Goal: Task Accomplishment & Management: Manage account settings

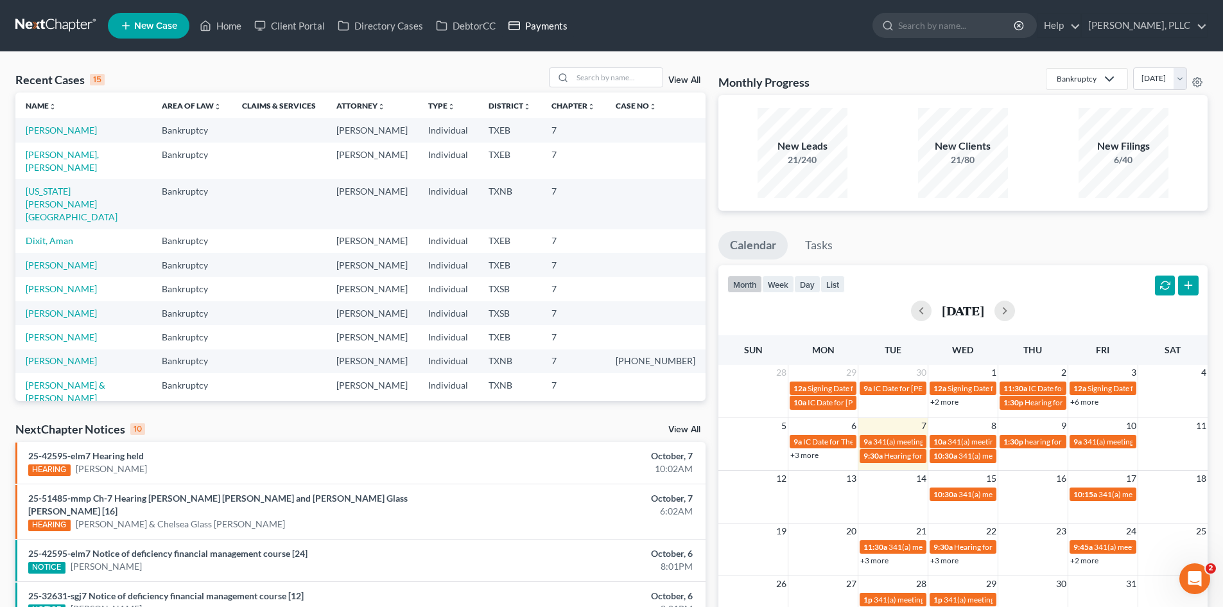
click at [536, 24] on link "Payments" at bounding box center [538, 25] width 72 height 23
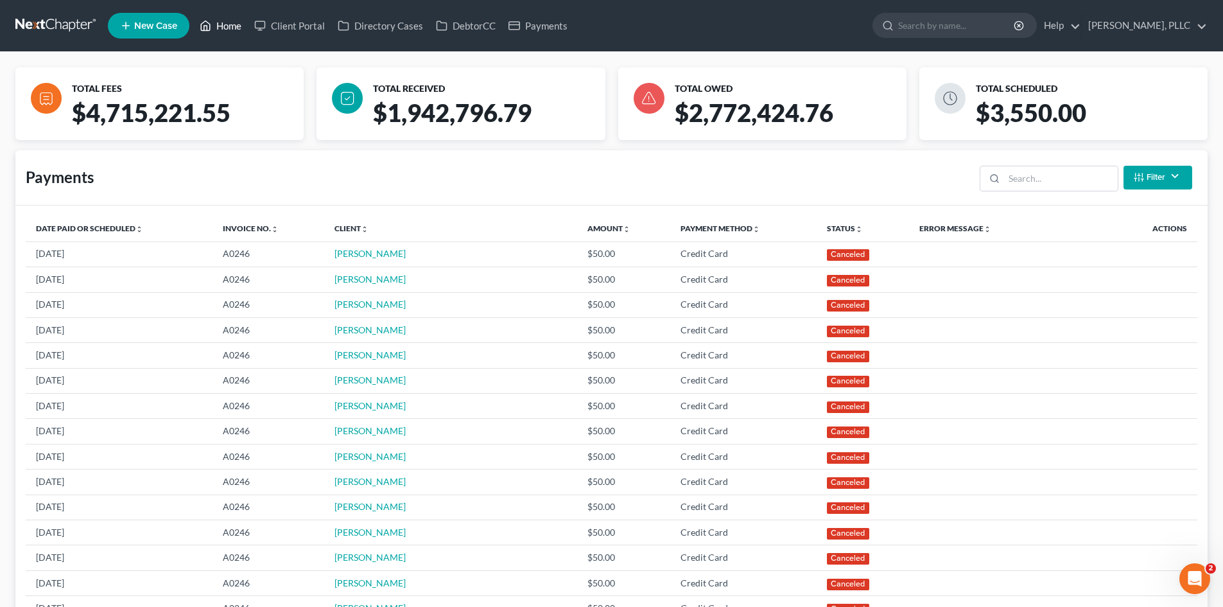
click at [232, 31] on link "Home" at bounding box center [220, 25] width 55 height 23
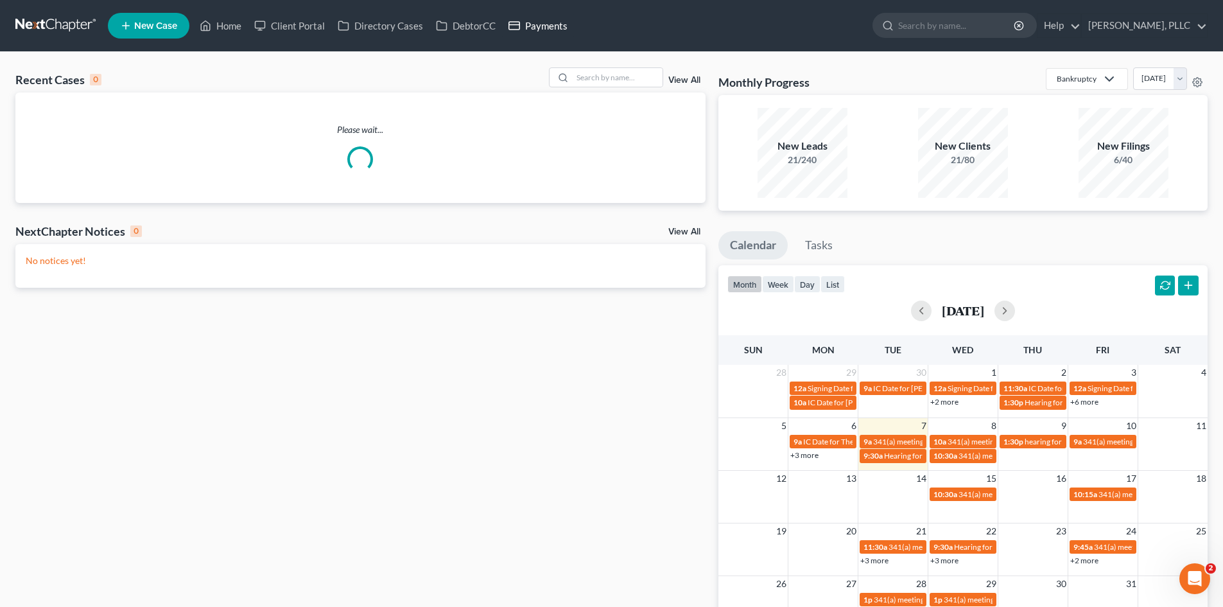
click at [542, 26] on link "Payments" at bounding box center [538, 25] width 72 height 23
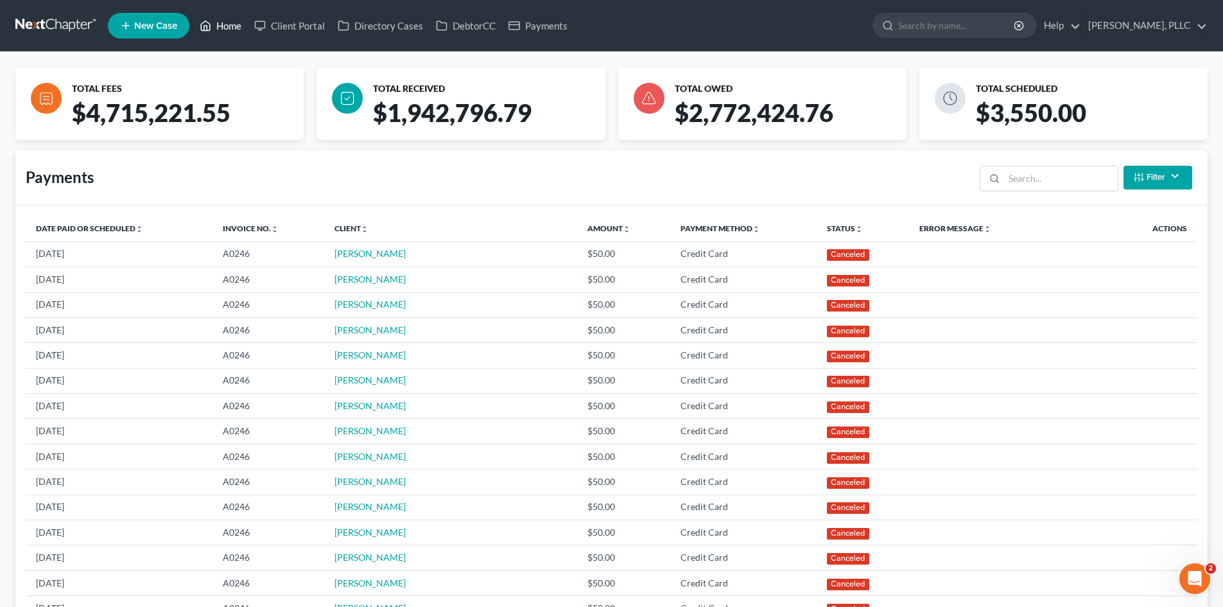
click at [207, 26] on polyline at bounding box center [205, 28] width 3 height 5
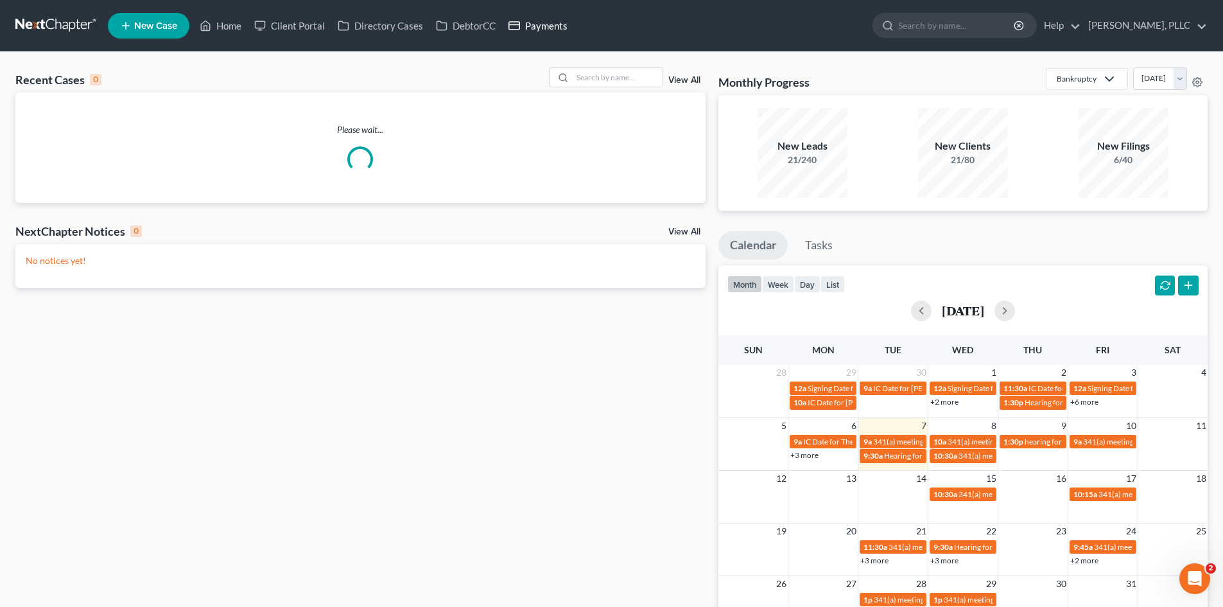
click at [551, 30] on link "Payments" at bounding box center [538, 25] width 72 height 23
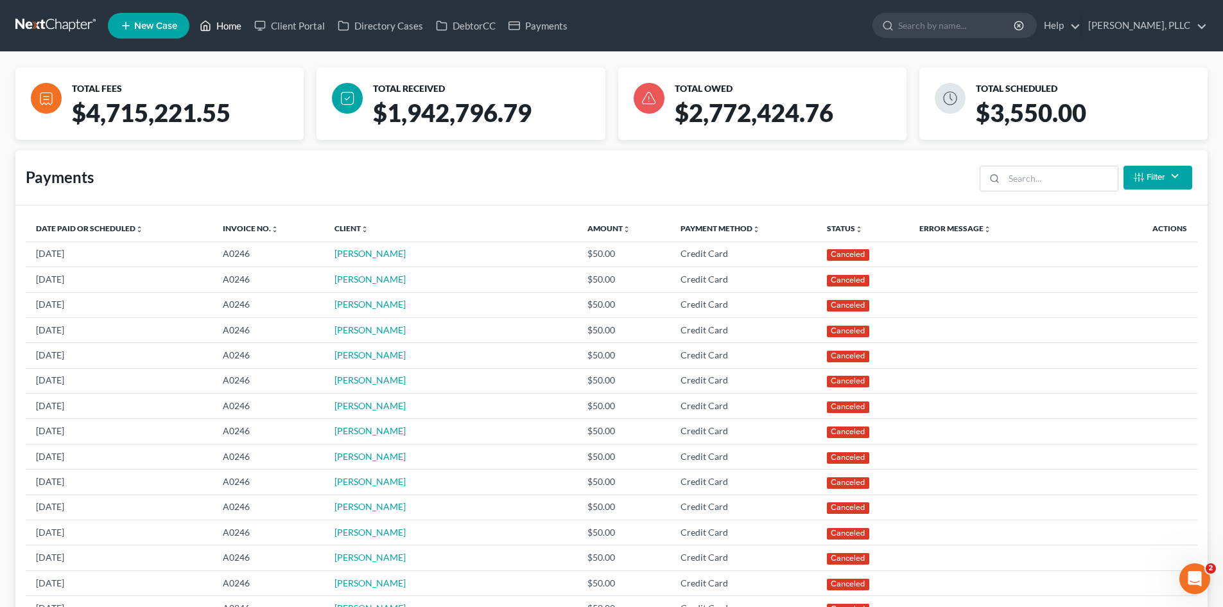
click at [224, 21] on link "Home" at bounding box center [220, 25] width 55 height 23
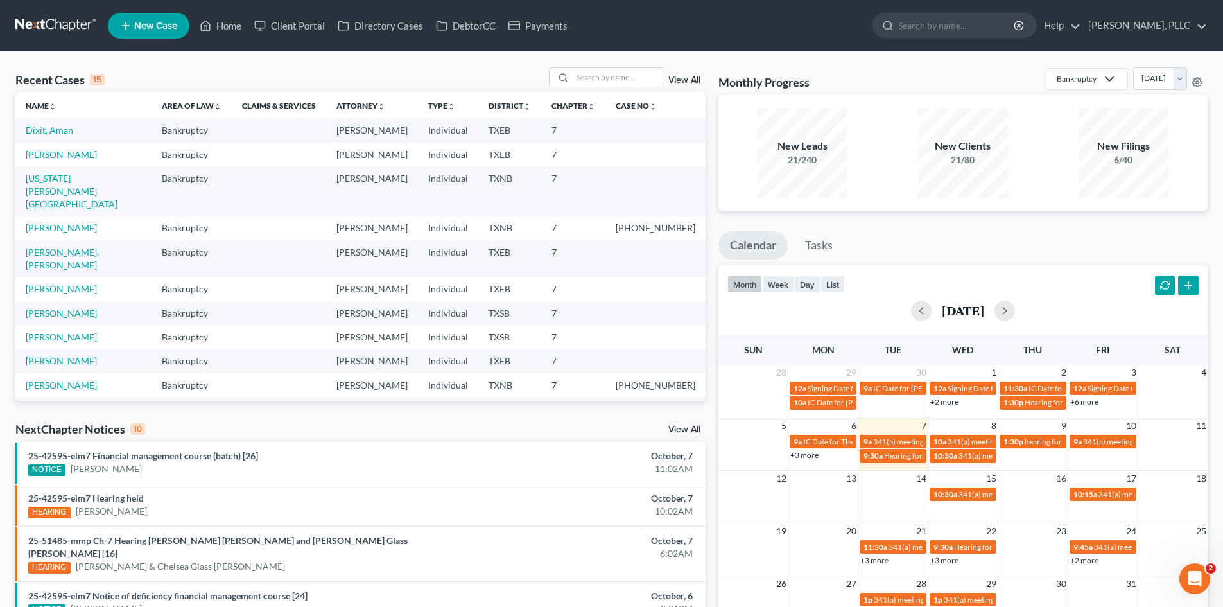
click at [61, 151] on link "[PERSON_NAME]" at bounding box center [61, 154] width 71 height 11
select select "4"
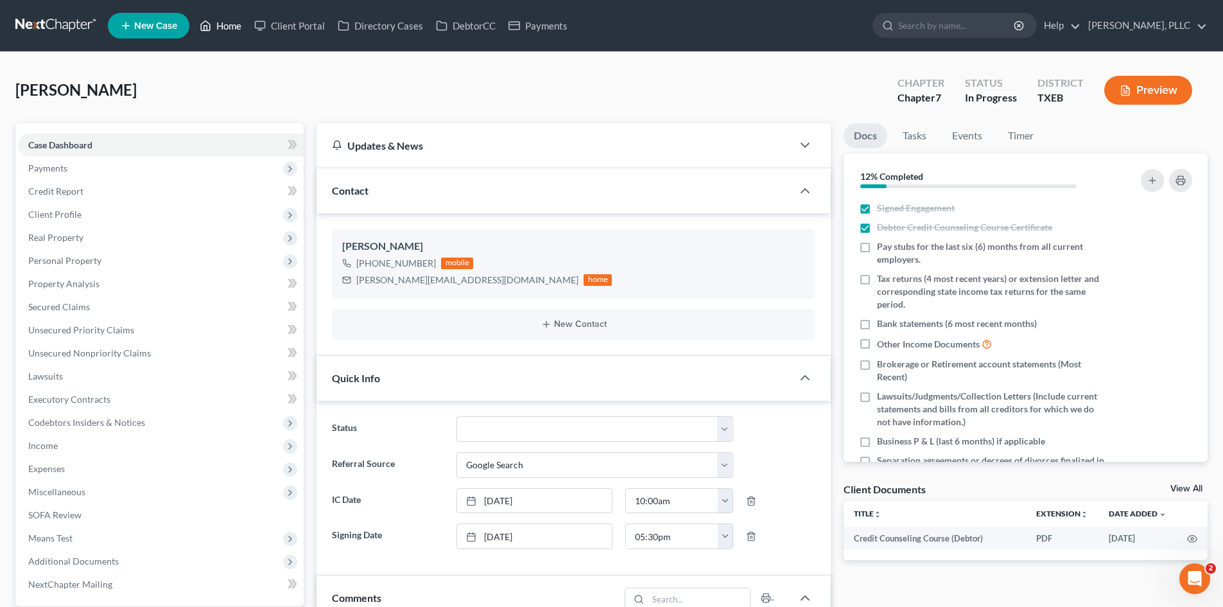
drag, startPoint x: 238, startPoint y: 21, endPoint x: 314, endPoint y: 3, distance: 77.8
click at [238, 21] on link "Home" at bounding box center [220, 25] width 55 height 23
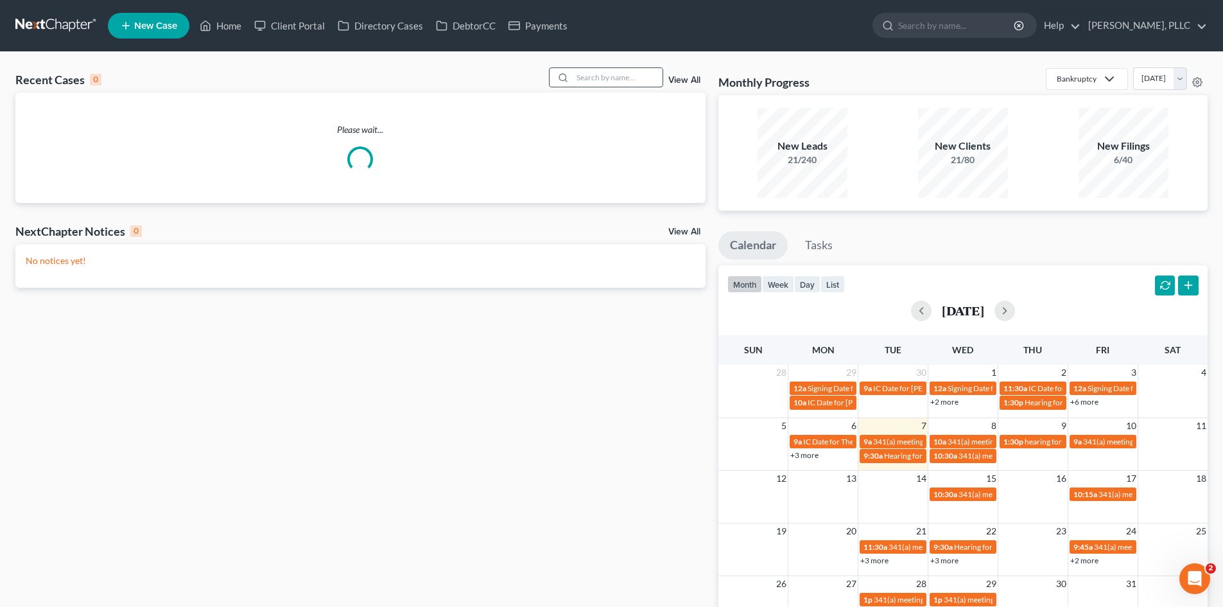
click at [604, 76] on input "search" at bounding box center [618, 77] width 90 height 19
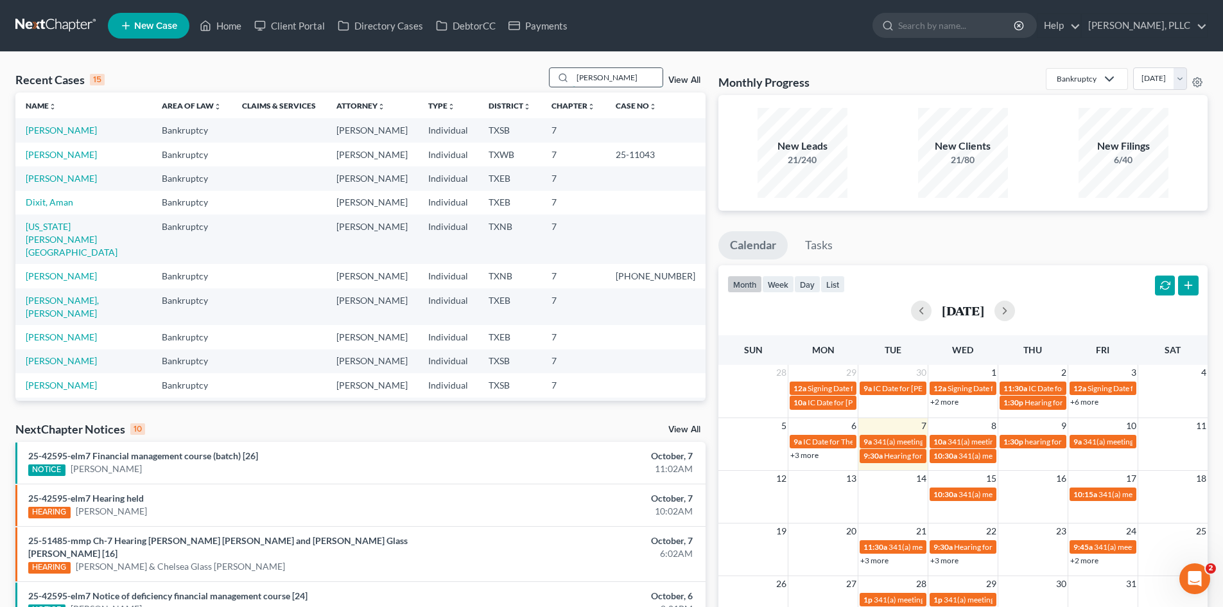
type input "[PERSON_NAME]"
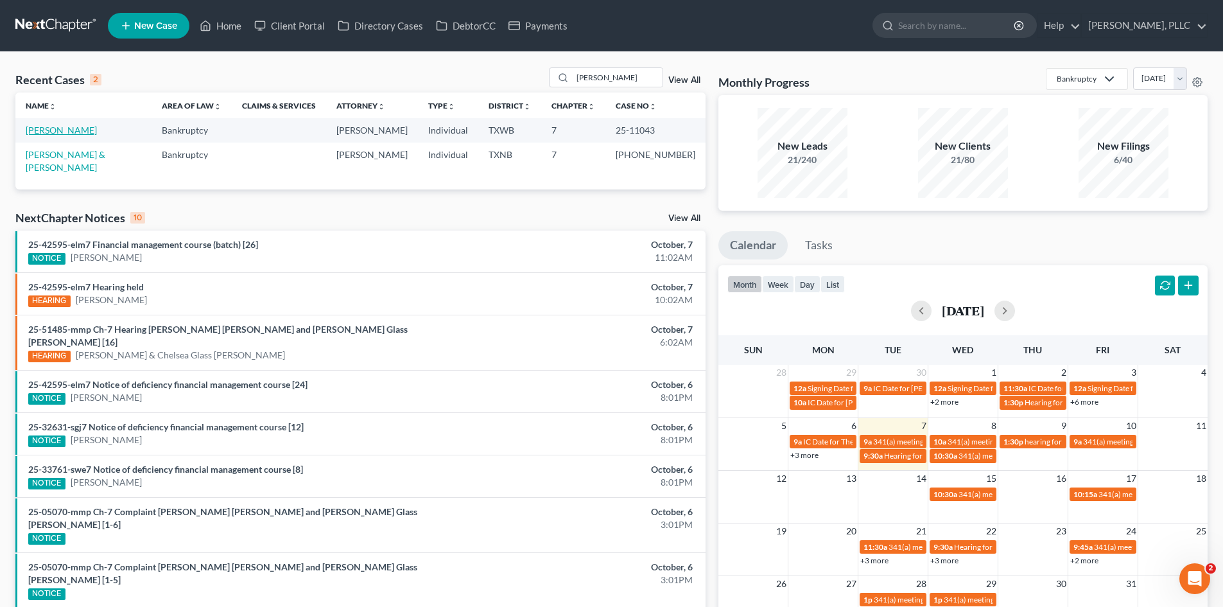
click at [27, 130] on link "[PERSON_NAME]" at bounding box center [61, 130] width 71 height 11
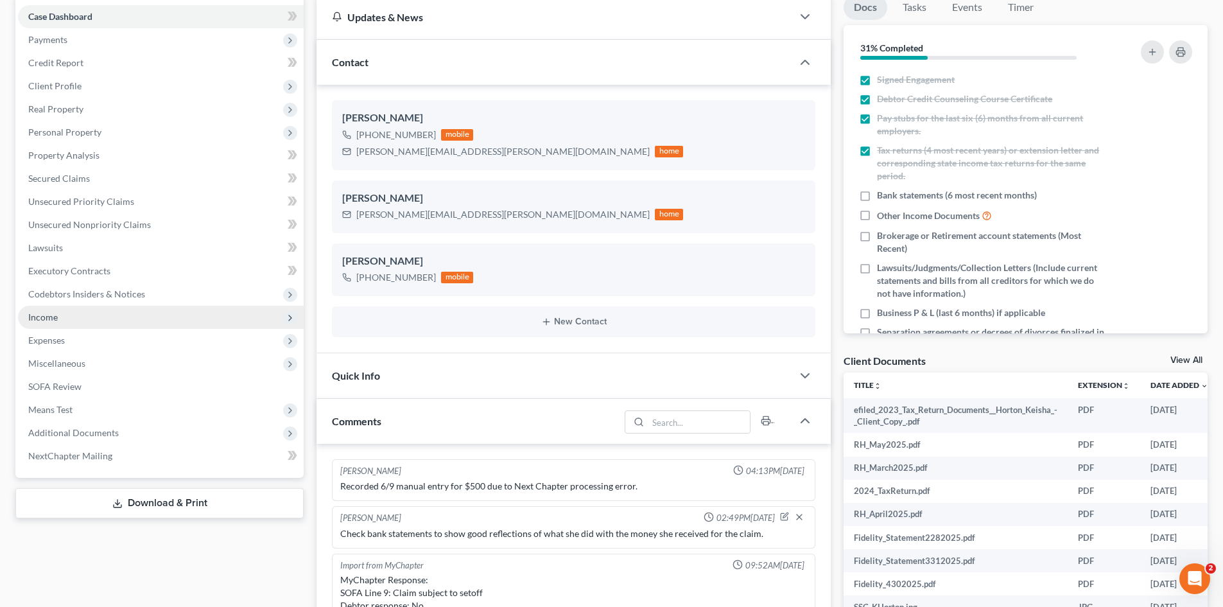
scroll to position [1598, 0]
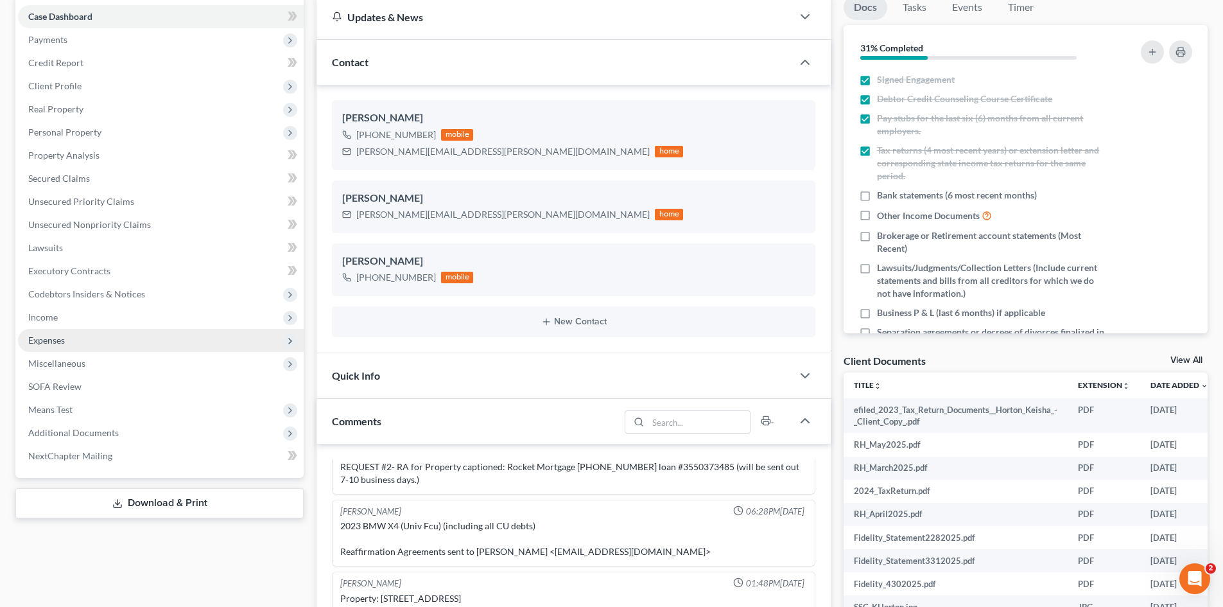
click at [71, 348] on span "Expenses" at bounding box center [161, 340] width 286 height 23
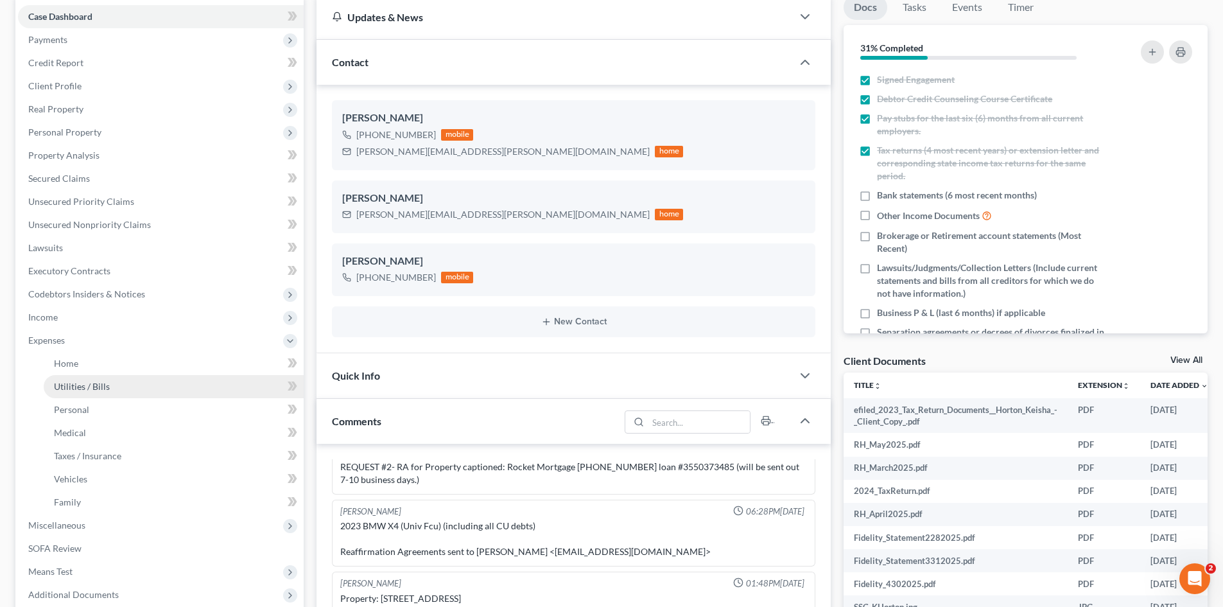
click at [162, 375] on link "Utilities / Bills" at bounding box center [174, 386] width 260 height 23
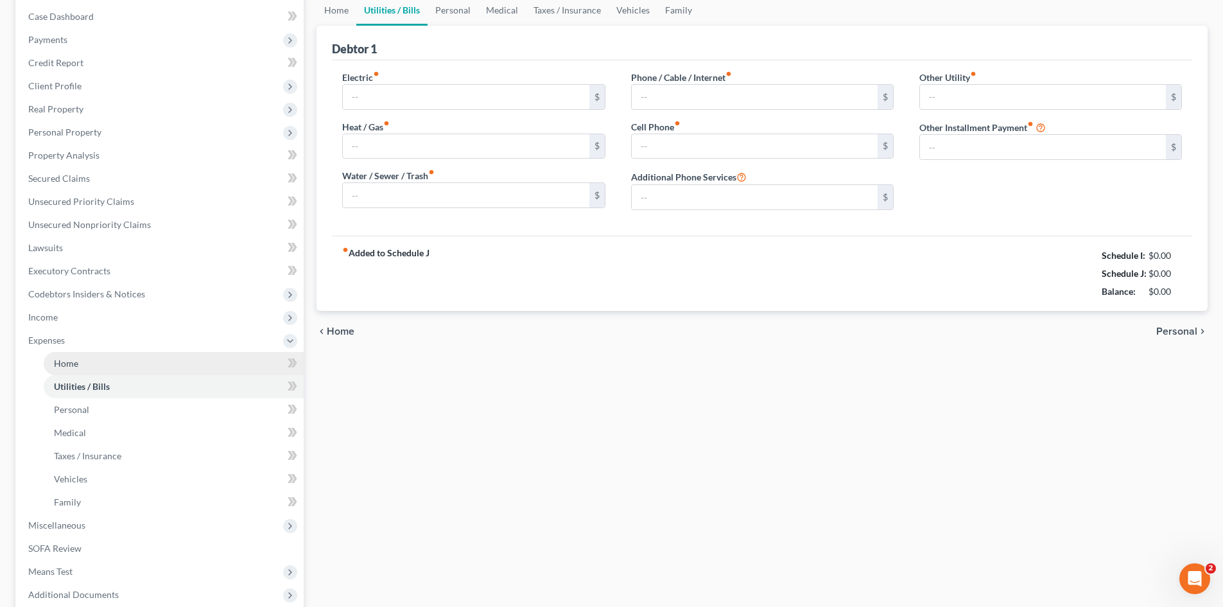
scroll to position [18, 0]
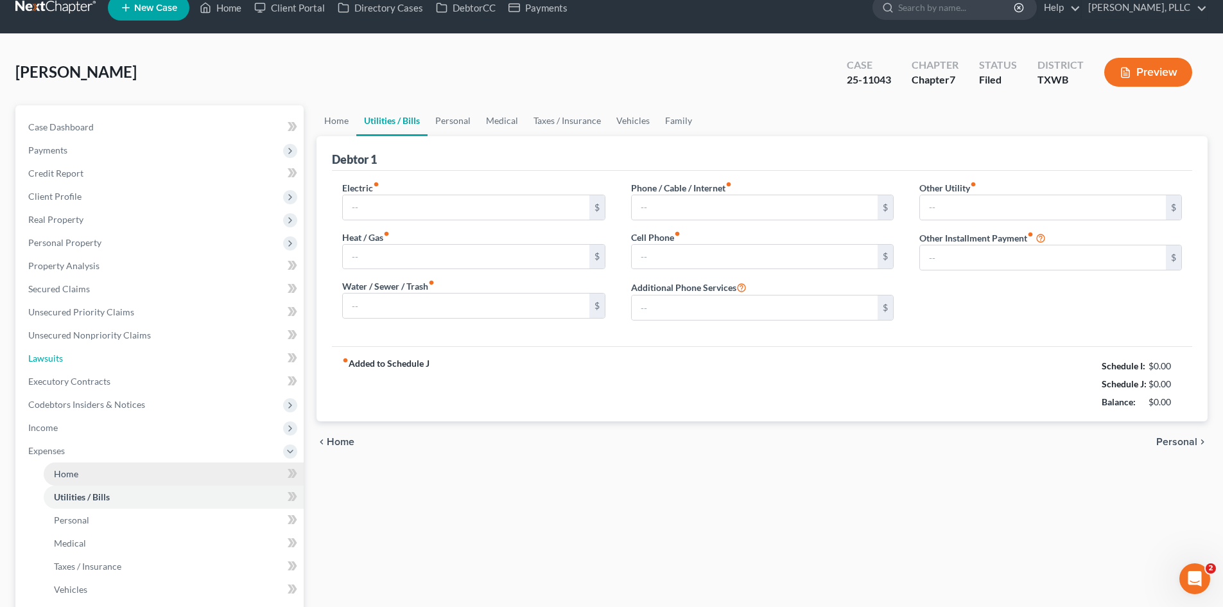
type input "189.00"
type input "0.00"
type input "146.80"
type input "120.94"
type input "175.00"
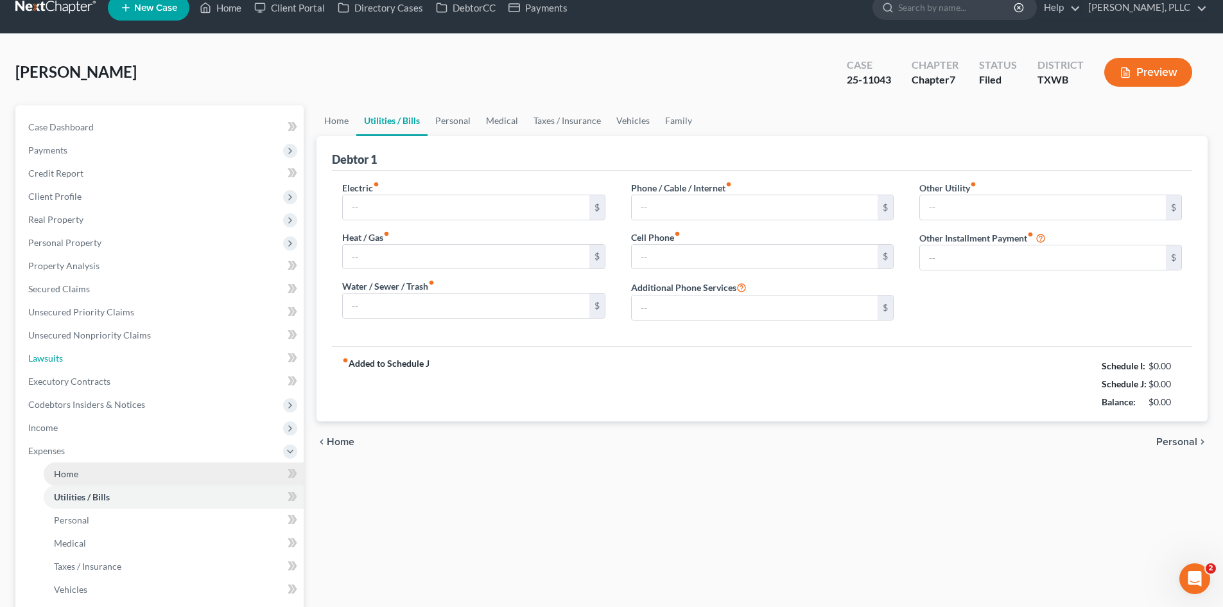
type input "0.00"
type input "70.66"
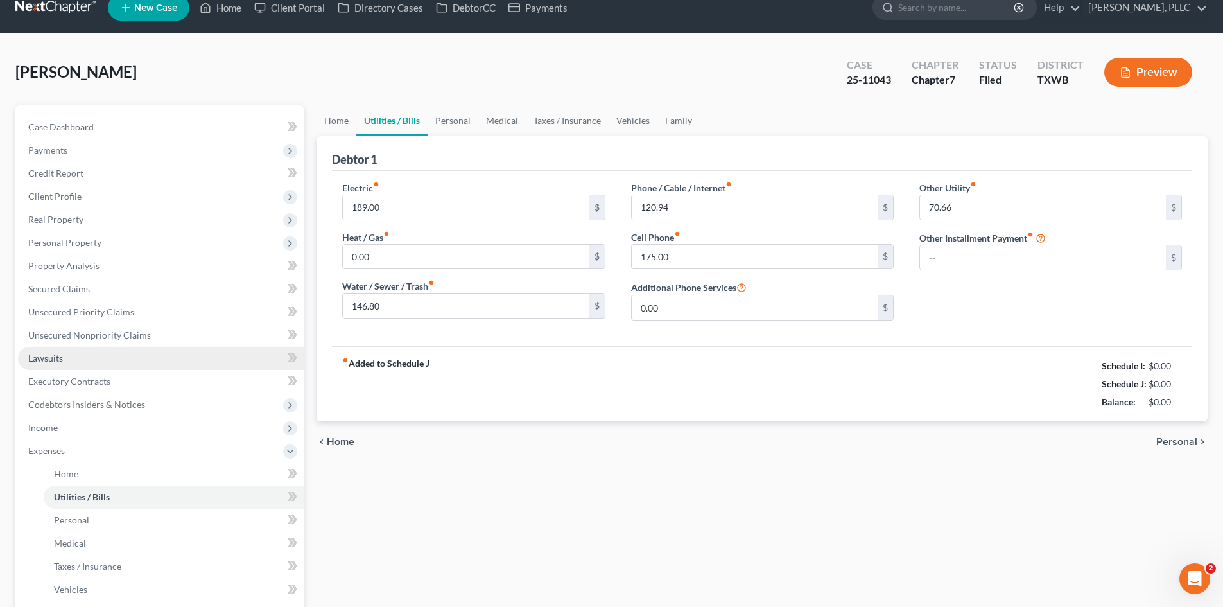
click at [172, 367] on link "Lawsuits" at bounding box center [161, 358] width 286 height 23
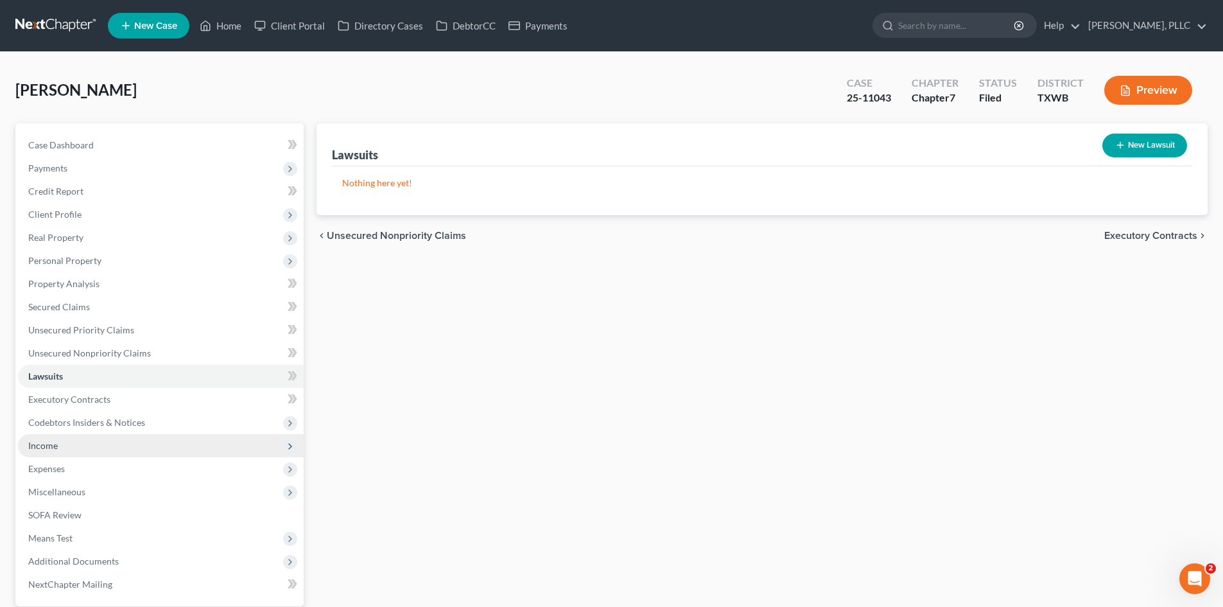
click at [51, 440] on span "Income" at bounding box center [43, 445] width 30 height 11
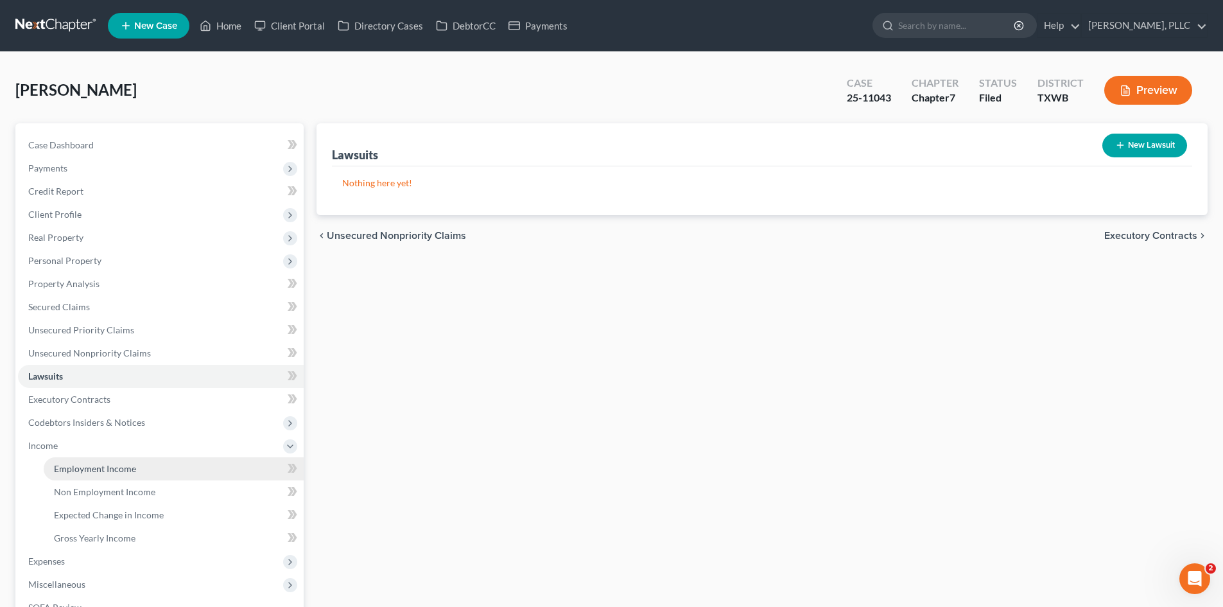
click at [98, 470] on span "Employment Income" at bounding box center [95, 468] width 82 height 11
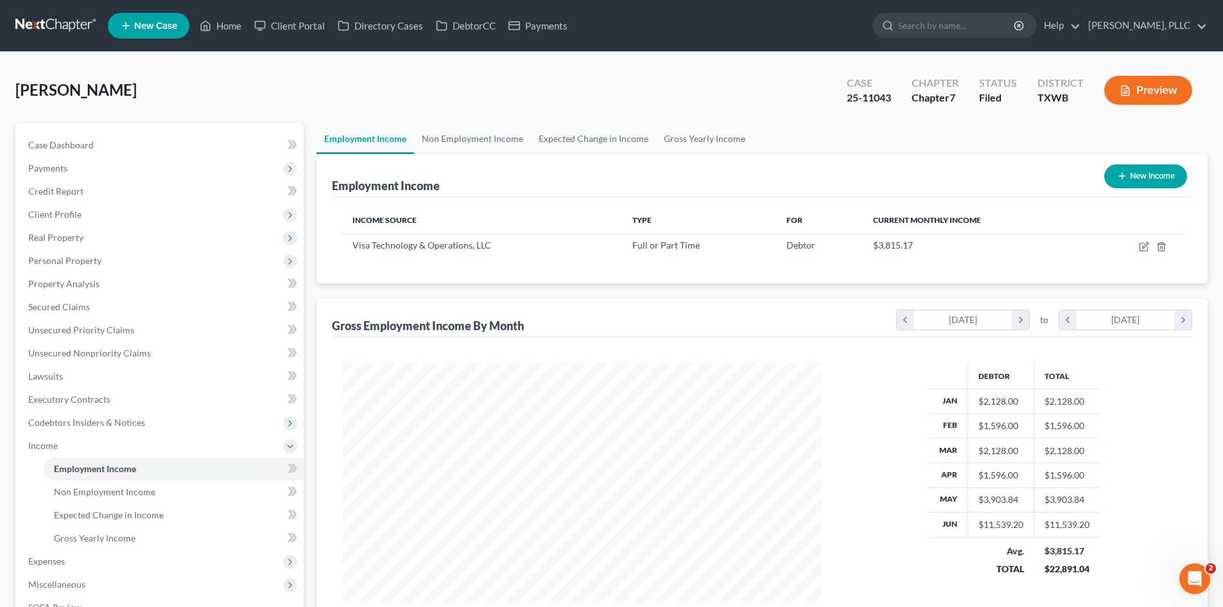
scroll to position [239, 505]
click at [78, 421] on span "Codebtors Insiders & Notices" at bounding box center [86, 422] width 117 height 11
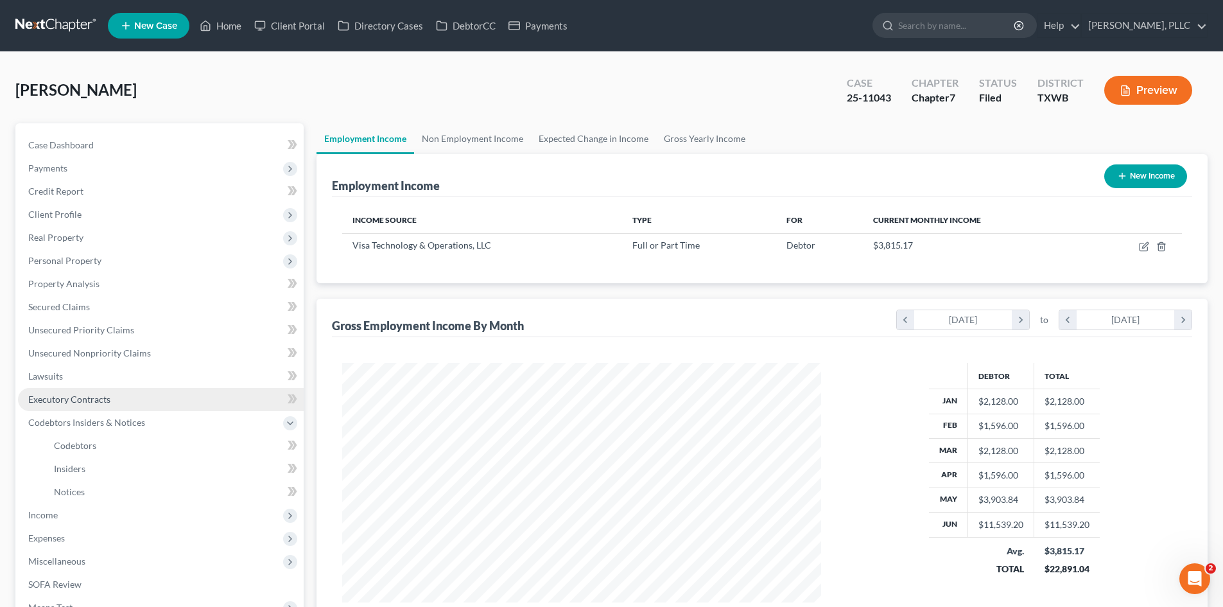
click at [85, 401] on span "Executory Contracts" at bounding box center [69, 398] width 82 height 11
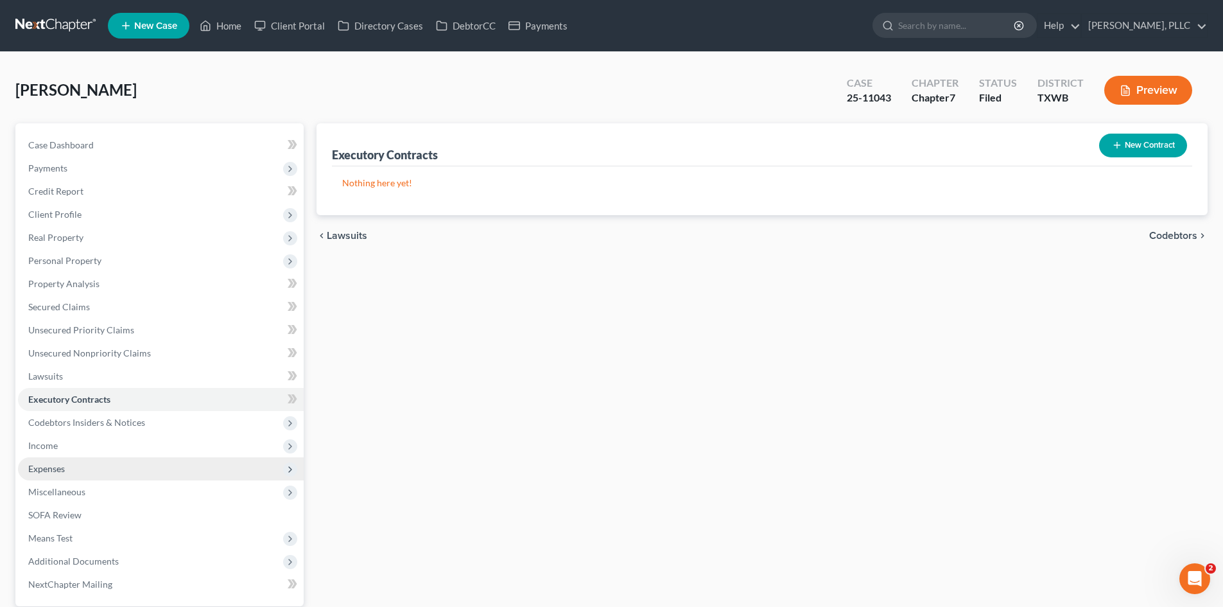
click at [92, 472] on span "Expenses" at bounding box center [161, 468] width 286 height 23
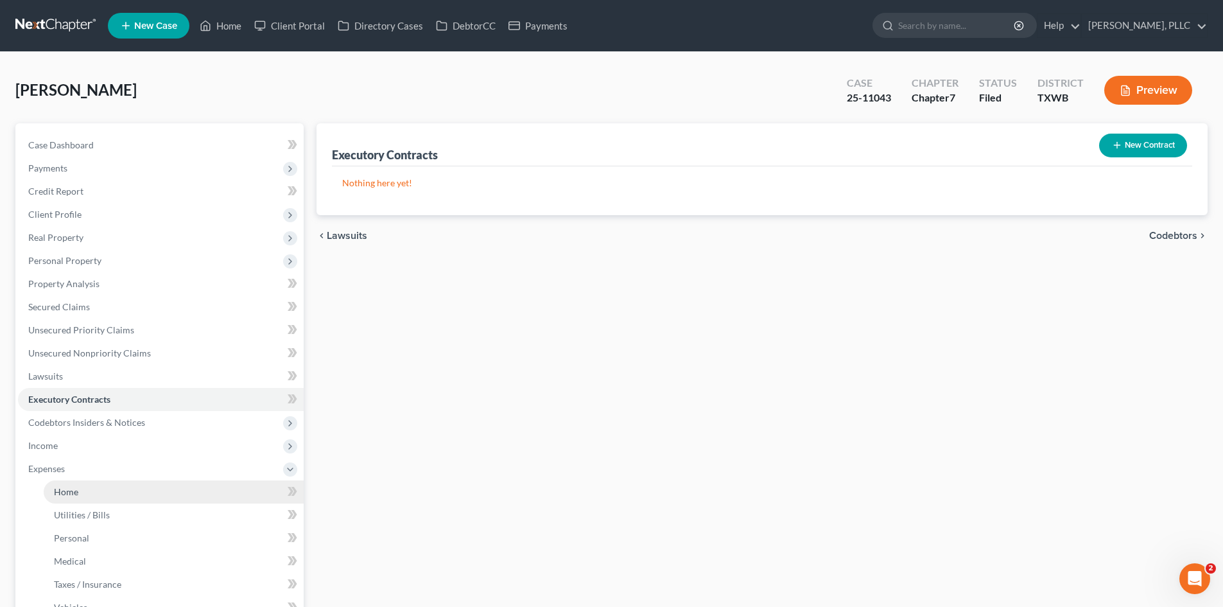
click at [91, 486] on link "Home" at bounding box center [174, 491] width 260 height 23
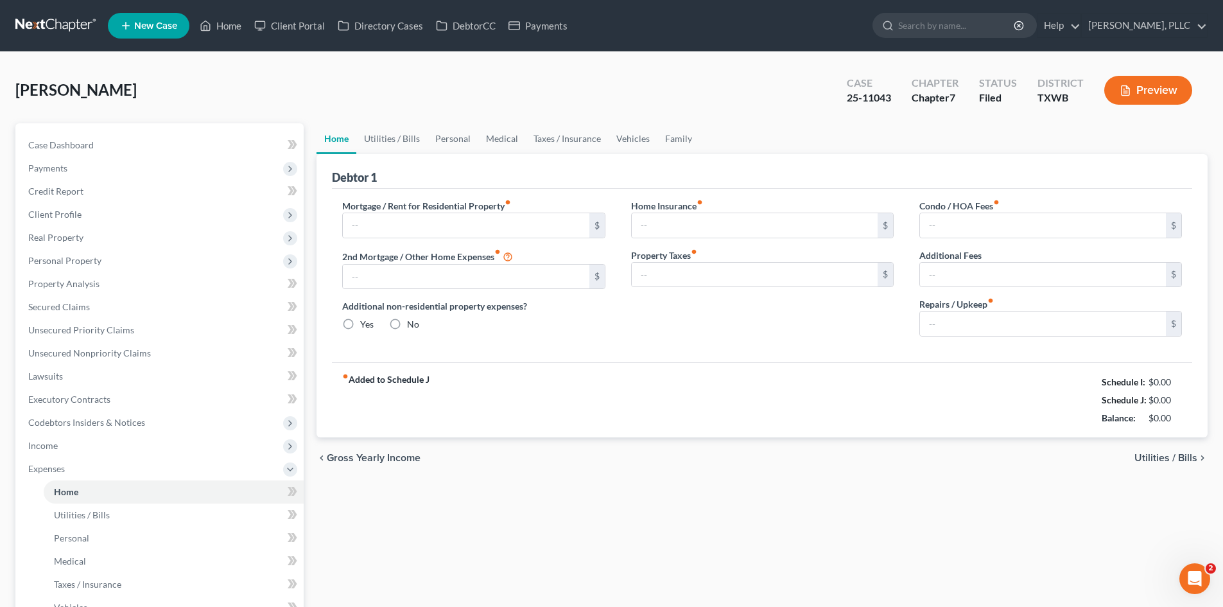
type input "2,141.73"
type input "0.00"
radio input "true"
type input "430.00"
type input "153.00"
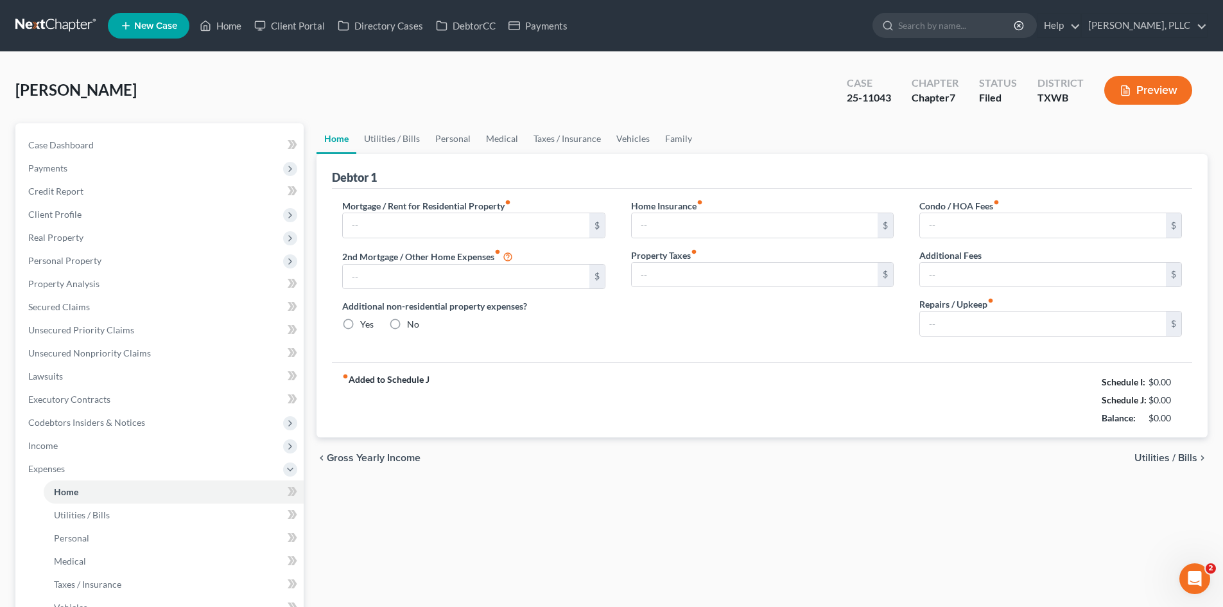
type input "20.00"
type input "0.00"
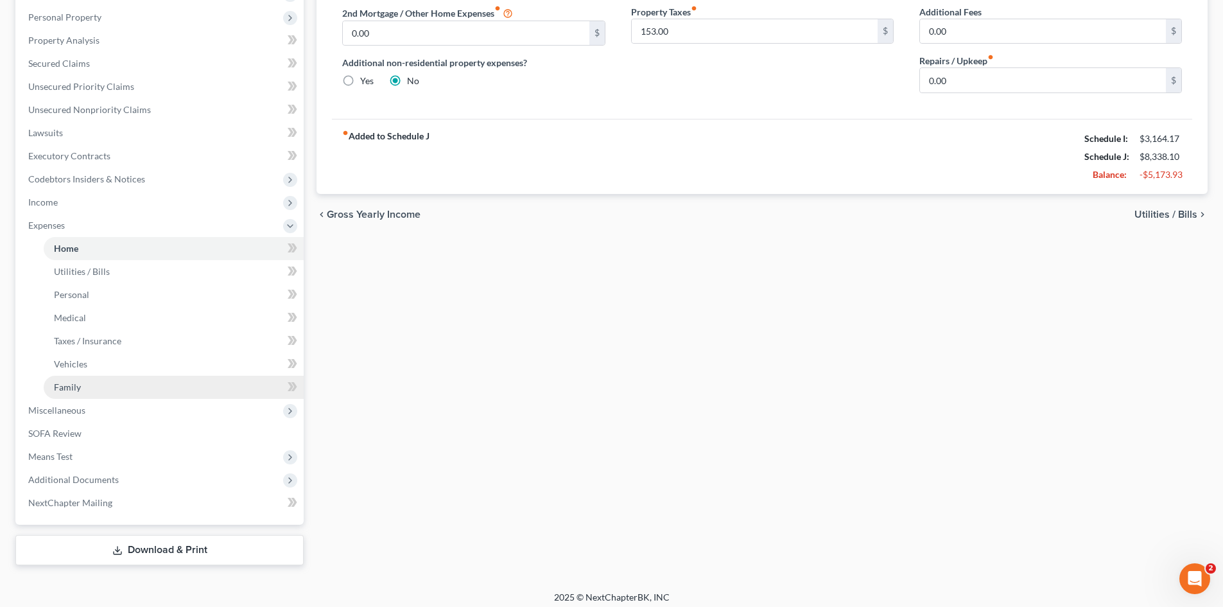
scroll to position [250, 0]
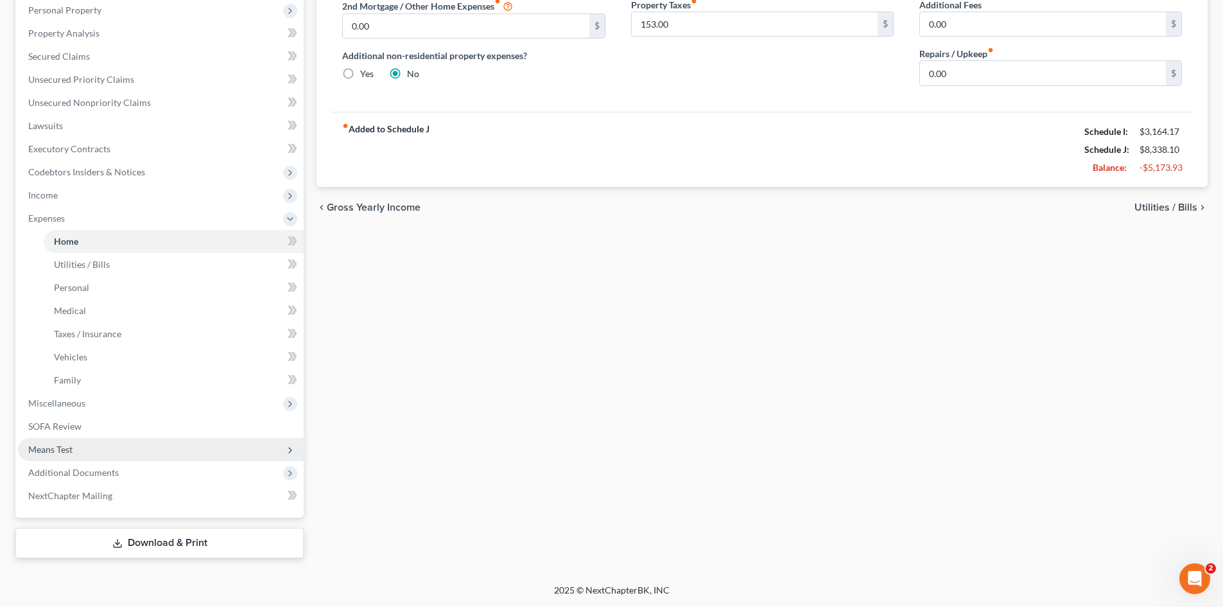
click at [87, 459] on span "Means Test" at bounding box center [161, 449] width 286 height 23
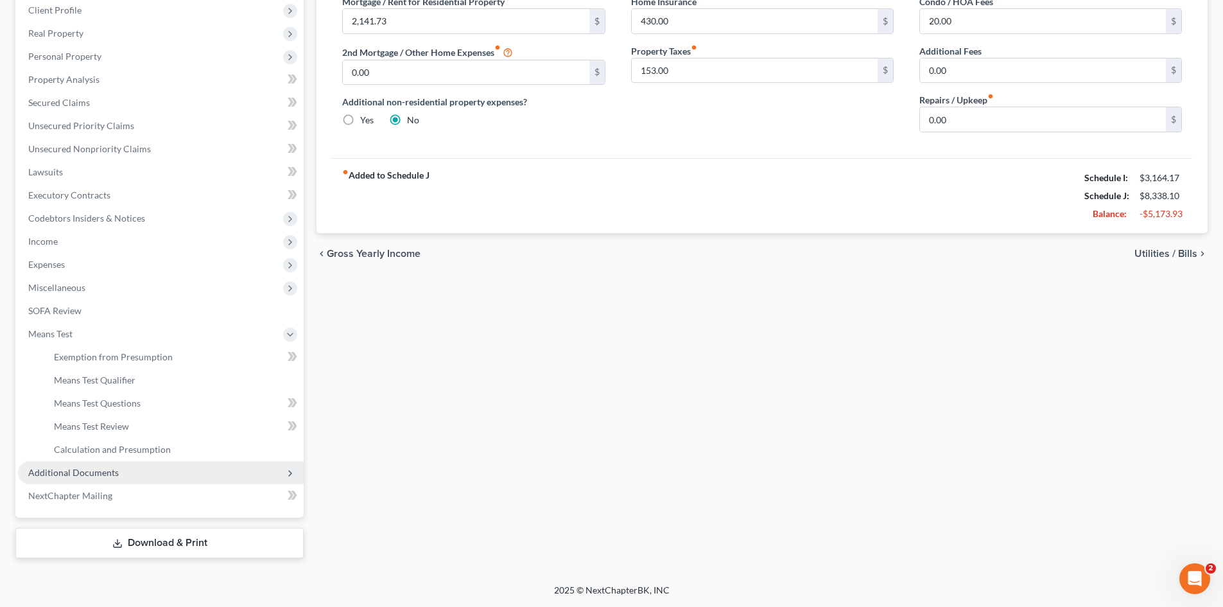
click at [91, 471] on span "Additional Documents" at bounding box center [73, 472] width 91 height 11
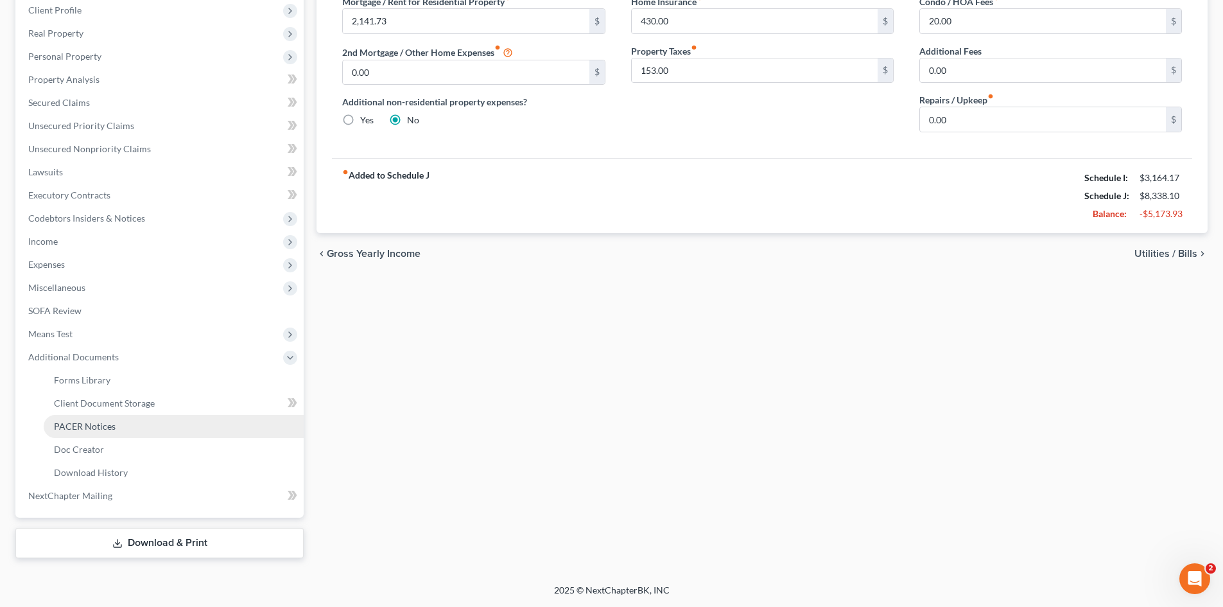
click at [128, 424] on link "PACER Notices" at bounding box center [174, 426] width 260 height 23
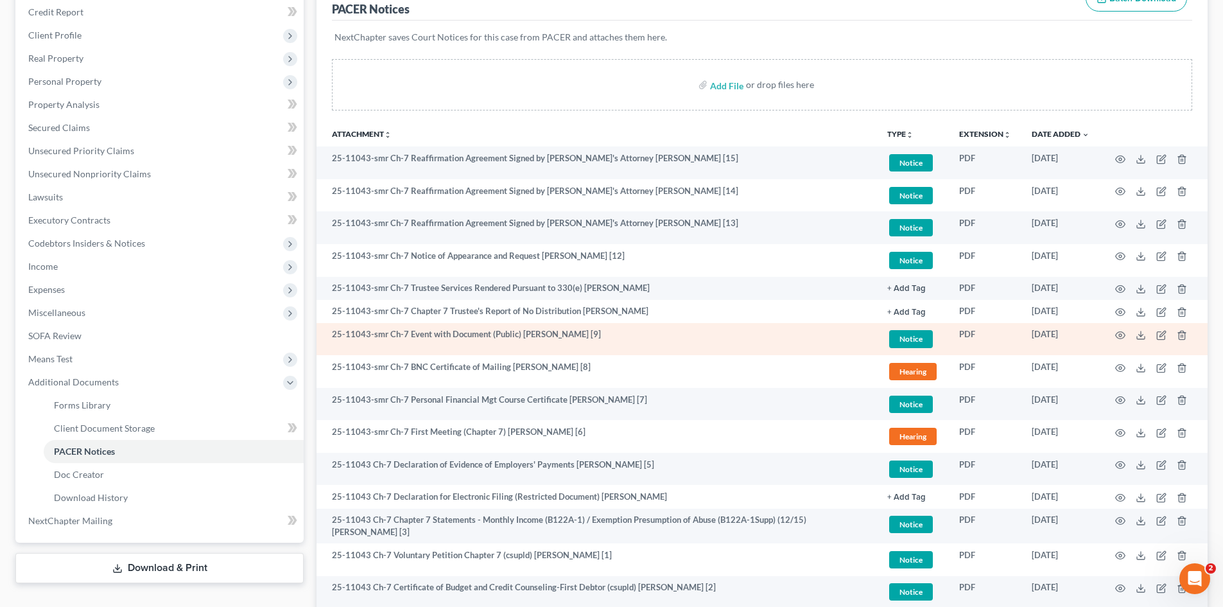
scroll to position [257, 0]
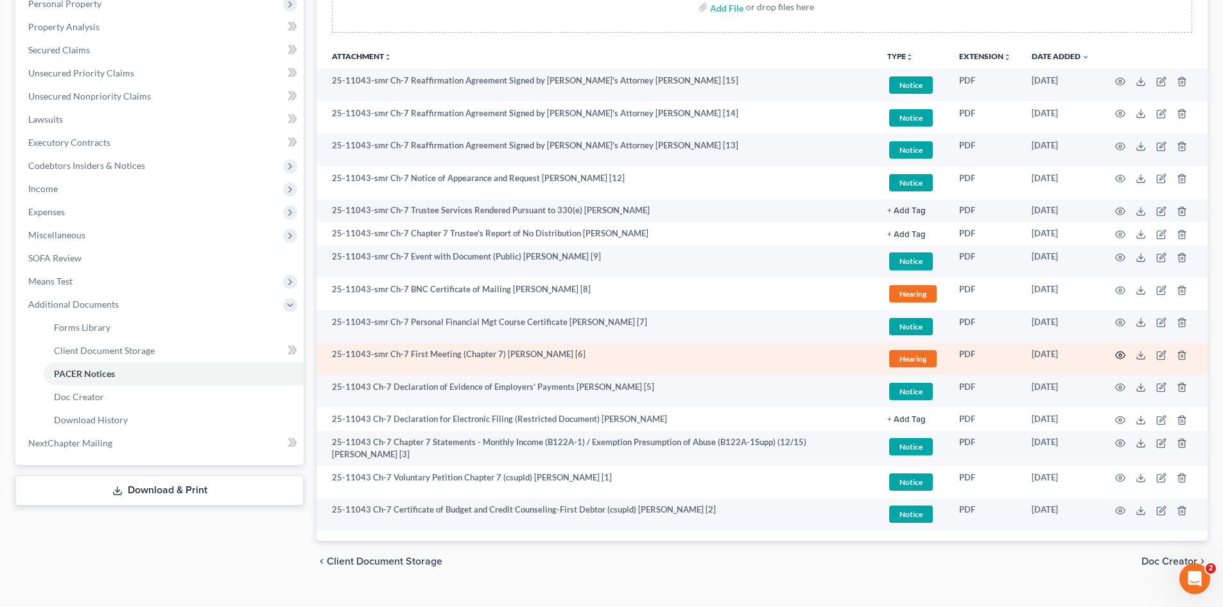
click at [1119, 355] on icon "button" at bounding box center [1120, 355] width 10 height 10
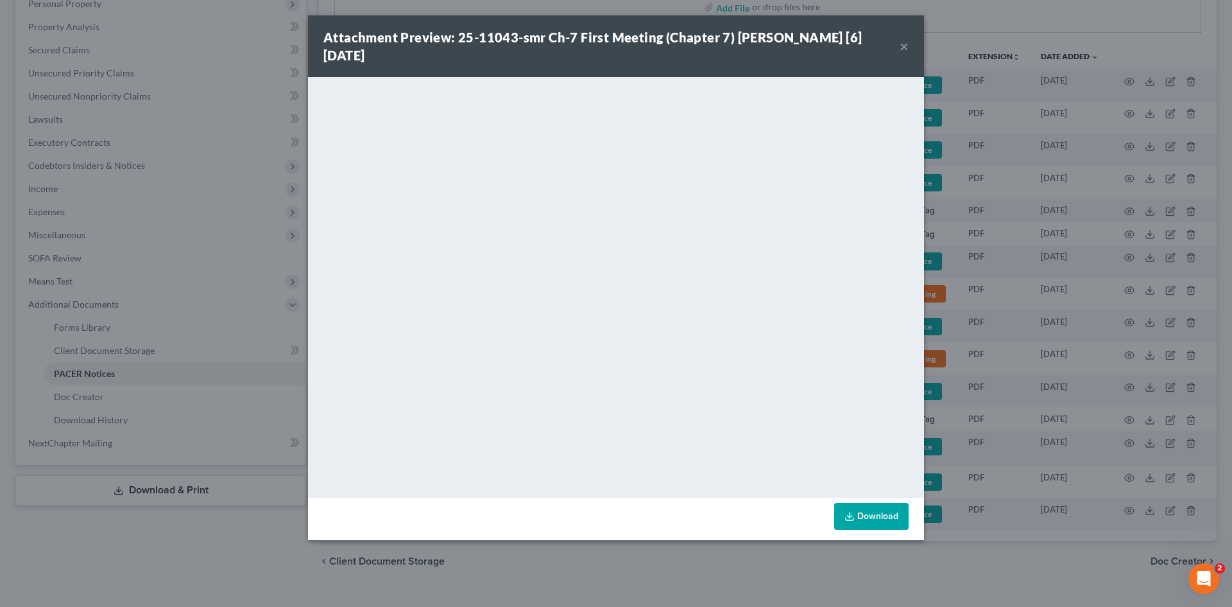
click at [902, 47] on button "×" at bounding box center [904, 46] width 9 height 15
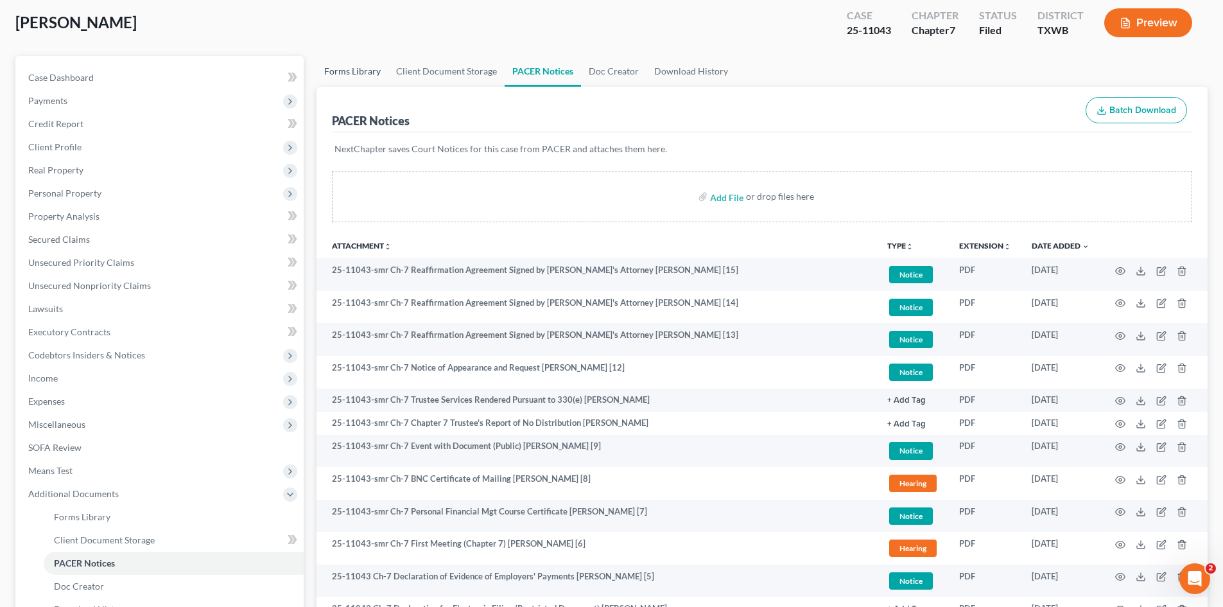
scroll to position [0, 0]
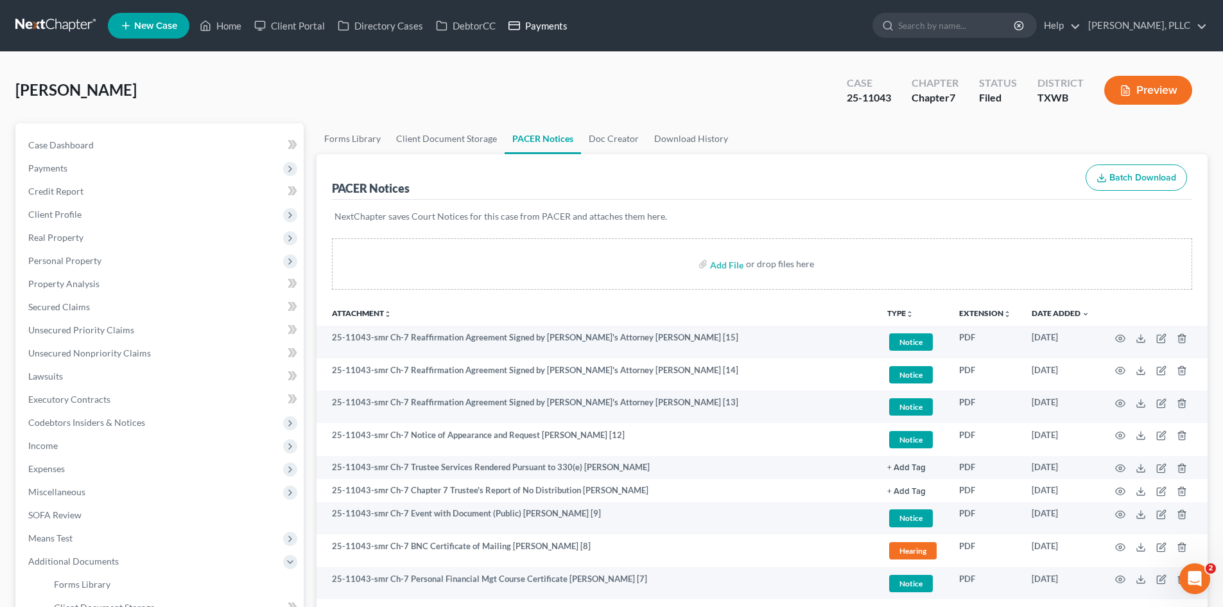
click at [533, 33] on link "Payments" at bounding box center [538, 25] width 72 height 23
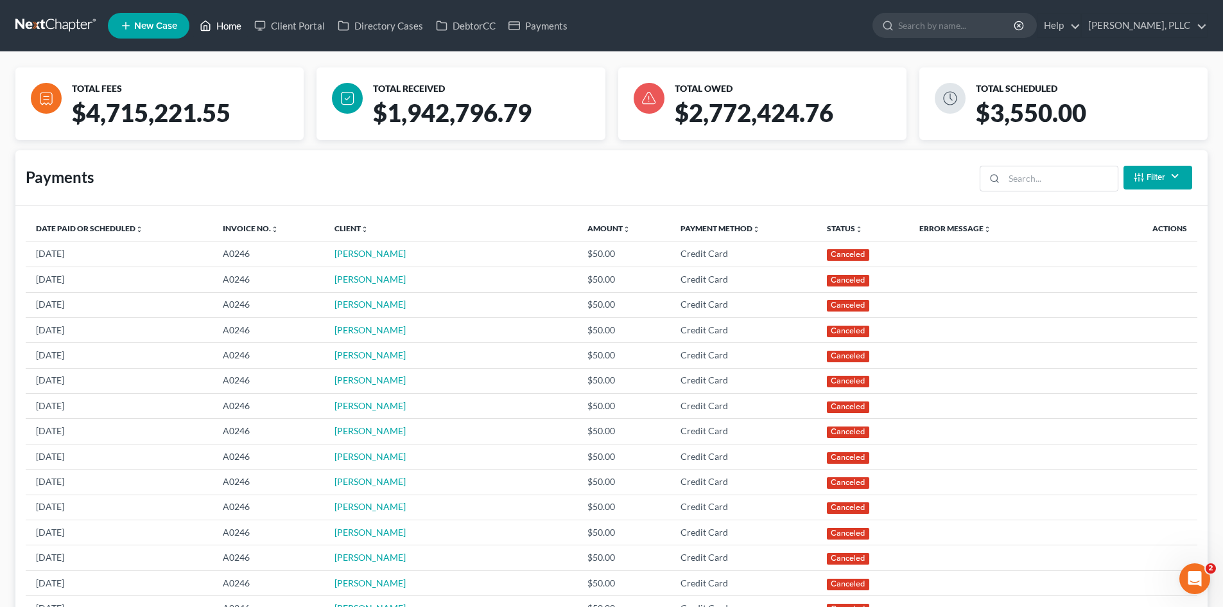
click at [244, 19] on link "Home" at bounding box center [220, 25] width 55 height 23
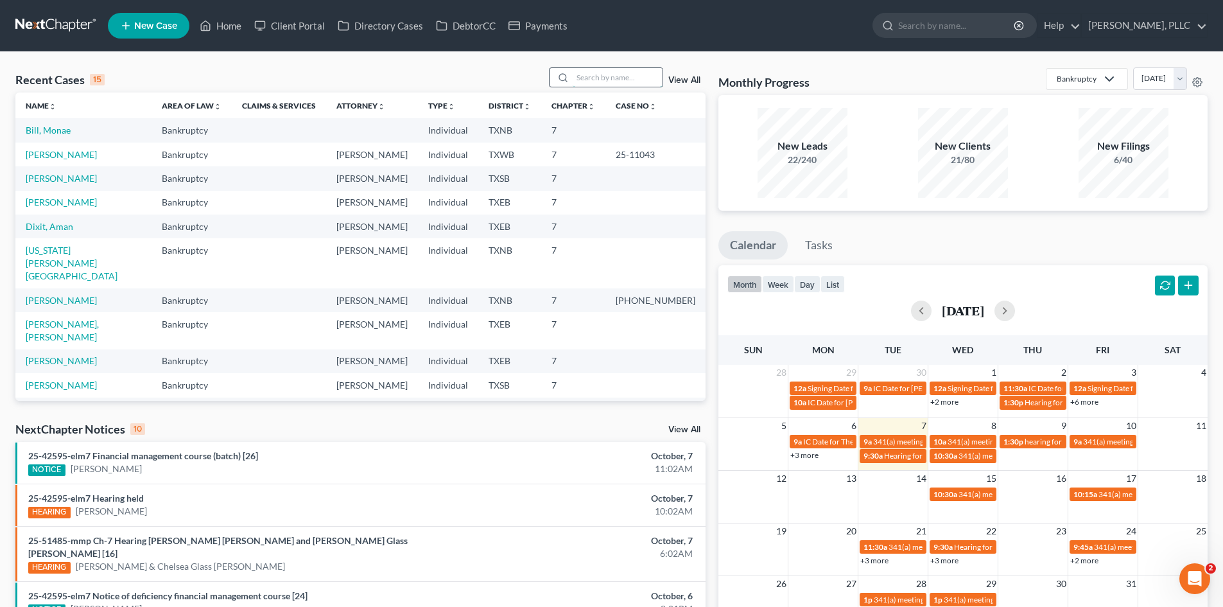
click at [617, 82] on input "search" at bounding box center [618, 77] width 90 height 19
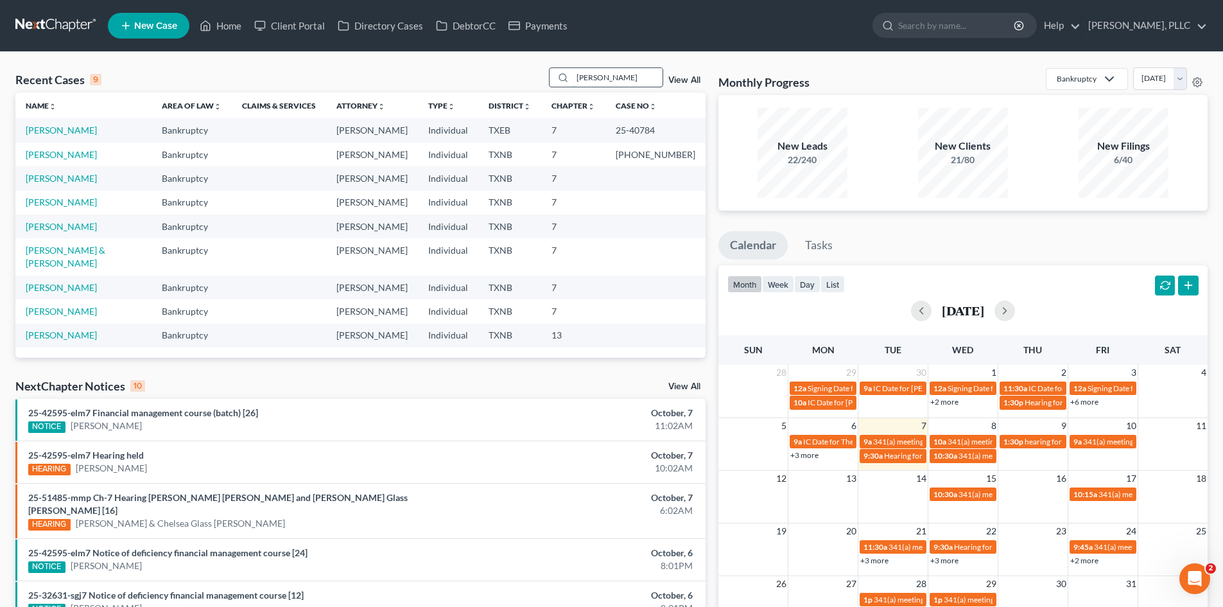
type input "[PERSON_NAME]"
click at [73, 179] on link "[PERSON_NAME]" at bounding box center [61, 178] width 71 height 11
select select "4"
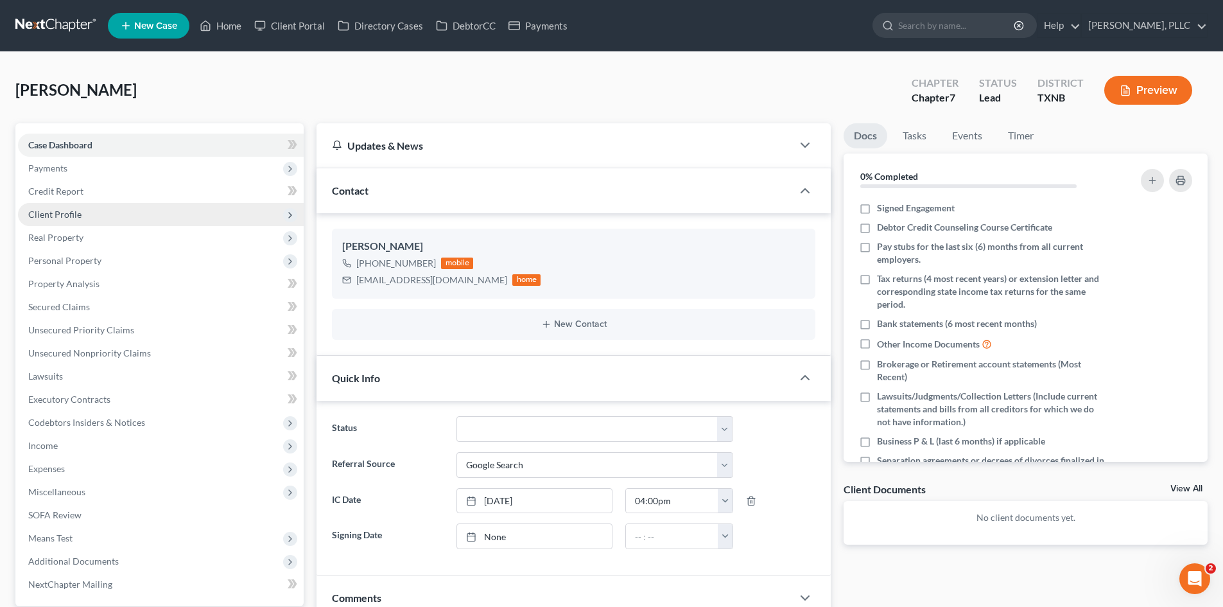
click at [91, 218] on span "Client Profile" at bounding box center [161, 214] width 286 height 23
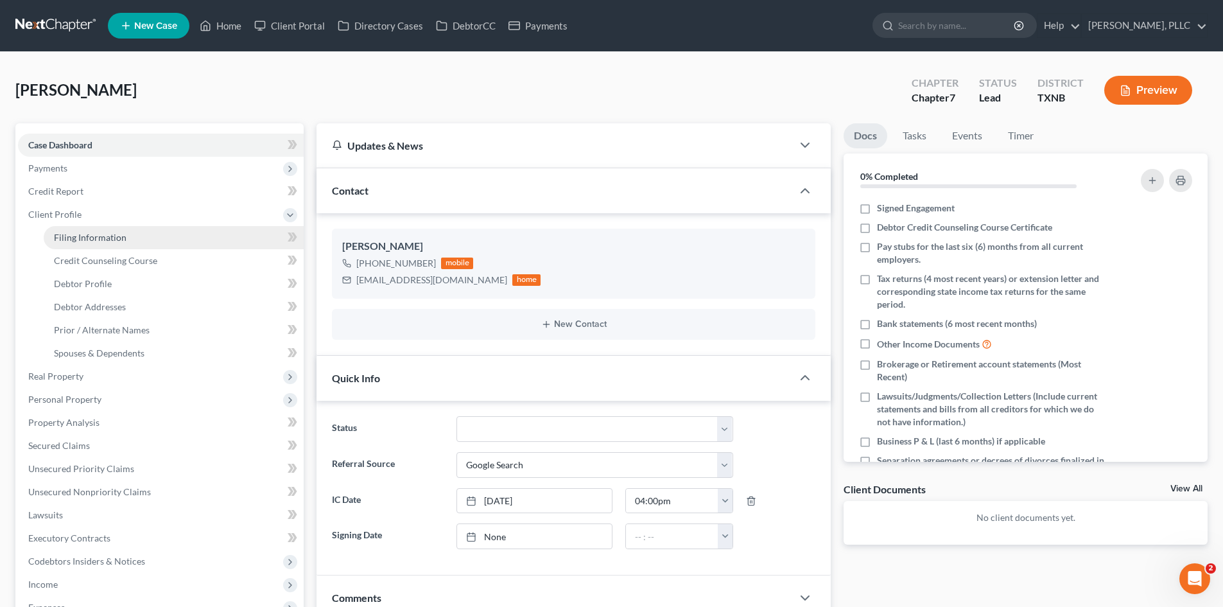
click at [124, 235] on span "Filing Information" at bounding box center [90, 237] width 73 height 11
select select "1"
select select "0"
select select "78"
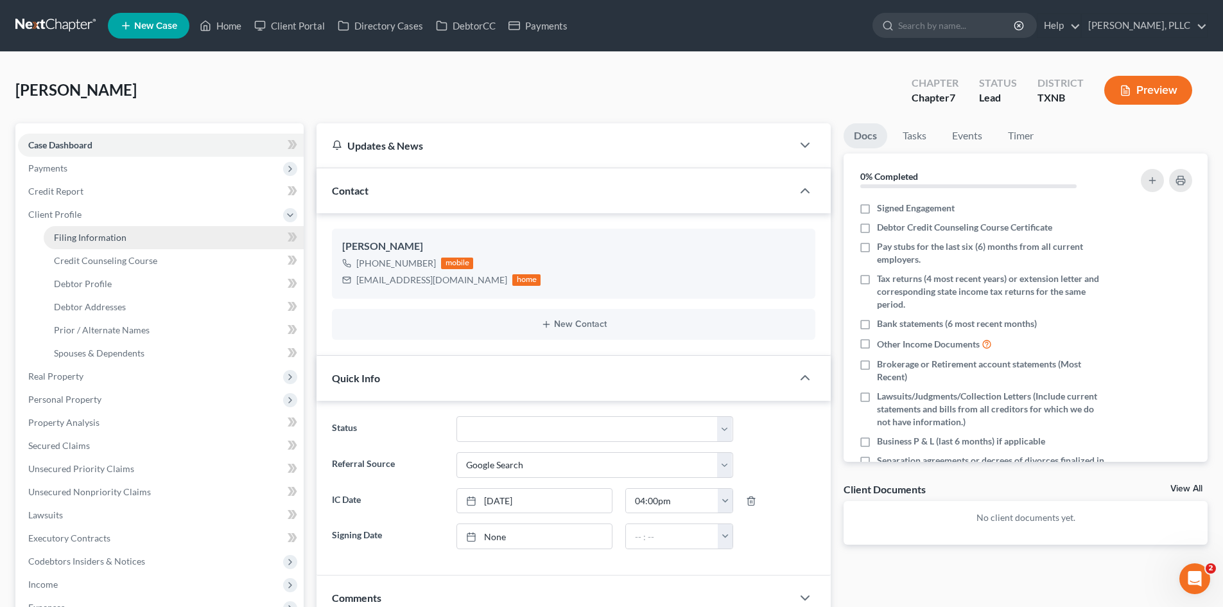
select select "1"
select select "45"
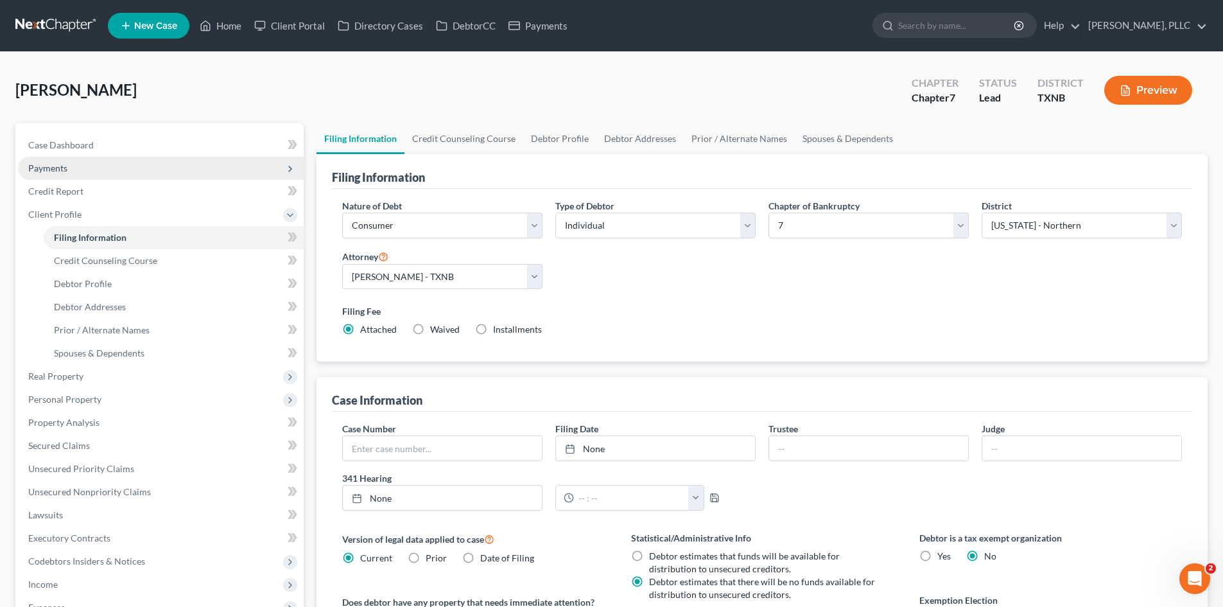
click at [67, 166] on span "Payments" at bounding box center [47, 167] width 39 height 11
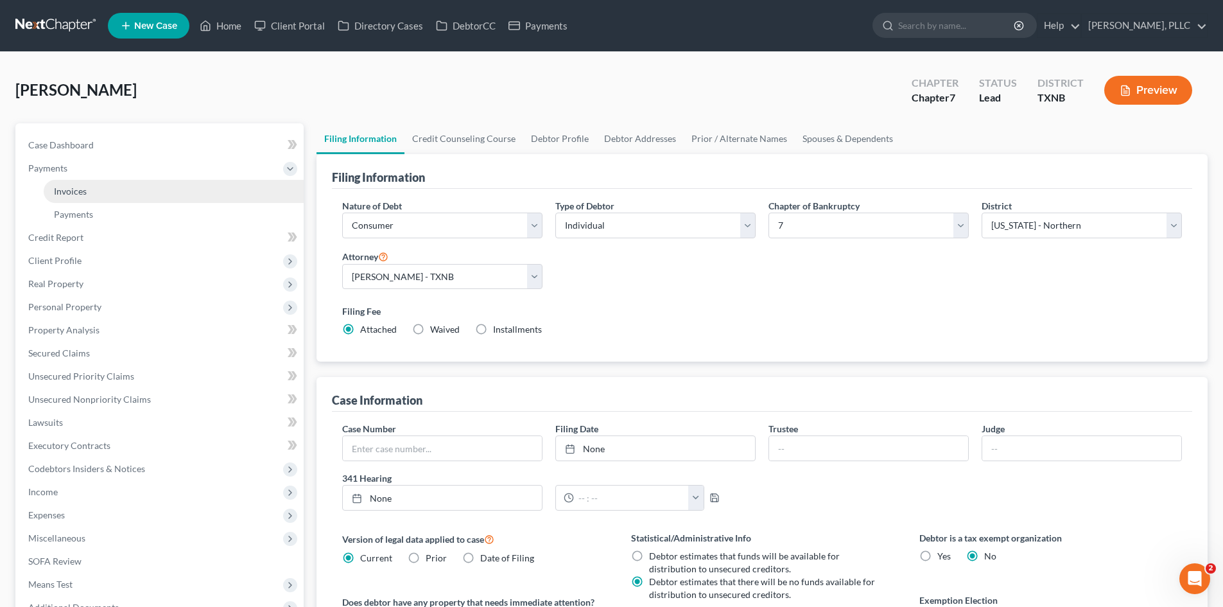
click at [103, 185] on link "Invoices" at bounding box center [174, 191] width 260 height 23
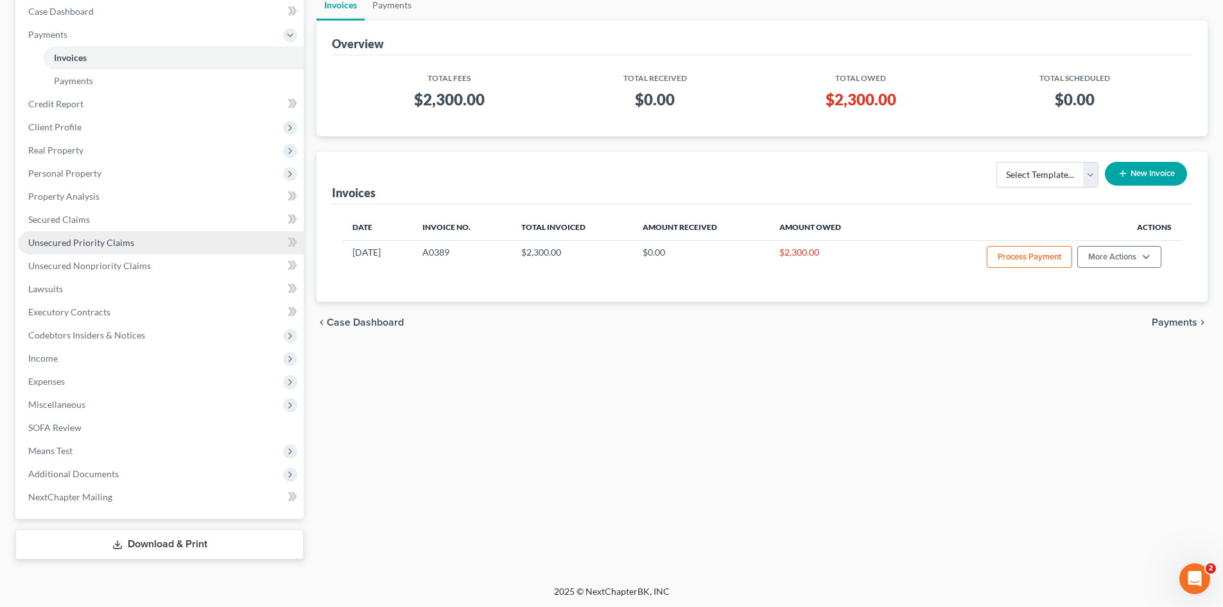
scroll to position [135, 0]
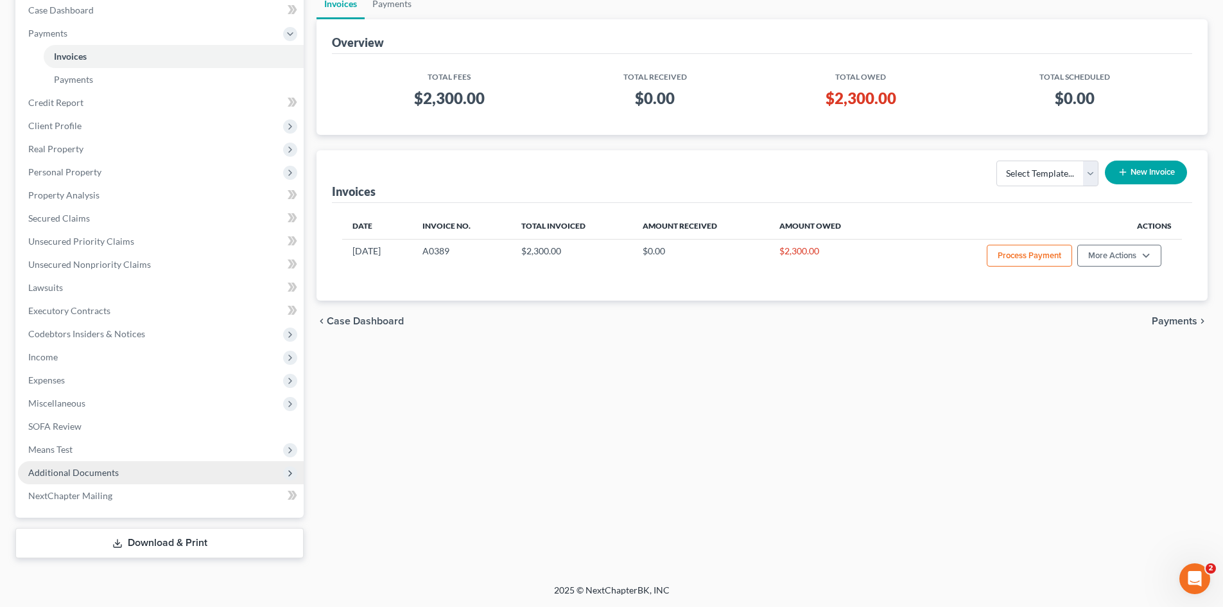
click at [111, 469] on span "Additional Documents" at bounding box center [73, 472] width 91 height 11
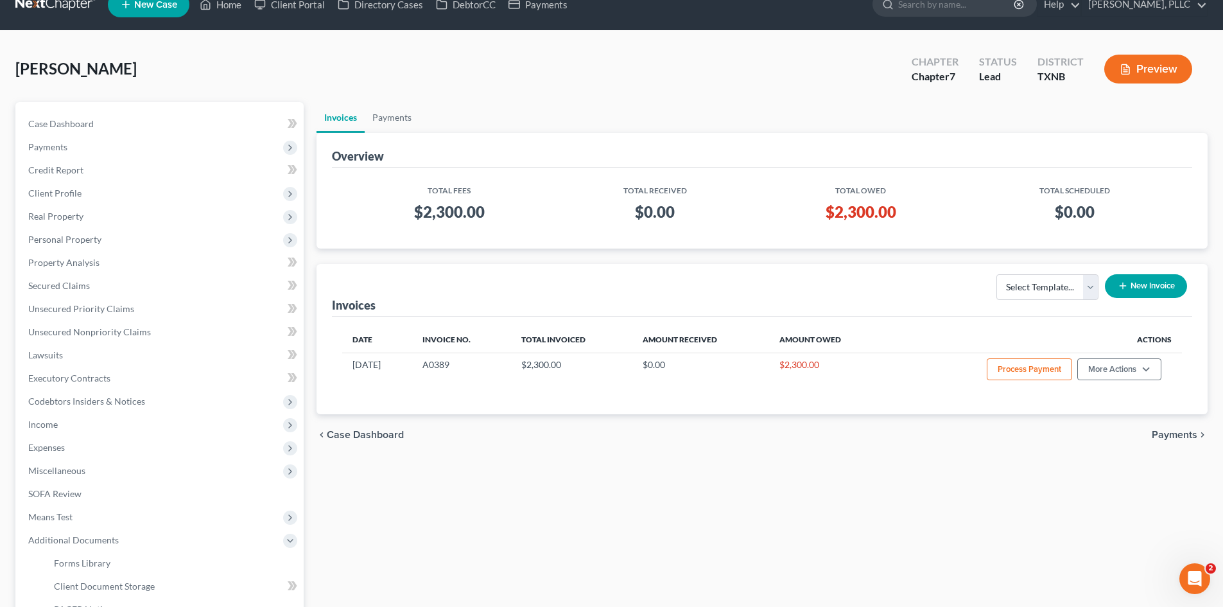
scroll to position [0, 0]
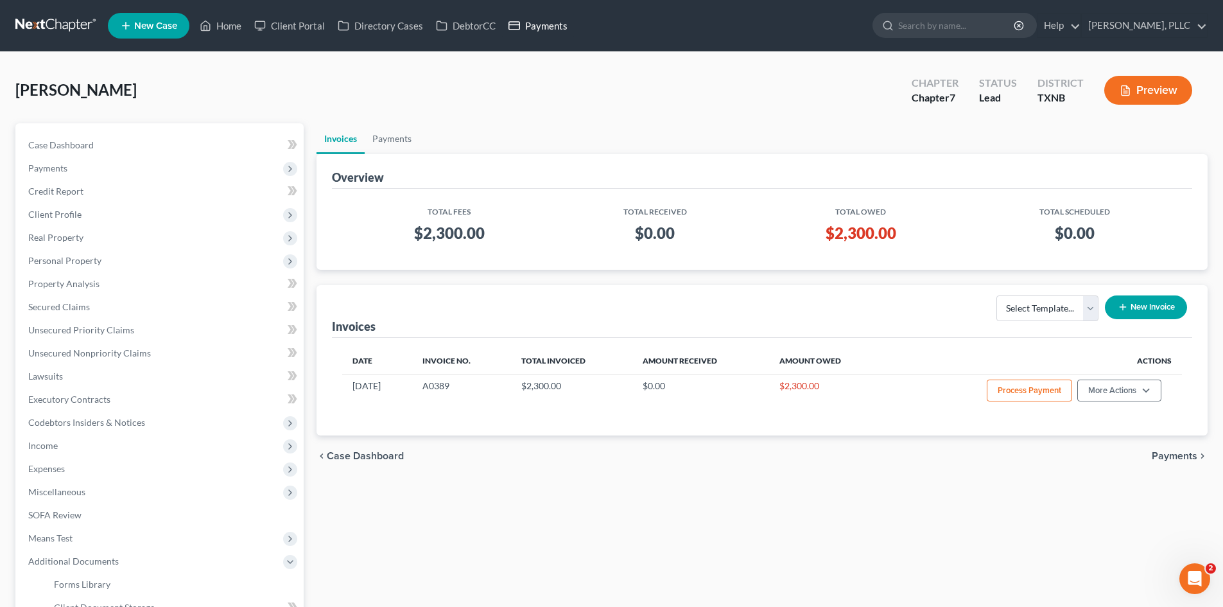
click at [558, 26] on link "Payments" at bounding box center [538, 25] width 72 height 23
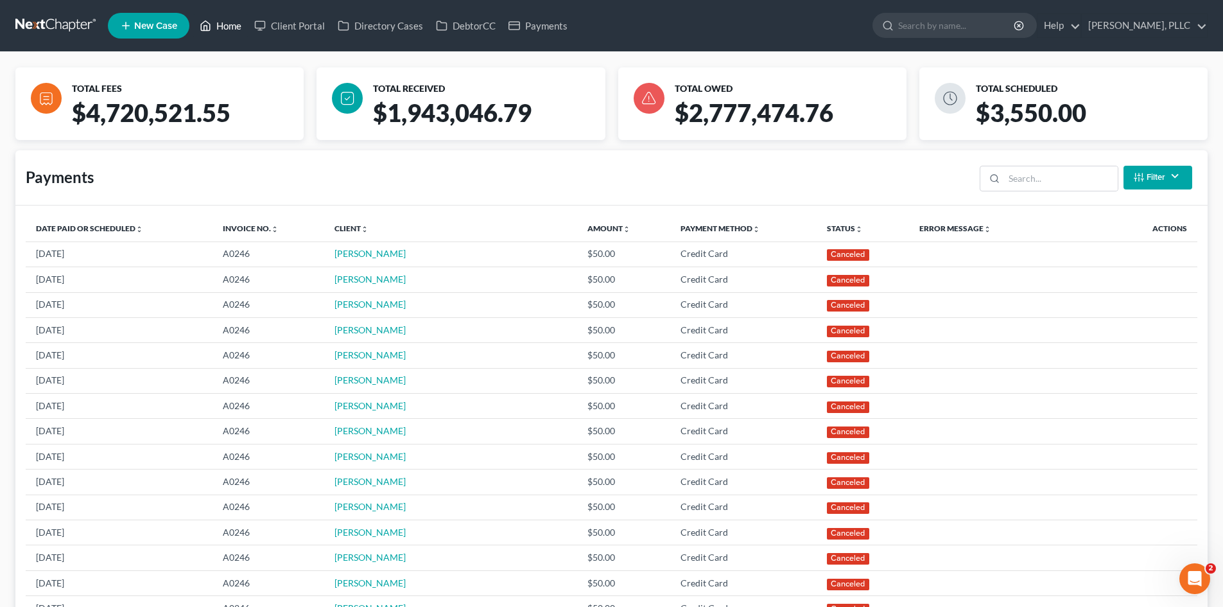
click at [227, 26] on link "Home" at bounding box center [220, 25] width 55 height 23
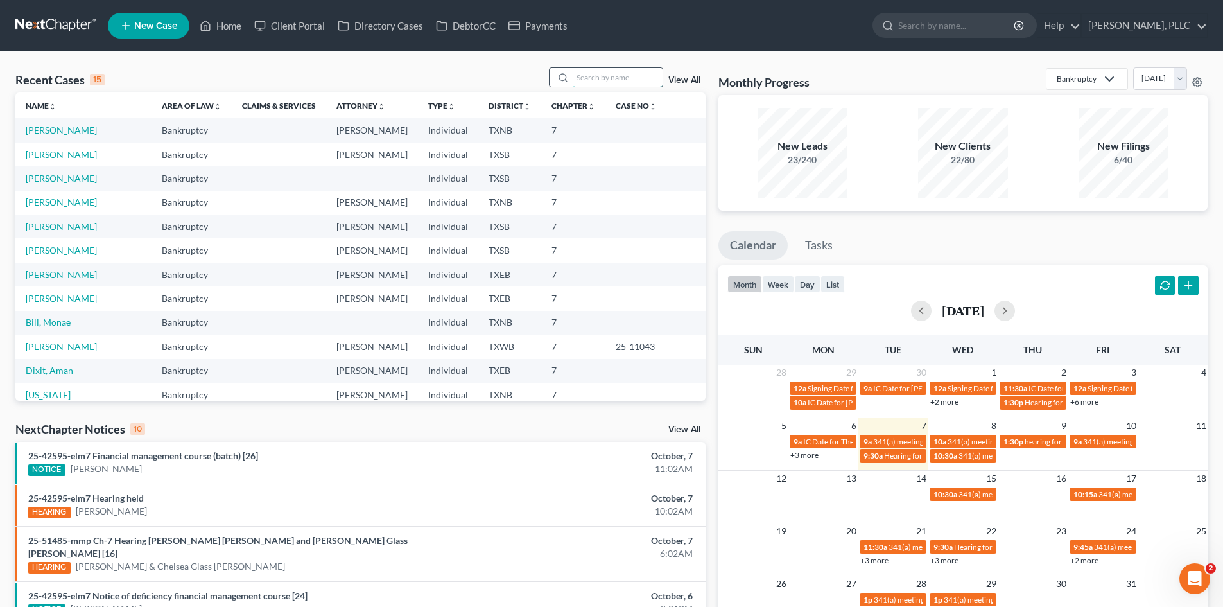
click at [590, 80] on input "search" at bounding box center [618, 77] width 90 height 19
type input "[PERSON_NAME]"
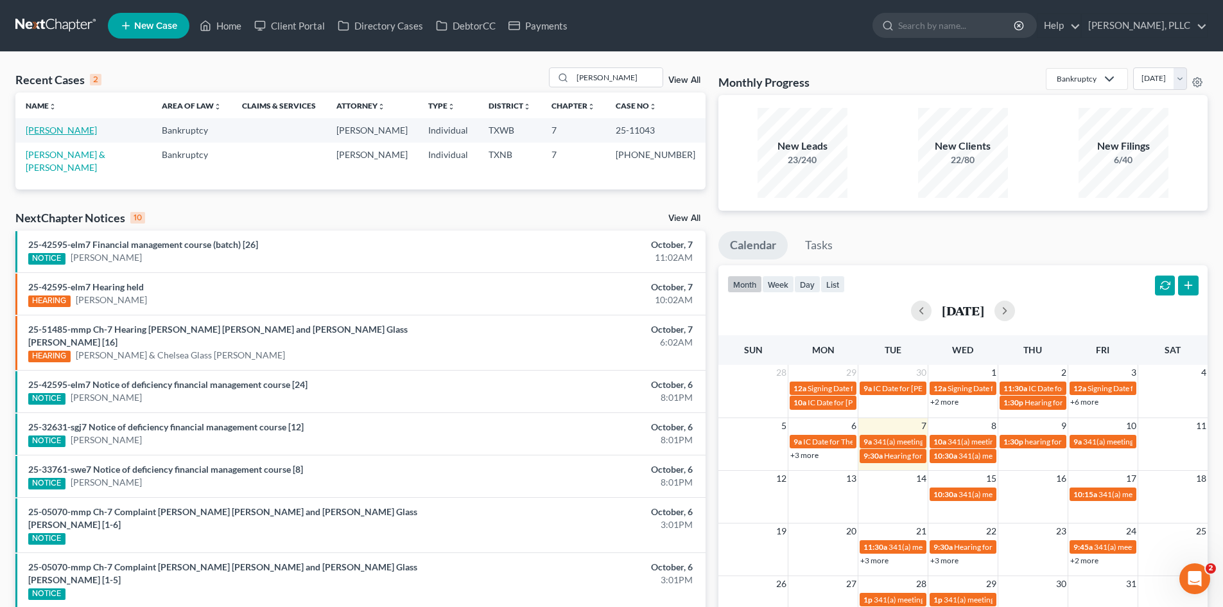
click at [43, 132] on link "[PERSON_NAME]" at bounding box center [61, 130] width 71 height 11
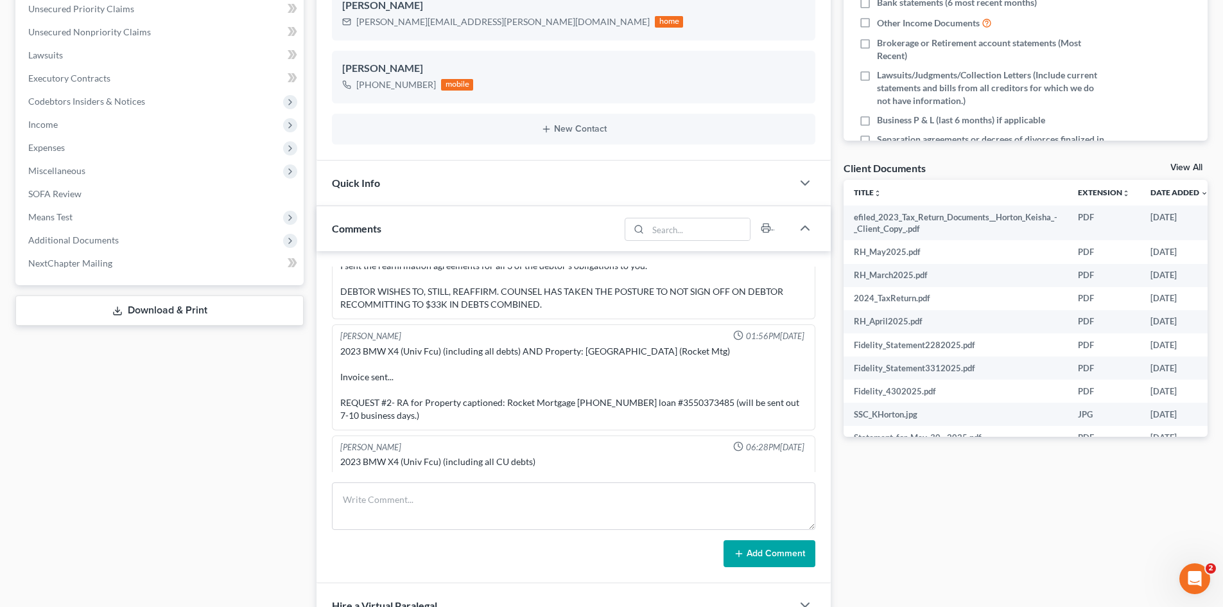
scroll to position [1406, 0]
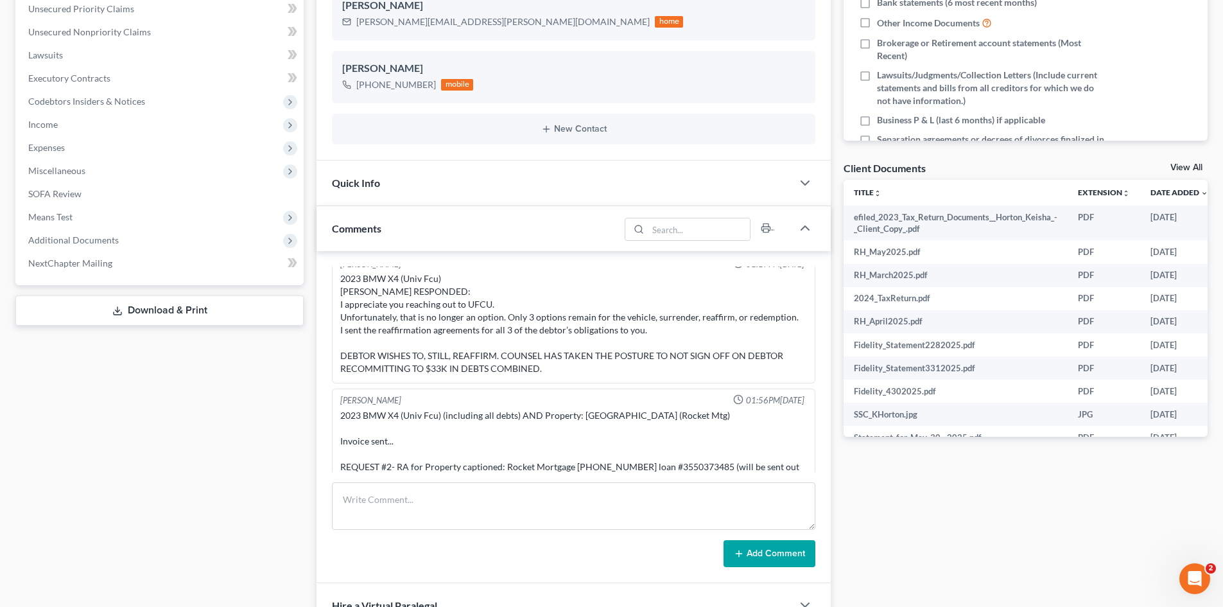
click at [229, 483] on div "Case Dashboard Payments Invoices Payments Payments Credit Report Client Profile" at bounding box center [159, 309] width 301 height 1015
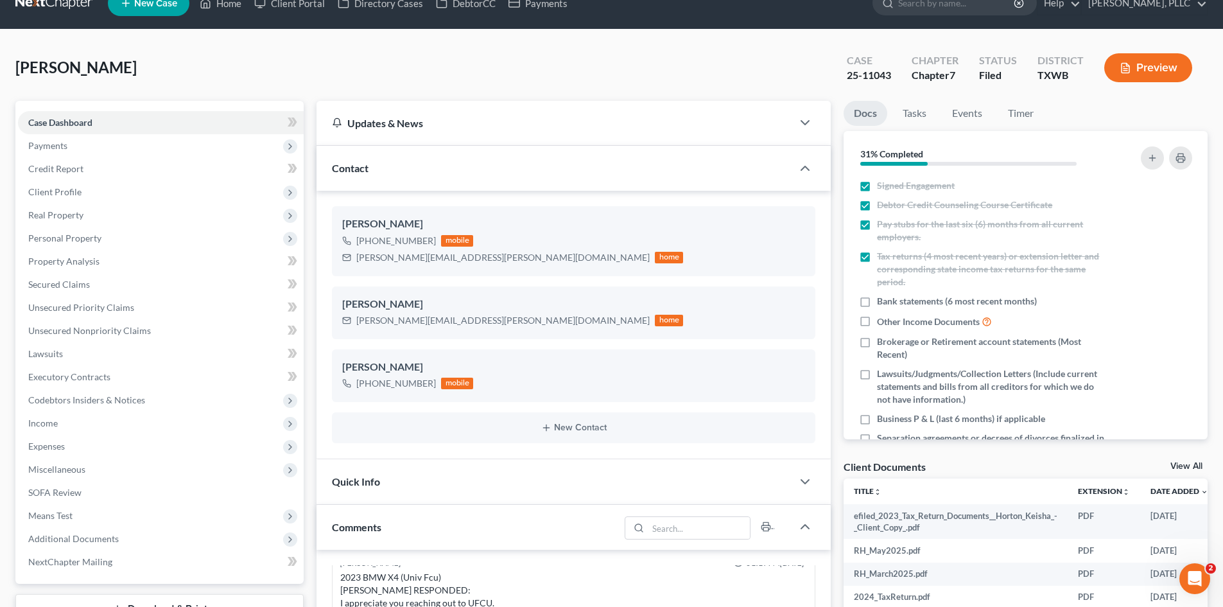
scroll to position [0, 0]
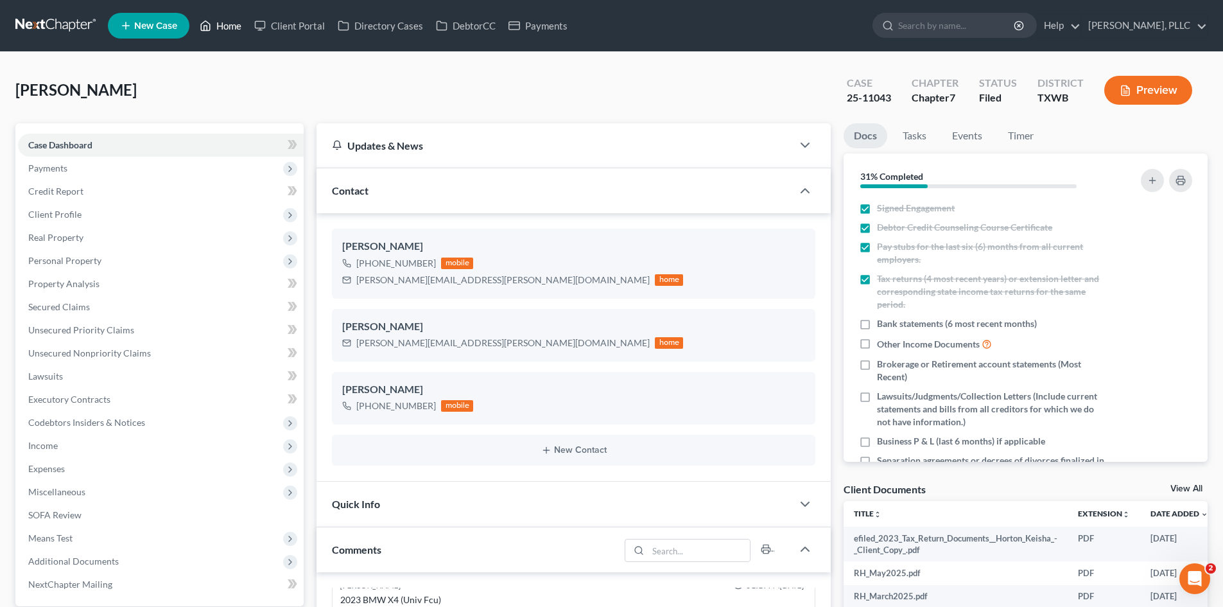
click at [219, 21] on link "Home" at bounding box center [220, 25] width 55 height 23
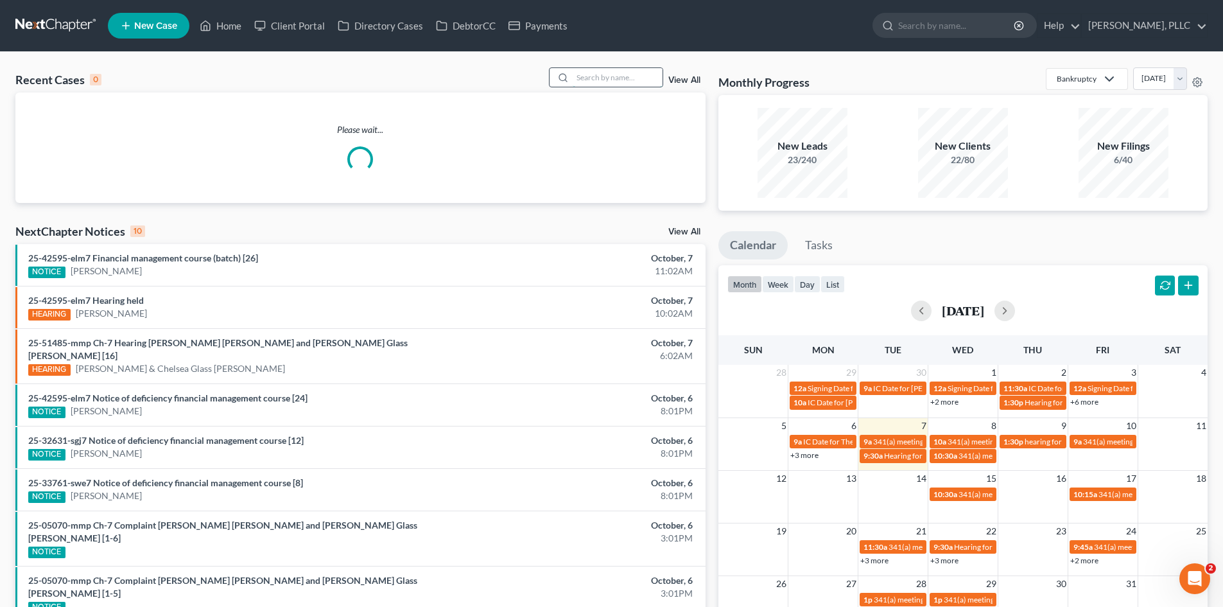
click at [610, 72] on input "search" at bounding box center [618, 77] width 90 height 19
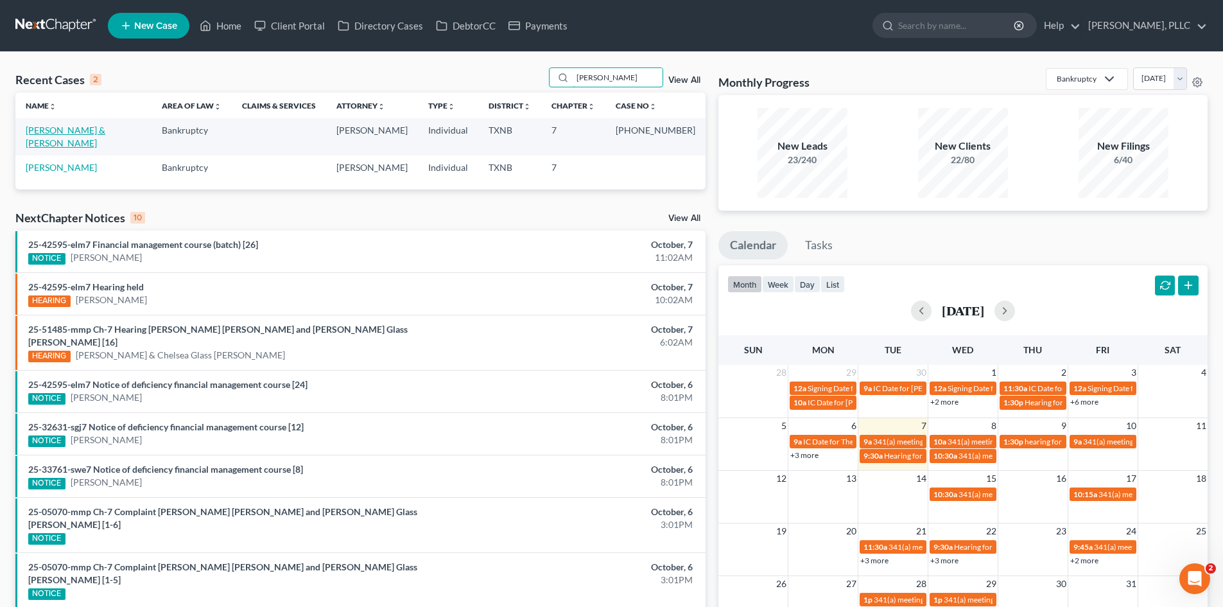
type input "[PERSON_NAME]"
click at [105, 125] on link "[PERSON_NAME] & [PERSON_NAME]" at bounding box center [66, 137] width 80 height 24
select select "4"
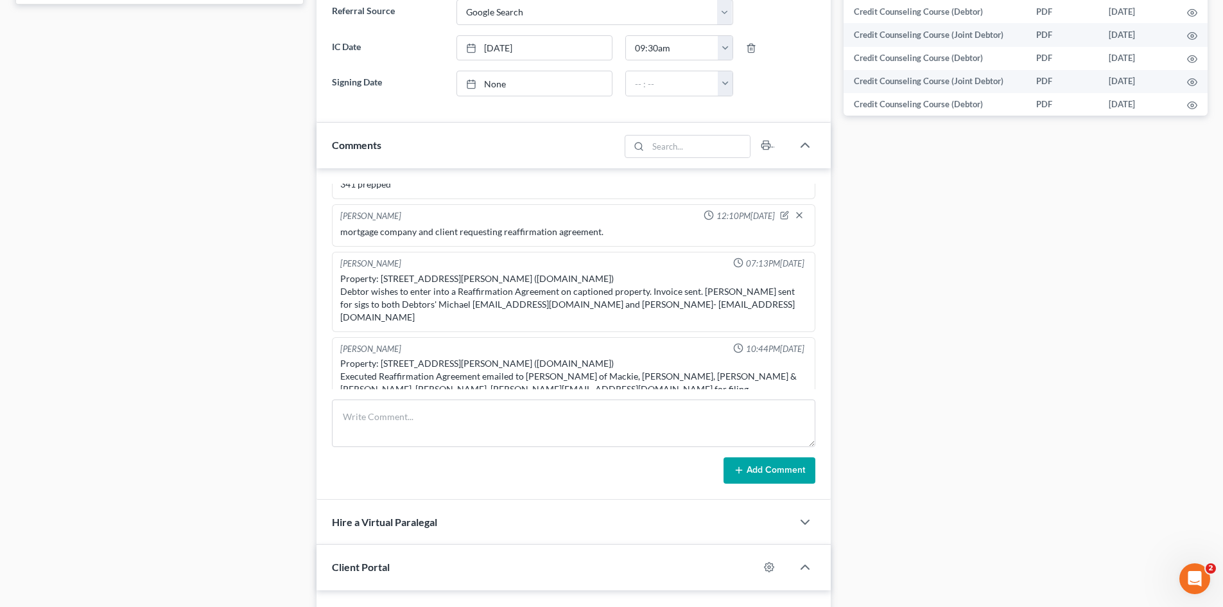
scroll to position [1417, 0]
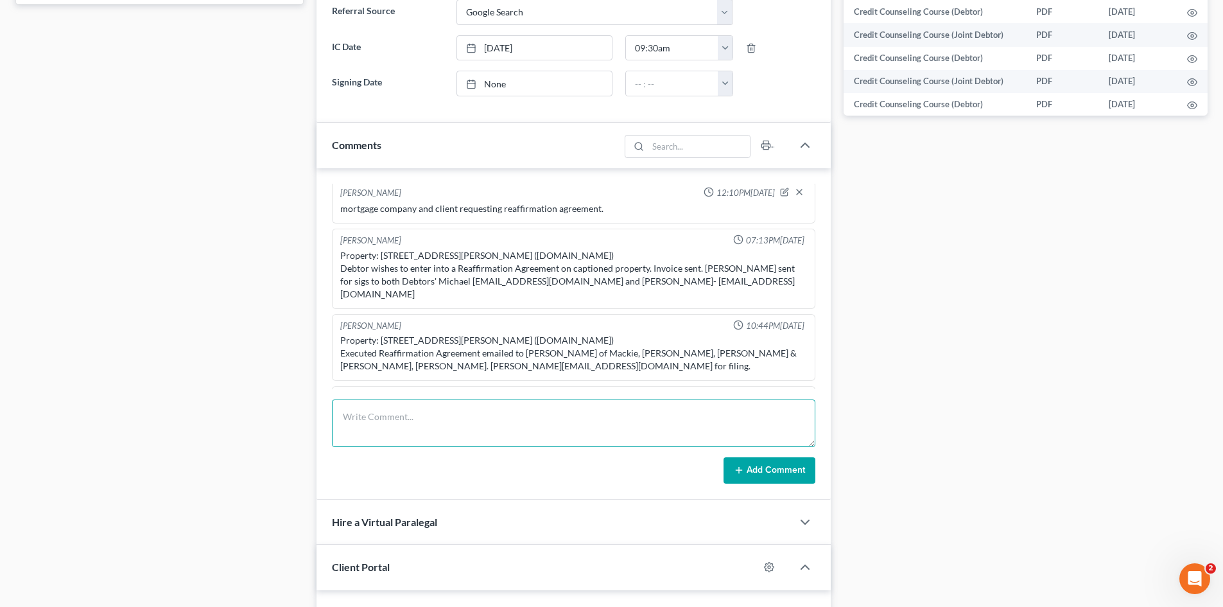
click at [470, 441] on textarea at bounding box center [573, 422] width 483 height 47
click at [588, 432] on textarea at bounding box center [573, 422] width 483 height 47
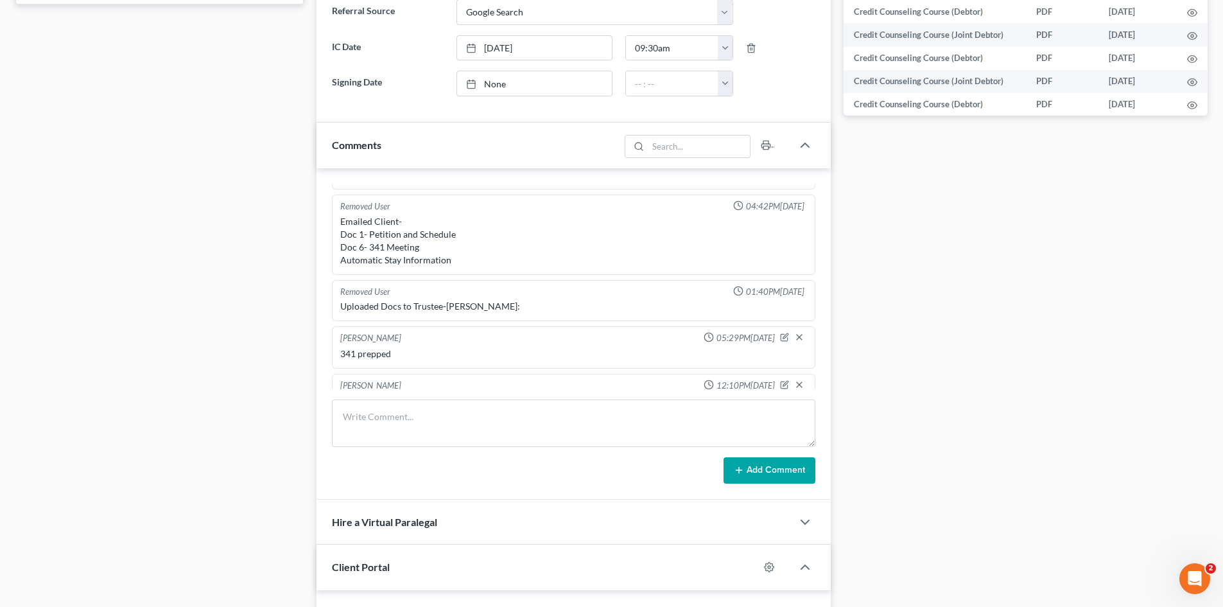
click at [279, 221] on div "Case Dashboard Payments Invoices Payments Payments Credit Report Client Profile" at bounding box center [159, 147] width 301 height 1333
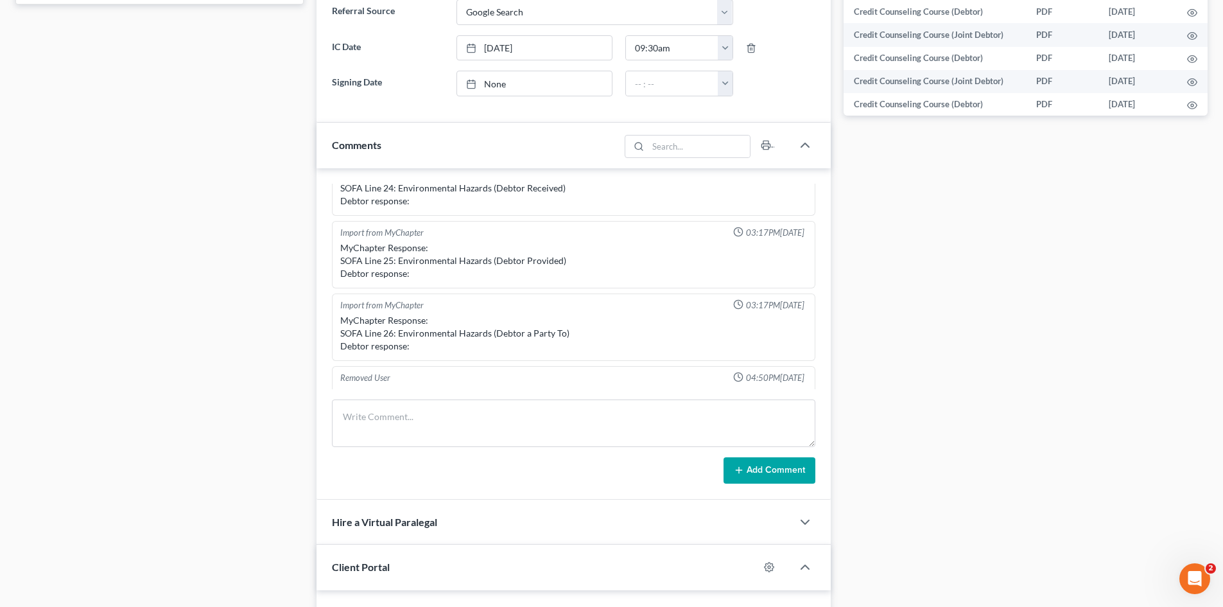
scroll to position [968, 0]
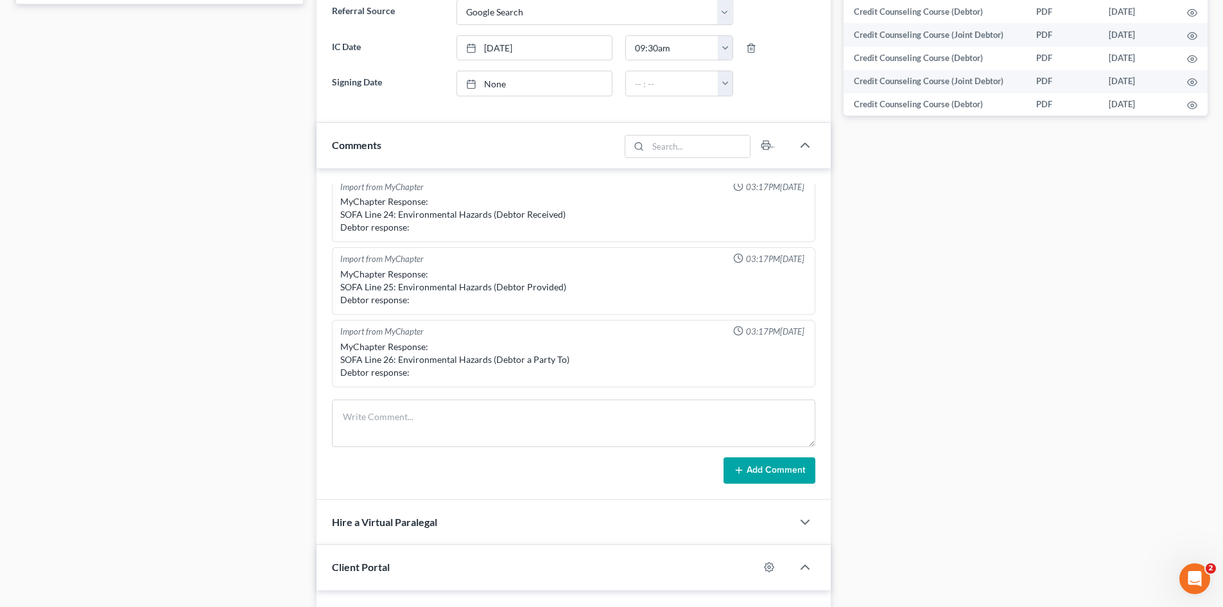
click at [1106, 318] on div "Docs Tasks Events Timer 0% Completed Nothing here yet! Signed Engagement Debtor…" at bounding box center [1025, 147] width 377 height 1333
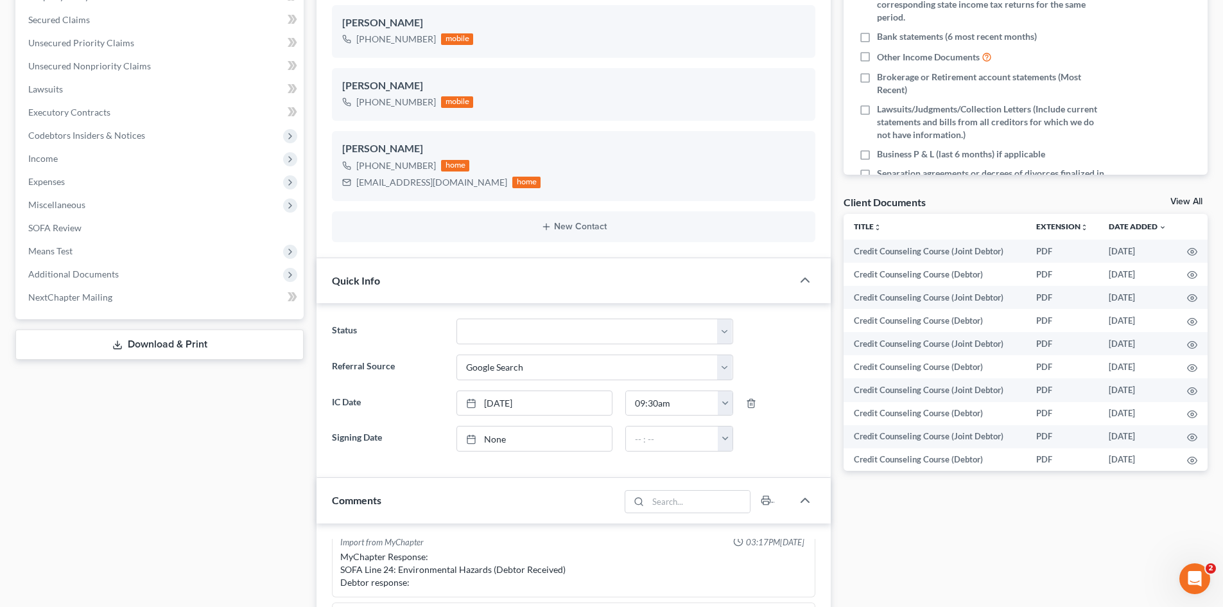
scroll to position [257, 0]
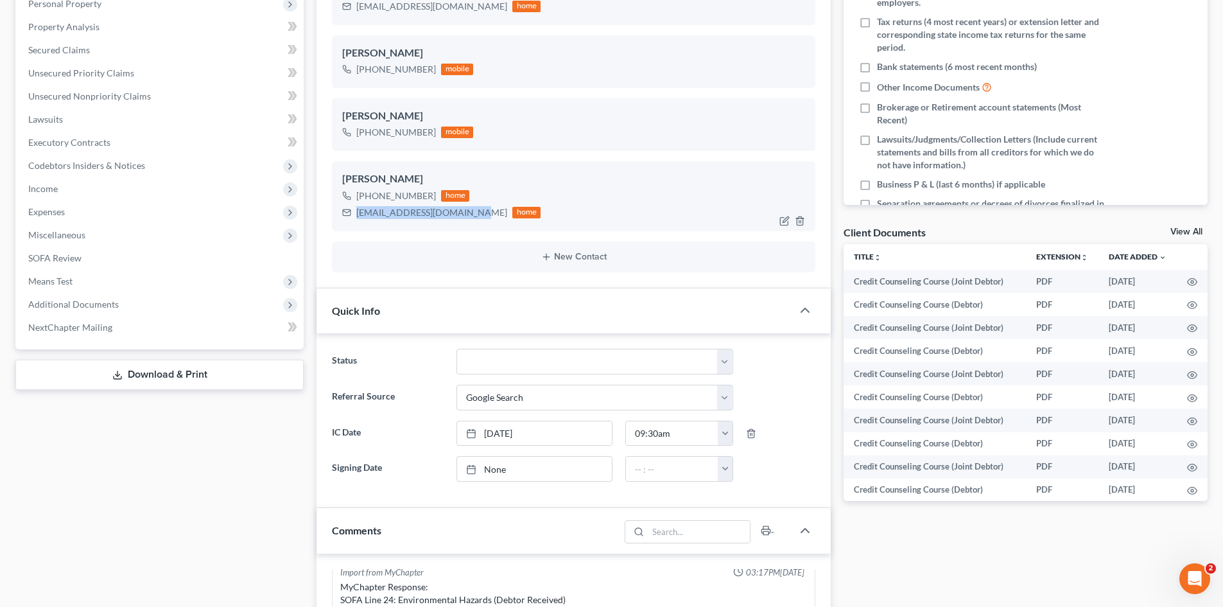
drag, startPoint x: 466, startPoint y: 213, endPoint x: 341, endPoint y: 213, distance: 124.5
click at [341, 213] on div "[PERSON_NAME] [PHONE_NUMBER] home [EMAIL_ADDRESS][DOMAIN_NAME] home" at bounding box center [573, 195] width 483 height 69
copy div "[EMAIL_ADDRESS][DOMAIN_NAME]"
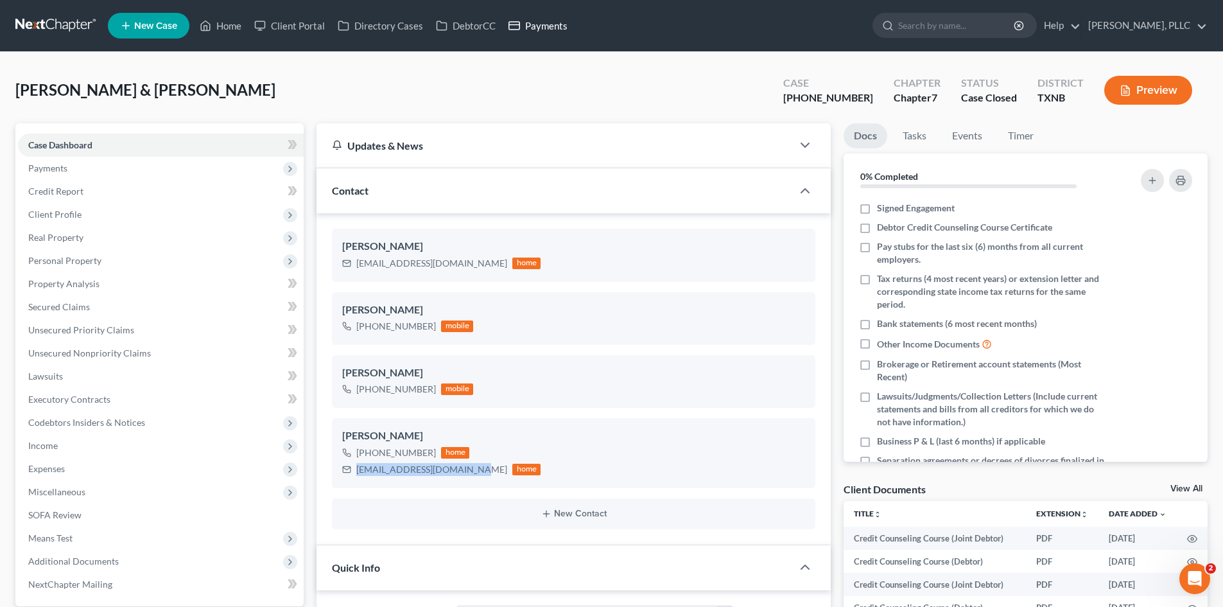
click at [529, 25] on link "Payments" at bounding box center [538, 25] width 72 height 23
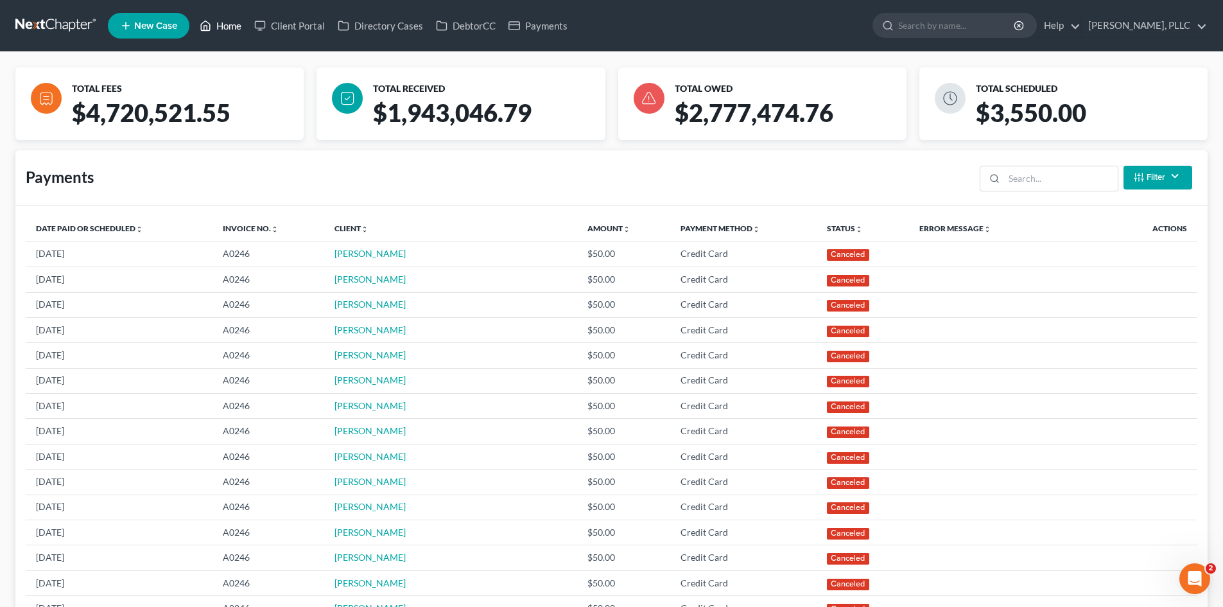
click at [220, 23] on link "Home" at bounding box center [220, 25] width 55 height 23
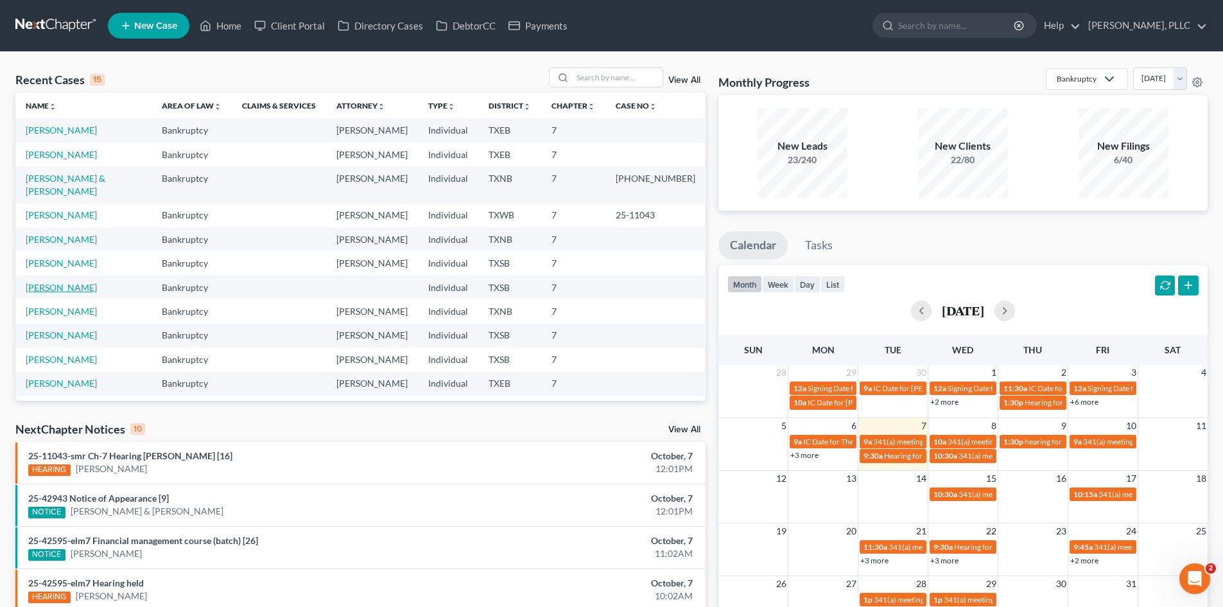
click at [60, 282] on link "[PERSON_NAME]" at bounding box center [61, 287] width 71 height 11
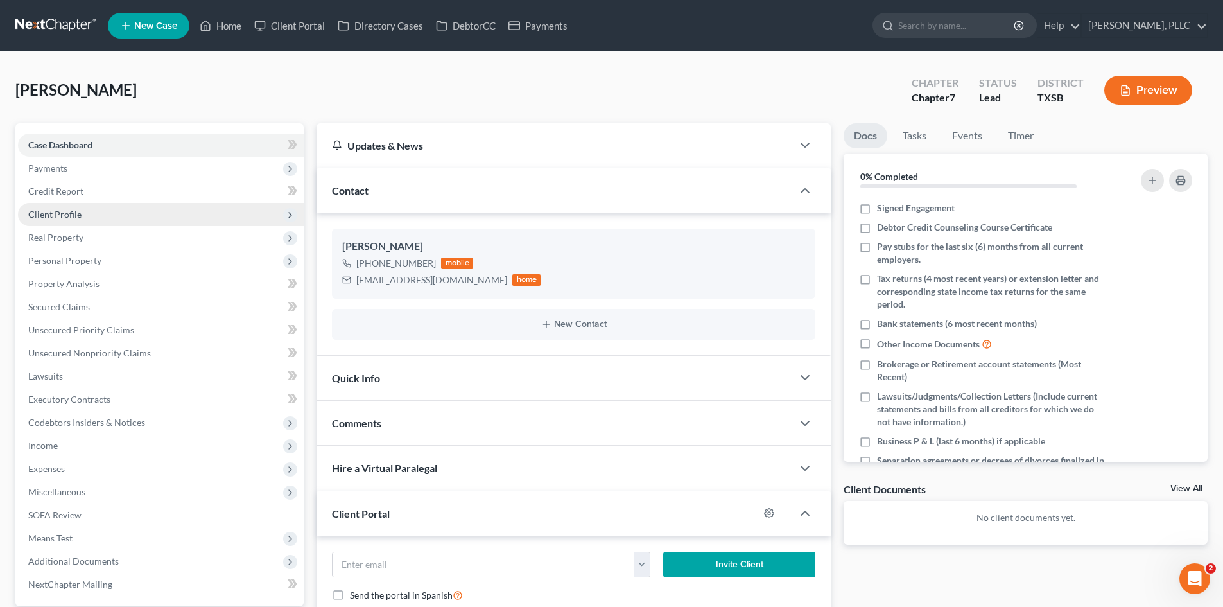
drag, startPoint x: 59, startPoint y: 216, endPoint x: 166, endPoint y: 224, distance: 106.8
click at [59, 216] on span "Client Profile" at bounding box center [54, 214] width 53 height 11
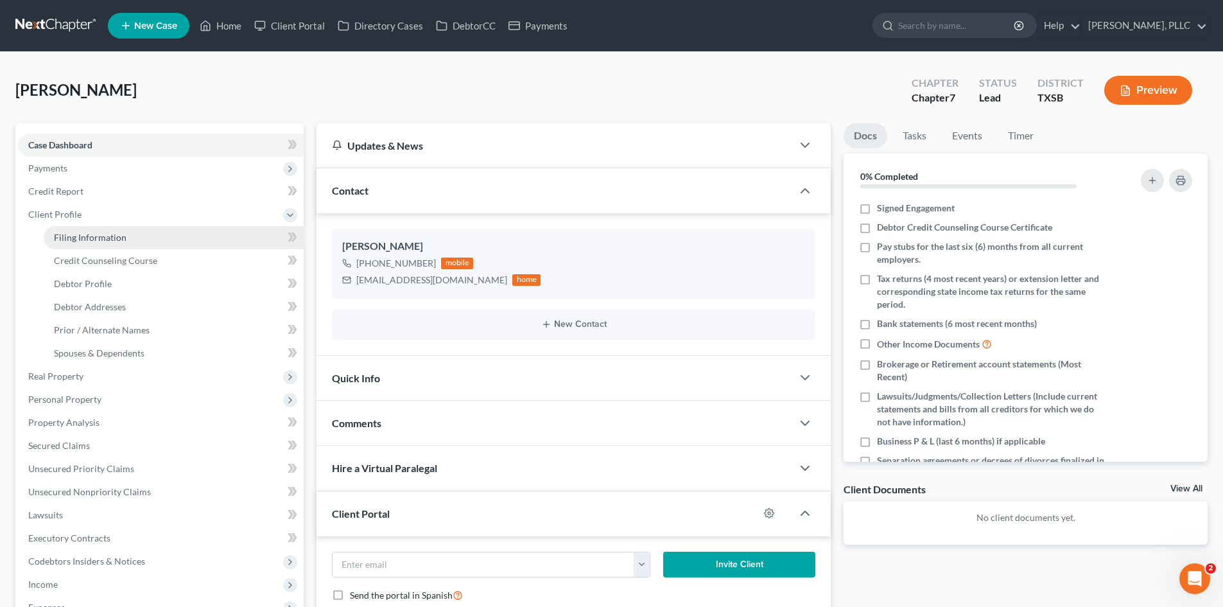
click at [122, 230] on link "Filing Information" at bounding box center [174, 237] width 260 height 23
select select "1"
select select "0"
select select "79"
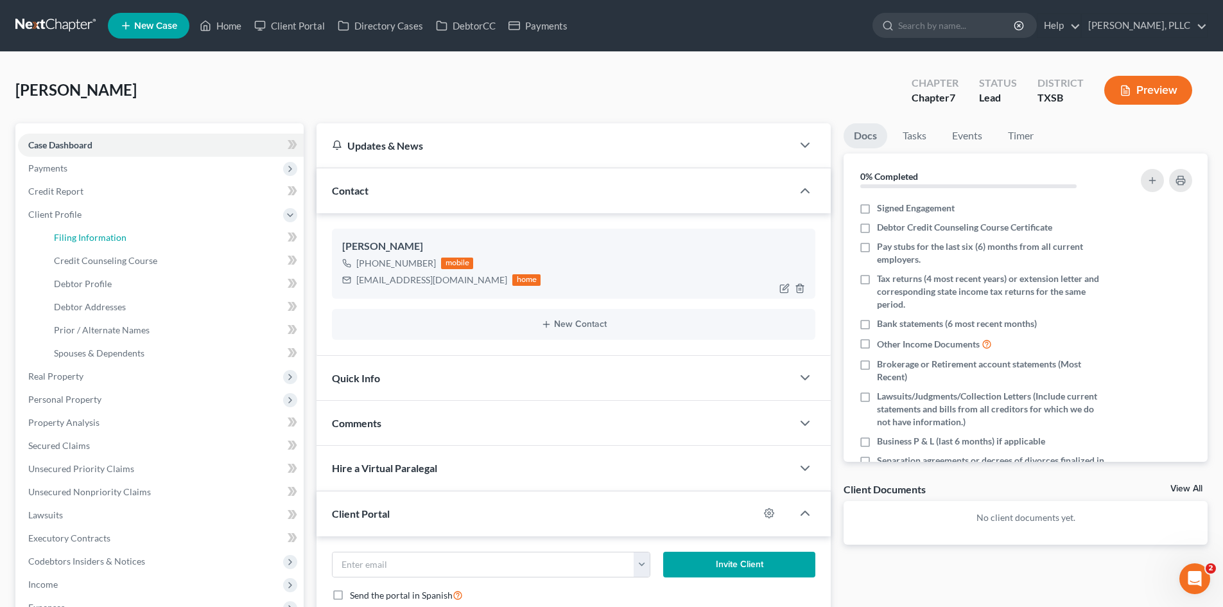
select select "45"
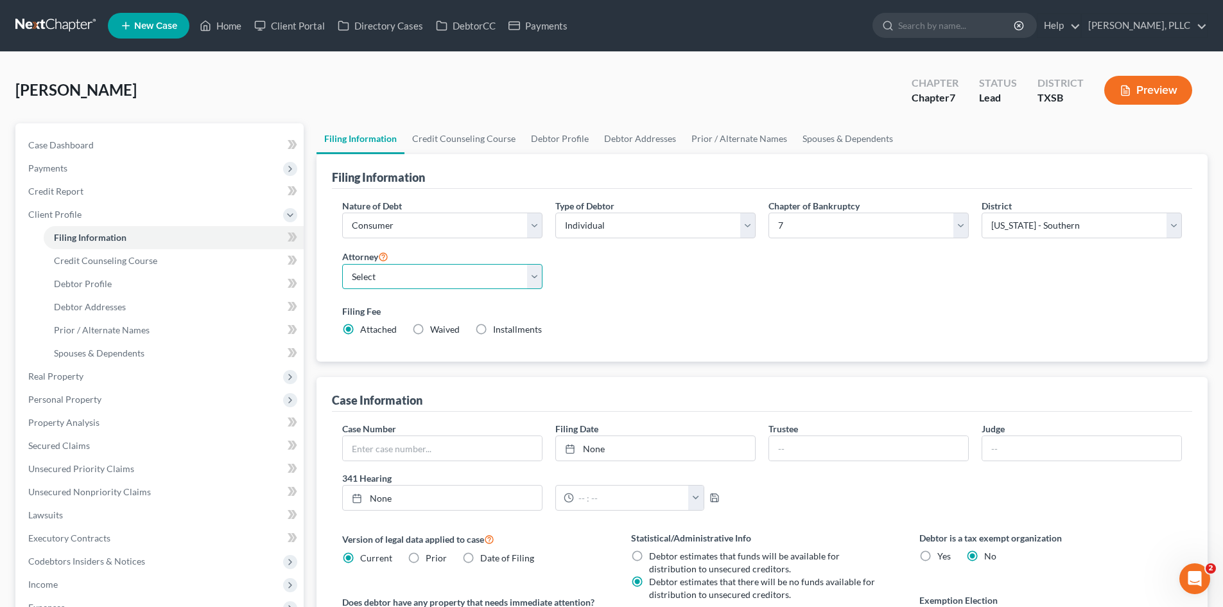
click at [487, 286] on select "Select [PERSON_NAME] - TXEB [PERSON_NAME] - [GEOGRAPHIC_DATA] [PERSON_NAME] - […" at bounding box center [442, 277] width 200 height 26
select select "2"
click at [342, 264] on select "Select [PERSON_NAME] - TXEB [PERSON_NAME] - [GEOGRAPHIC_DATA] [PERSON_NAME] - […" at bounding box center [442, 277] width 200 height 26
click at [308, 129] on div "Case Dashboard Payments Invoices Payments Payments Credit Report Client Profile" at bounding box center [159, 460] width 301 height 674
click at [229, 21] on link "Home" at bounding box center [220, 25] width 55 height 23
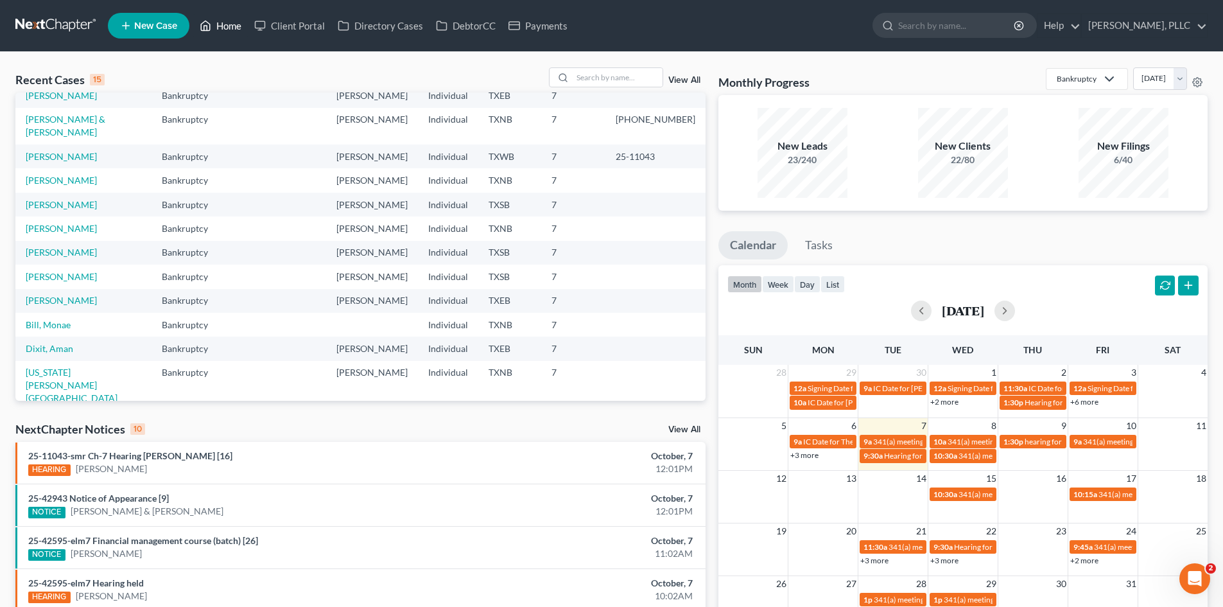
scroll to position [88, 0]
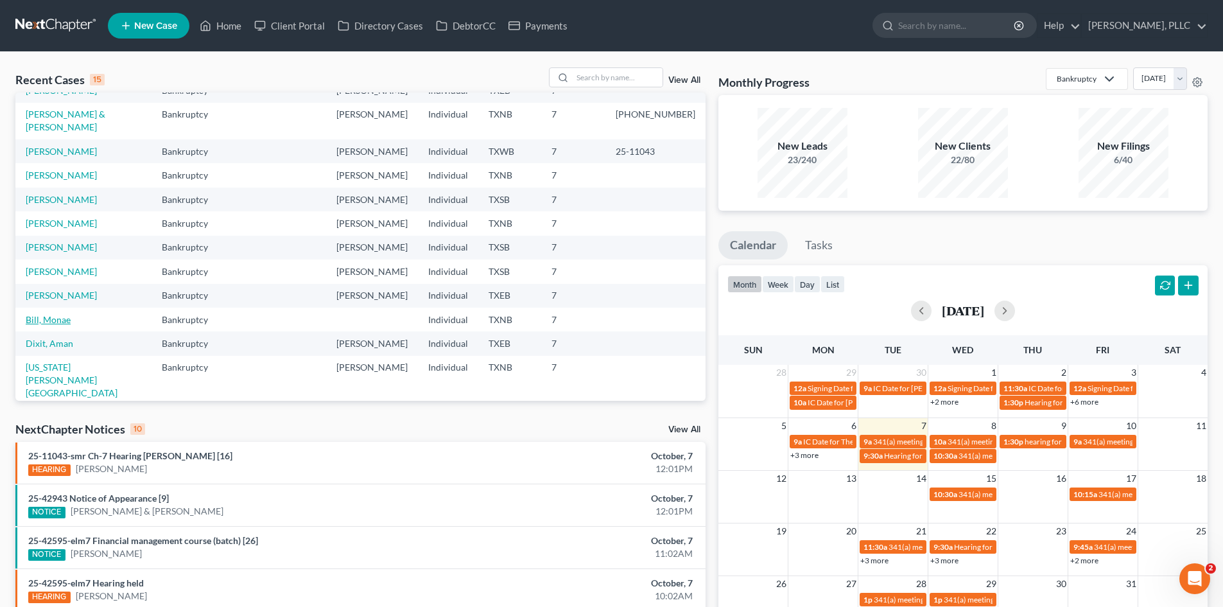
click at [35, 314] on link "Bill, Monae" at bounding box center [48, 319] width 45 height 11
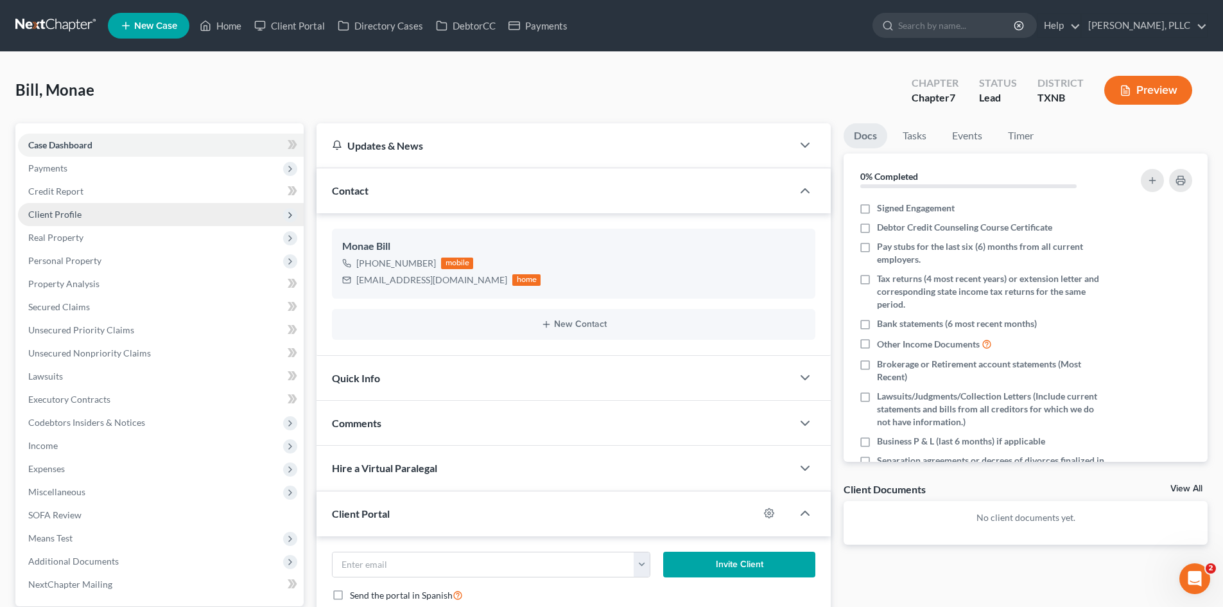
click at [80, 222] on span "Client Profile" at bounding box center [161, 214] width 286 height 23
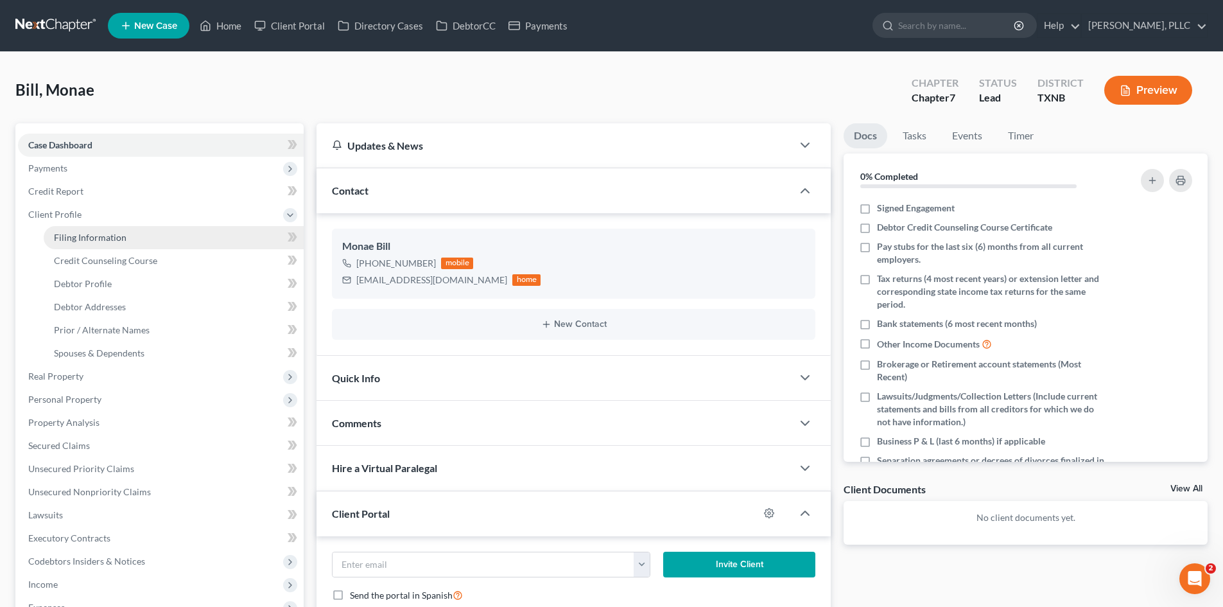
click at [108, 240] on span "Filing Information" at bounding box center [90, 237] width 73 height 11
select select "1"
select select "0"
select select "78"
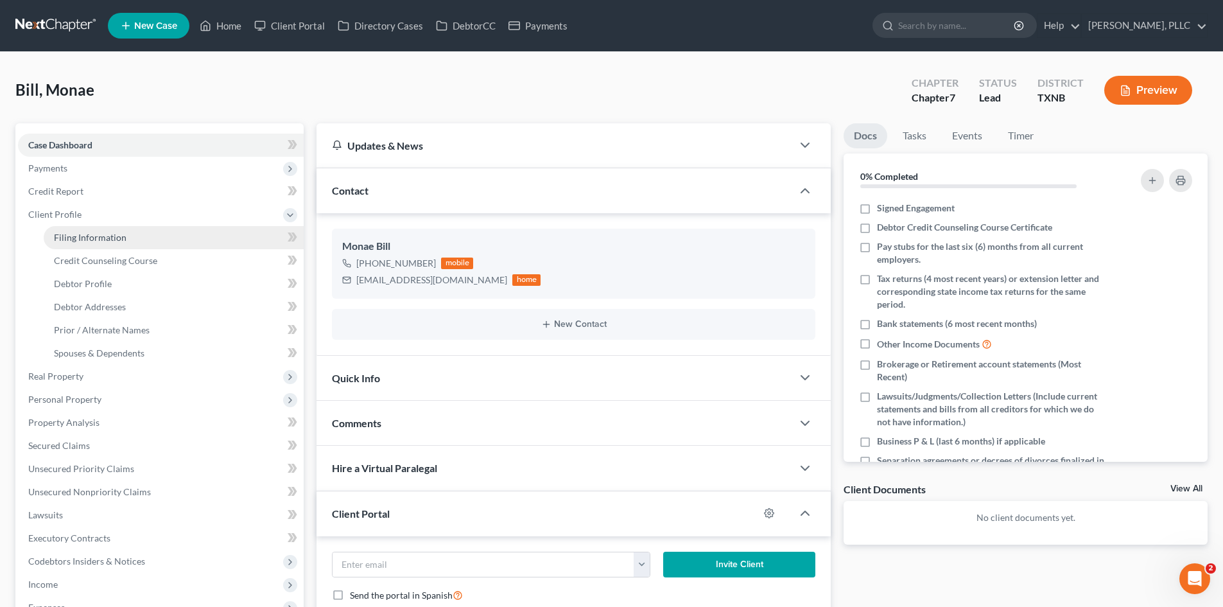
select select "45"
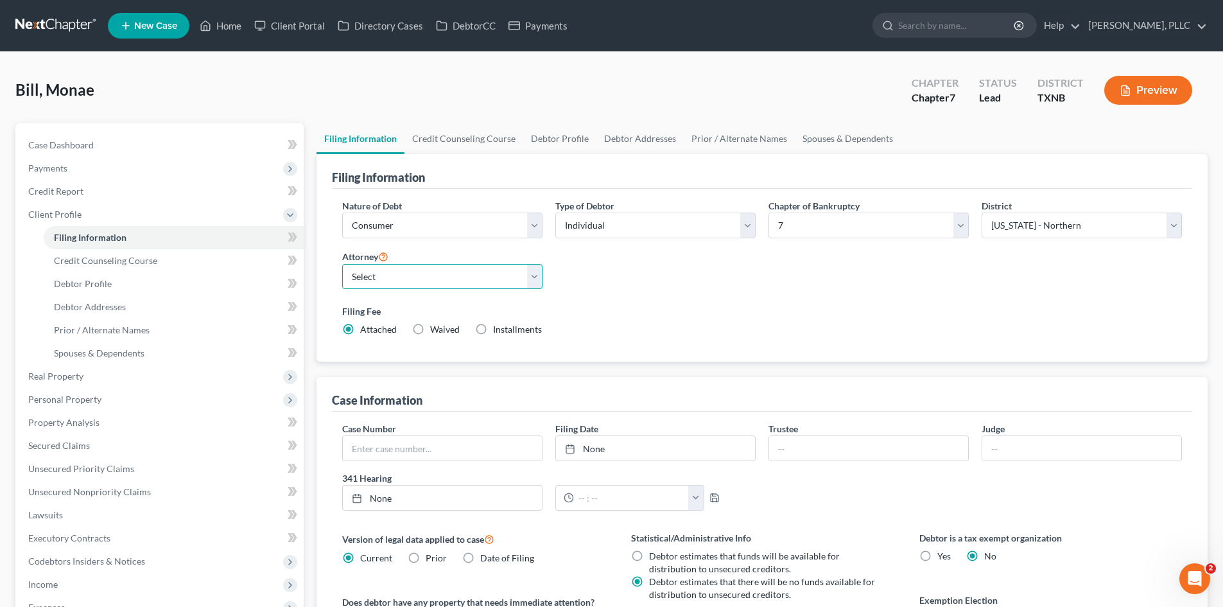
click at [397, 277] on select "Select [PERSON_NAME] - TXEB [PERSON_NAME] - [GEOGRAPHIC_DATA] [PERSON_NAME] - […" at bounding box center [442, 277] width 200 height 26
select select "1"
click at [342, 264] on select "Select [PERSON_NAME] - TXEB [PERSON_NAME] - [GEOGRAPHIC_DATA] [PERSON_NAME] - […" at bounding box center [442, 277] width 200 height 26
click at [358, 100] on div "Bill, Monae Upgraded Chapter Chapter 7 Status [GEOGRAPHIC_DATA] [GEOGRAPHIC_DAT…" at bounding box center [611, 95] width 1192 height 56
drag, startPoint x: 212, startPoint y: 17, endPoint x: 312, endPoint y: 7, distance: 100.7
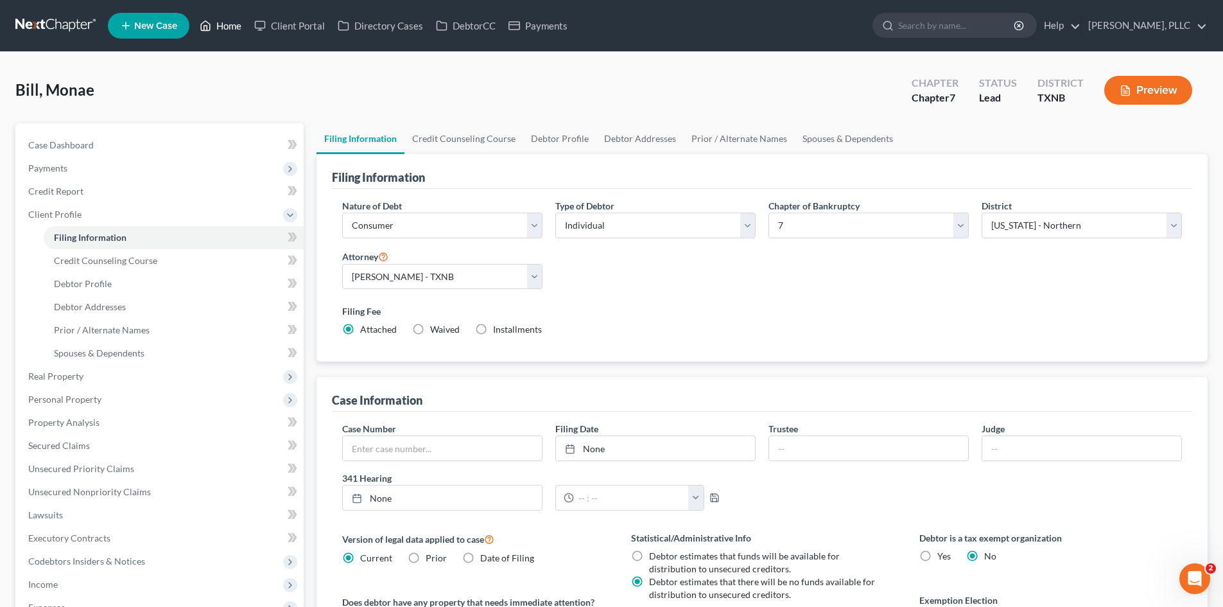
click at [212, 17] on link "Home" at bounding box center [220, 25] width 55 height 23
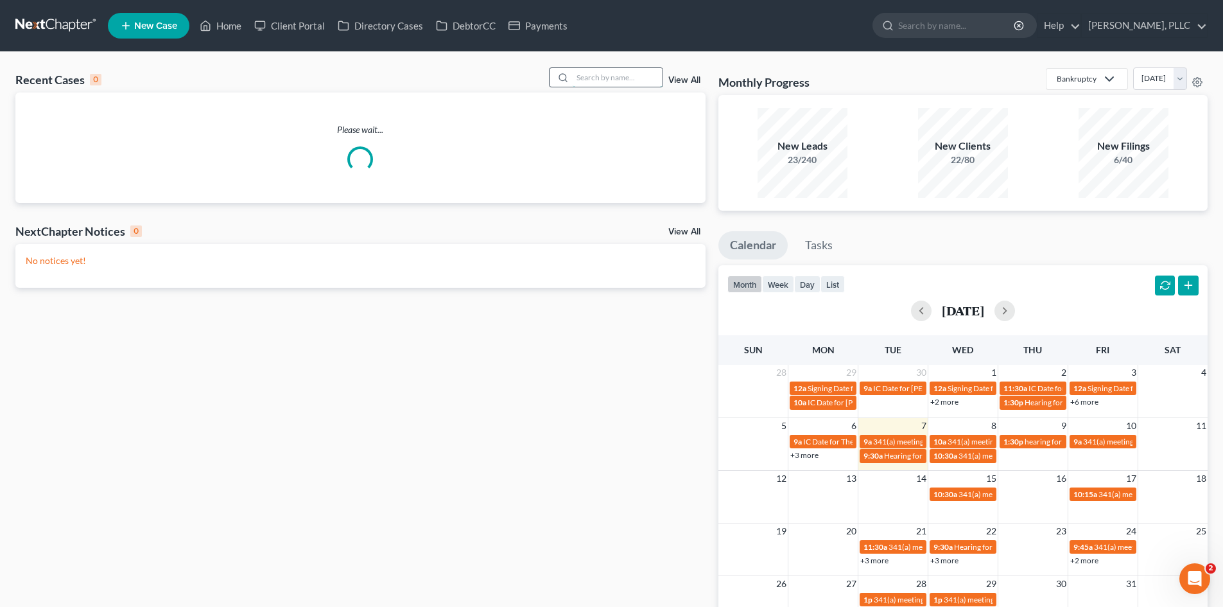
click at [632, 74] on input "search" at bounding box center [618, 77] width 90 height 19
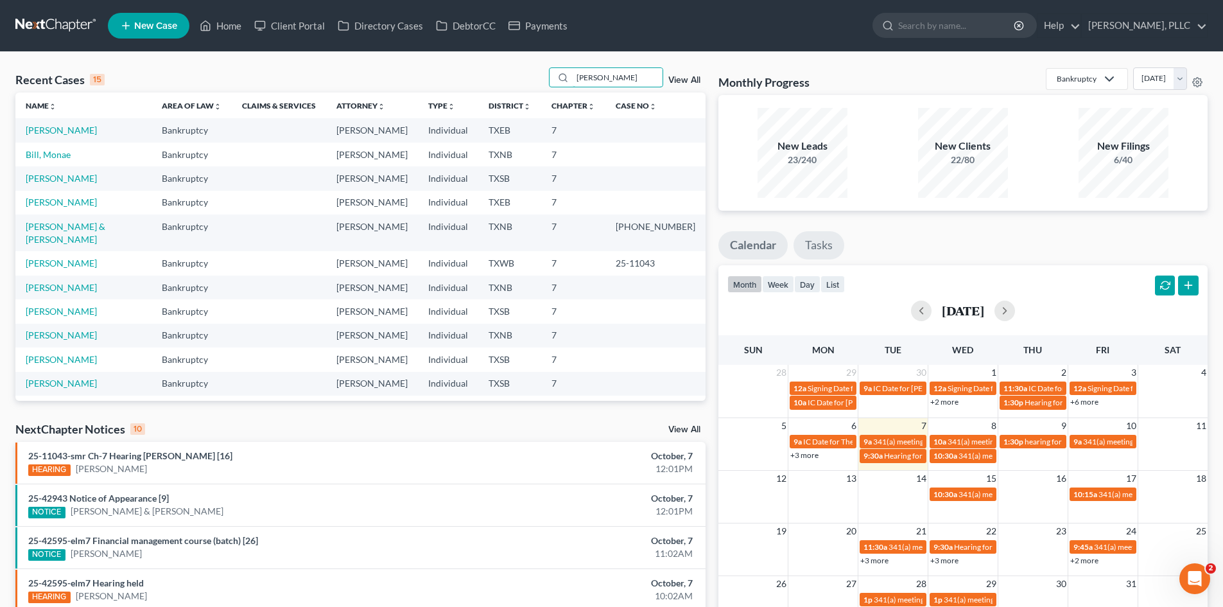
type input "[PERSON_NAME]"
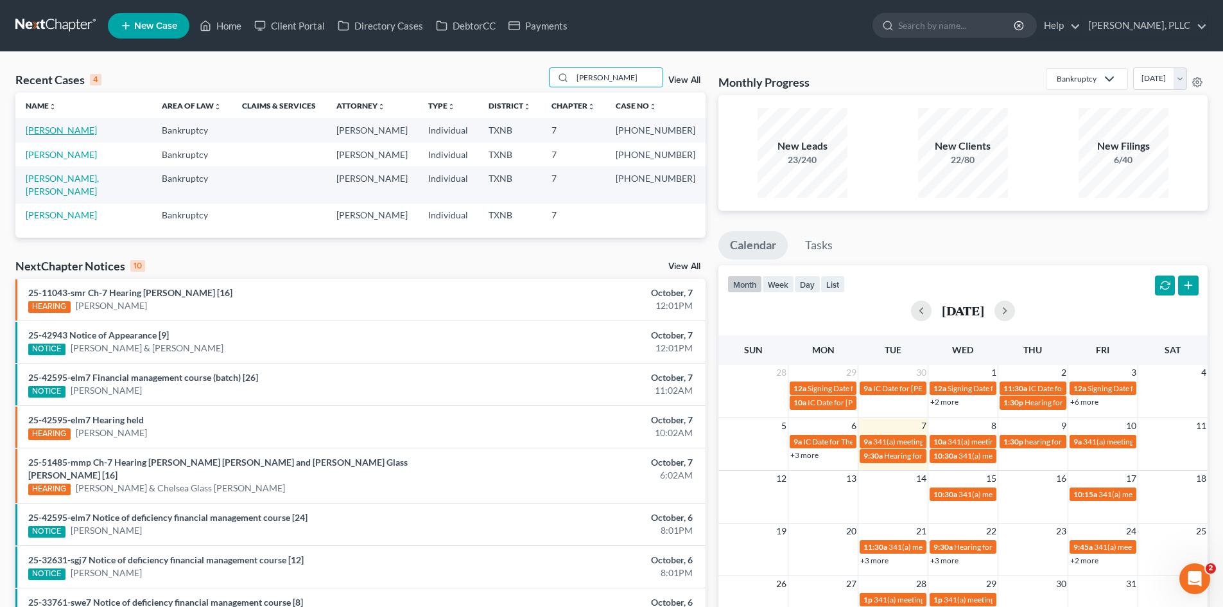
click at [45, 128] on link "[PERSON_NAME]" at bounding box center [61, 130] width 71 height 11
select select "4"
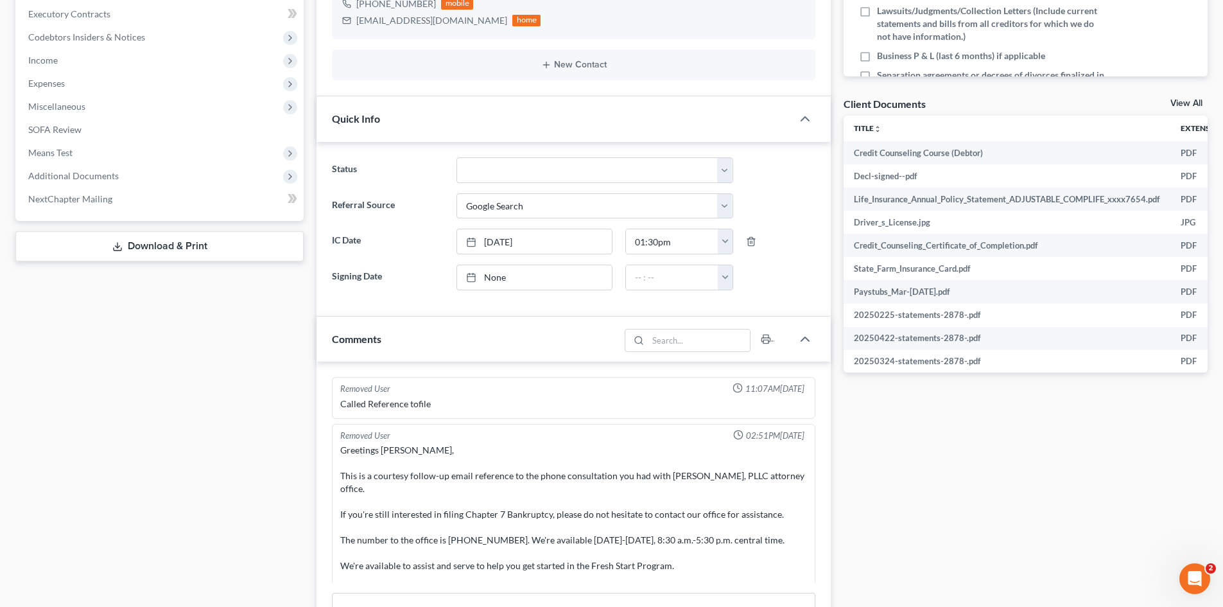
scroll to position [7165, 0]
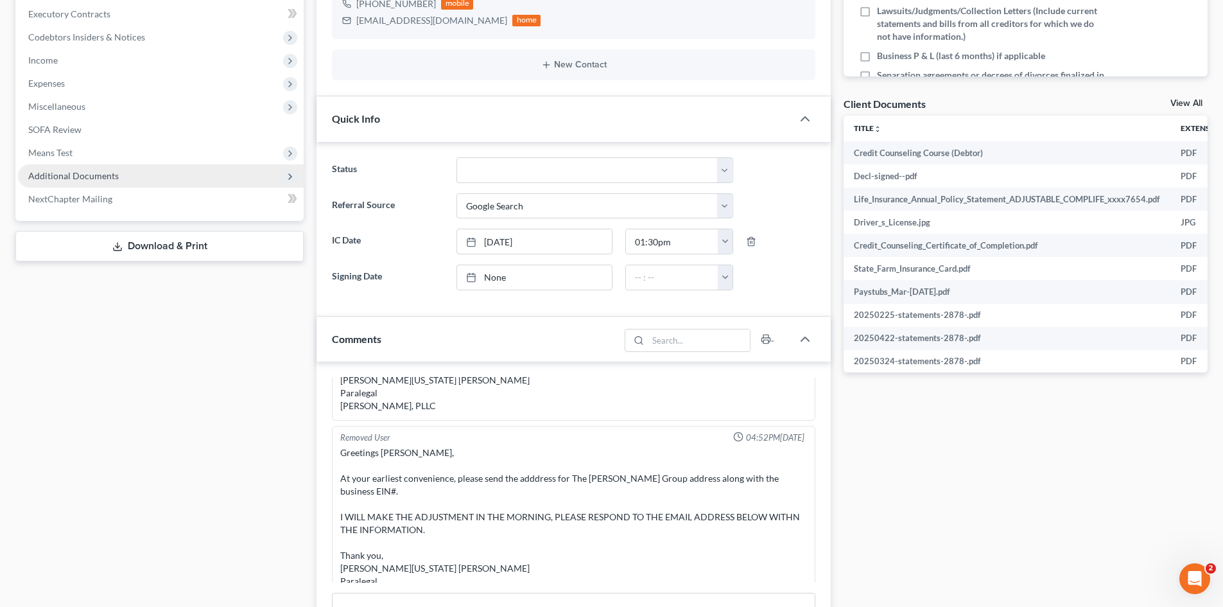
click at [142, 176] on span "Additional Documents" at bounding box center [161, 175] width 286 height 23
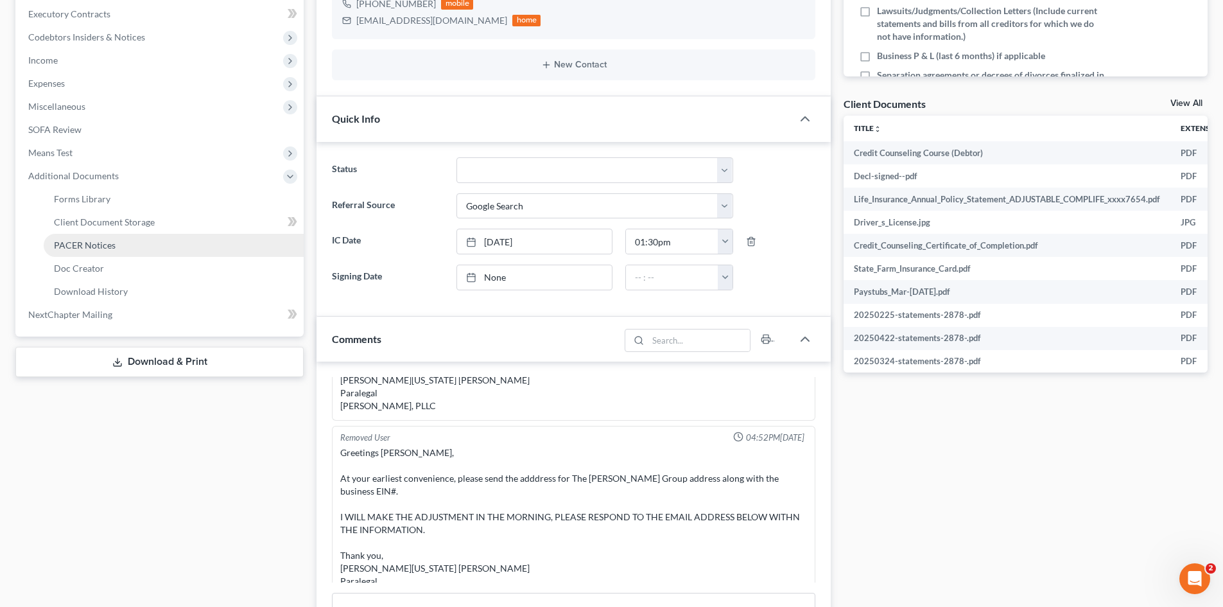
click at [134, 241] on link "PACER Notices" at bounding box center [174, 245] width 260 height 23
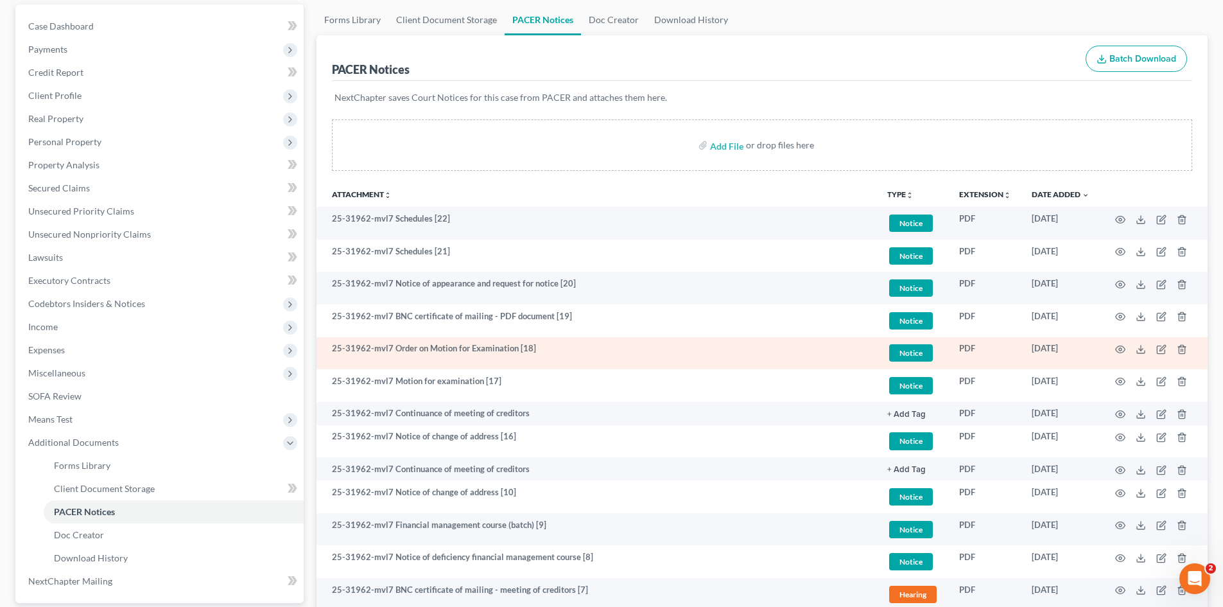
scroll to position [128, 0]
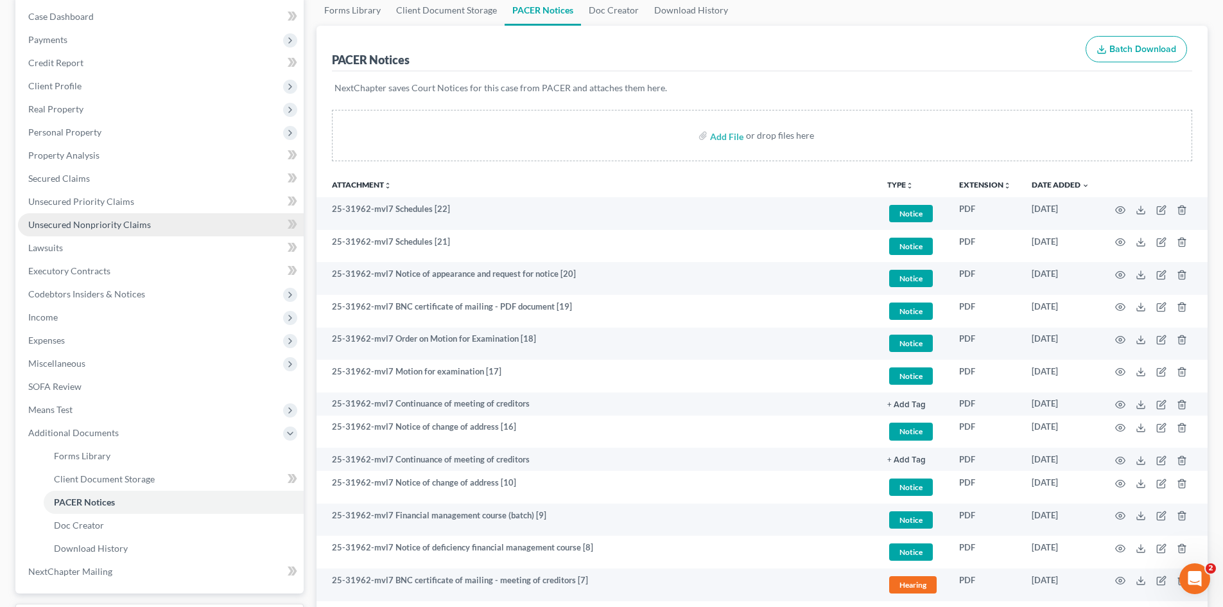
click at [110, 215] on link "Unsecured Nonpriority Claims" at bounding box center [161, 224] width 286 height 23
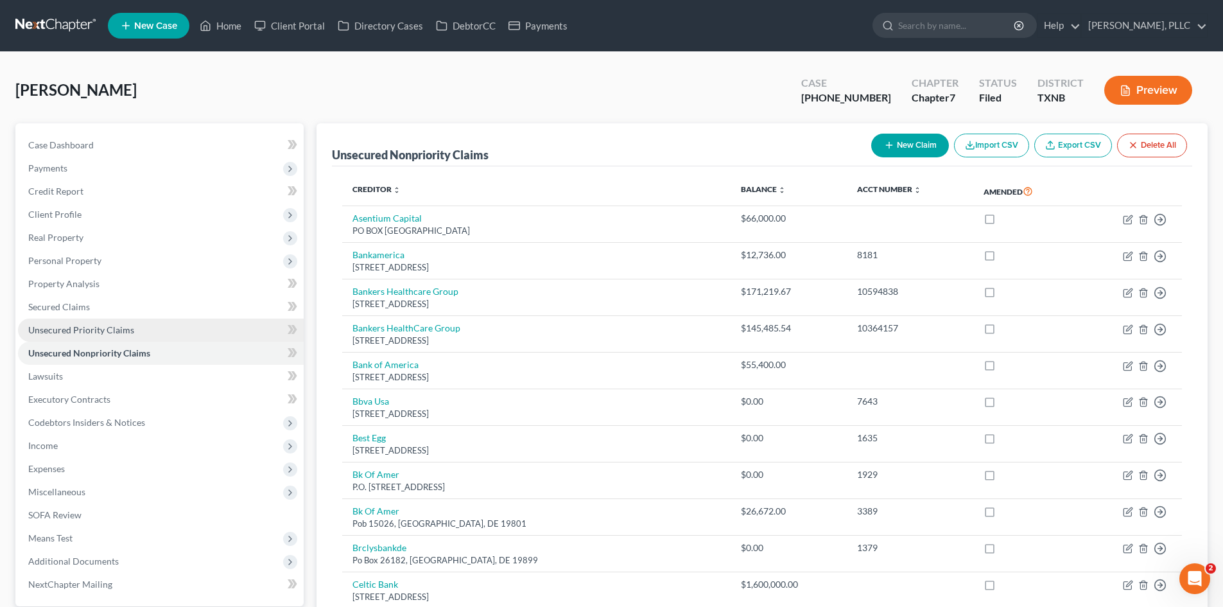
click at [148, 331] on link "Unsecured Priority Claims" at bounding box center [161, 329] width 286 height 23
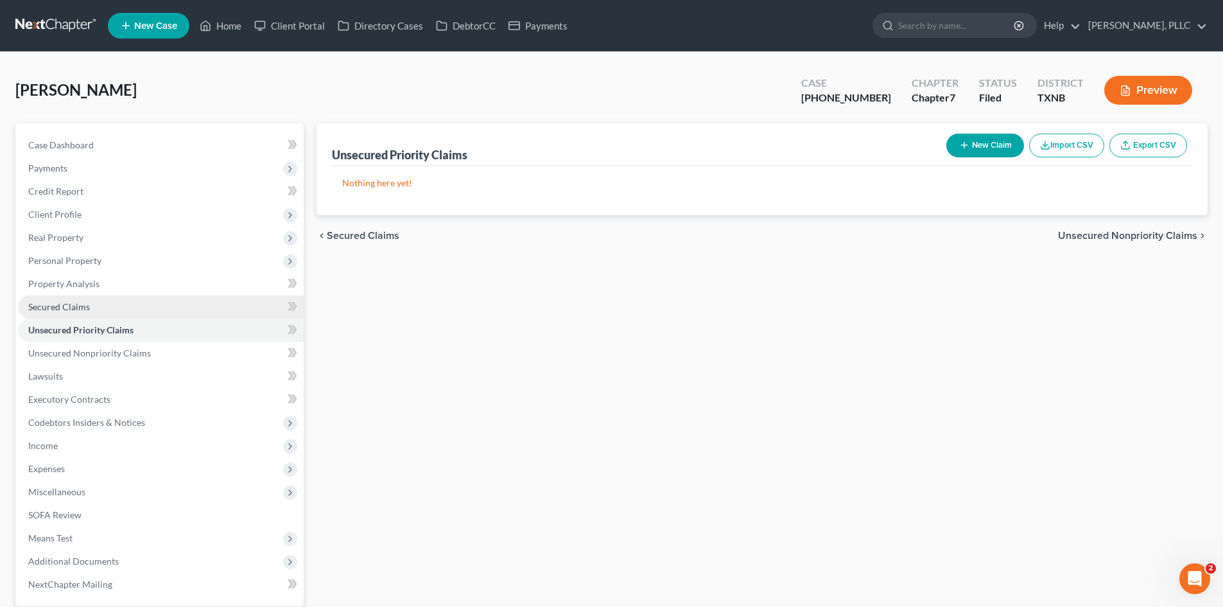
click at [99, 297] on link "Secured Claims" at bounding box center [161, 306] width 286 height 23
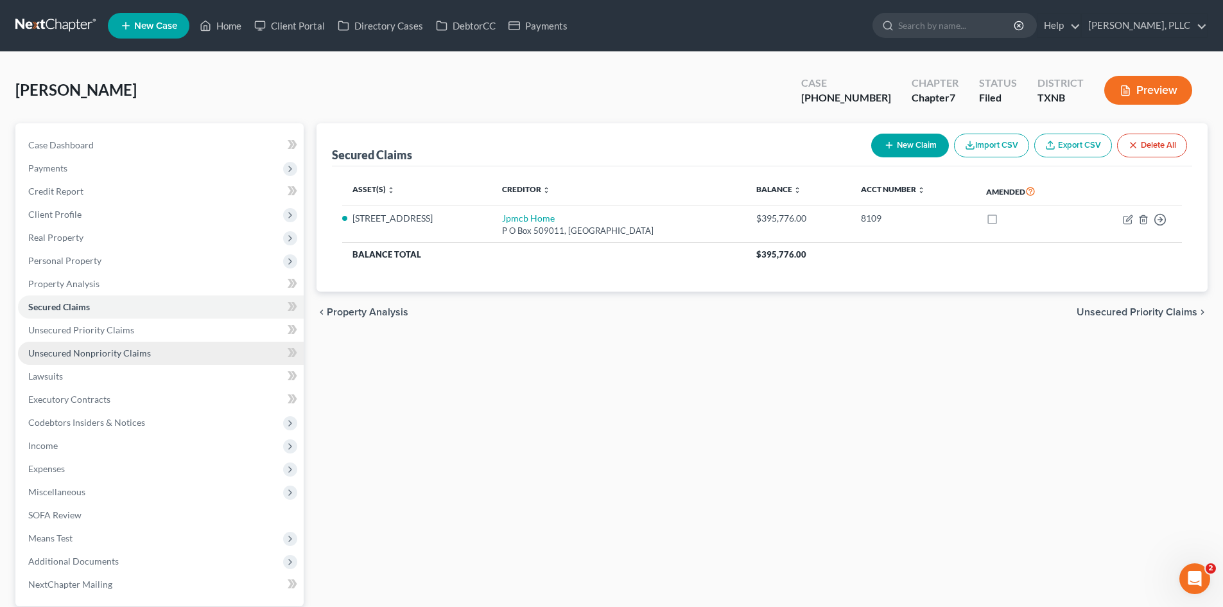
click at [75, 352] on span "Unsecured Nonpriority Claims" at bounding box center [89, 352] width 123 height 11
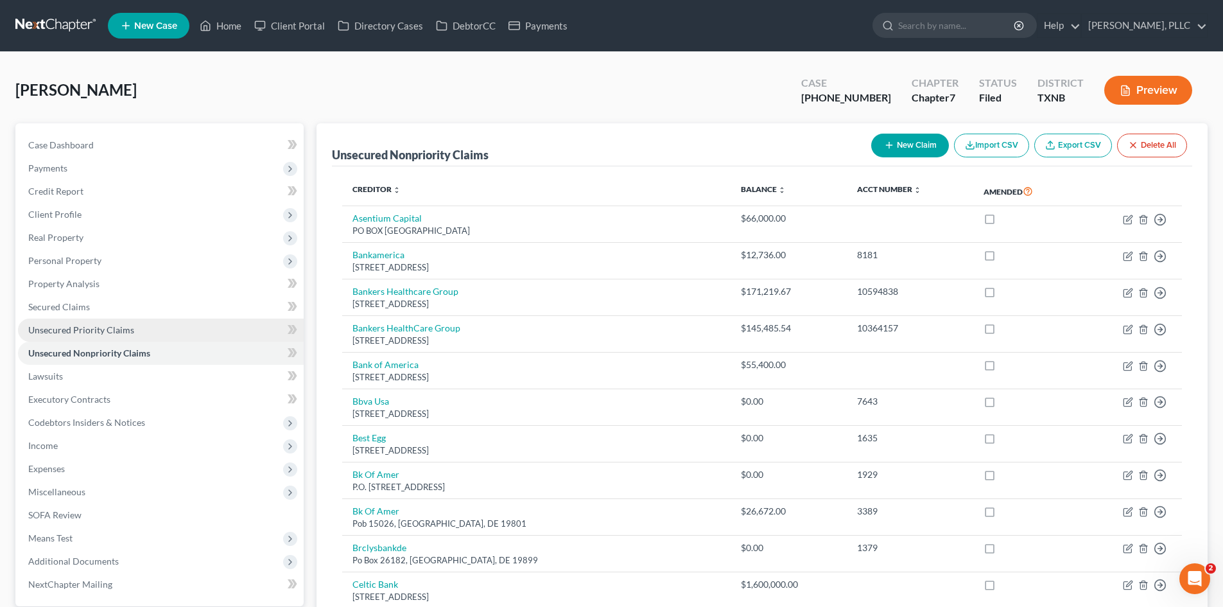
click at [76, 332] on span "Unsecured Priority Claims" at bounding box center [81, 329] width 106 height 11
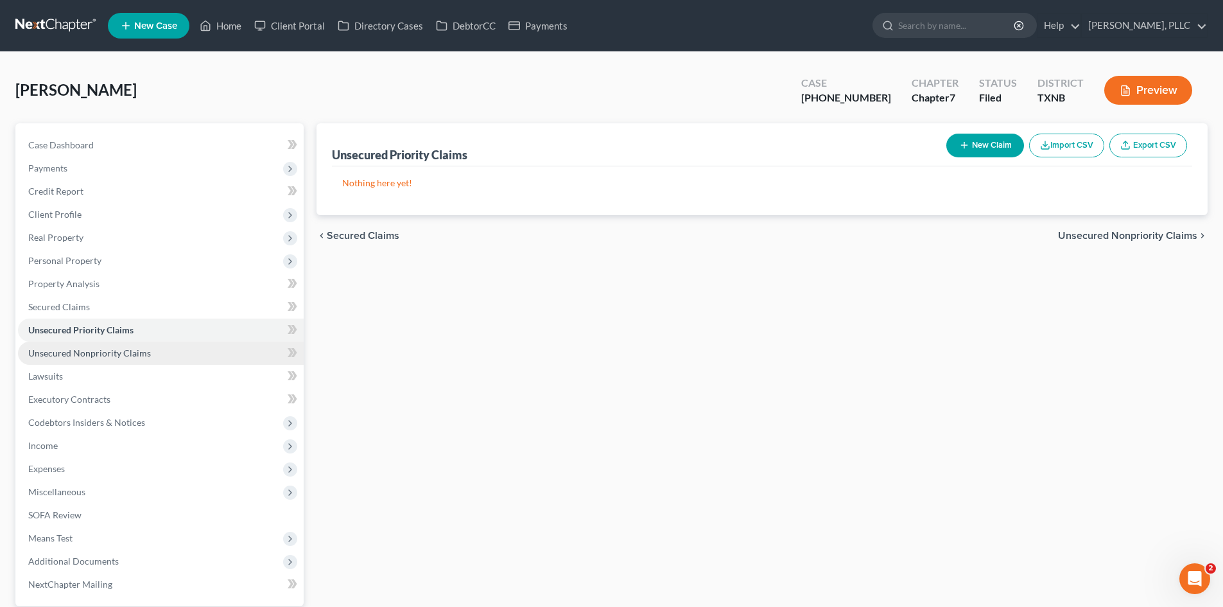
click at [120, 352] on span "Unsecured Nonpriority Claims" at bounding box center [89, 352] width 123 height 11
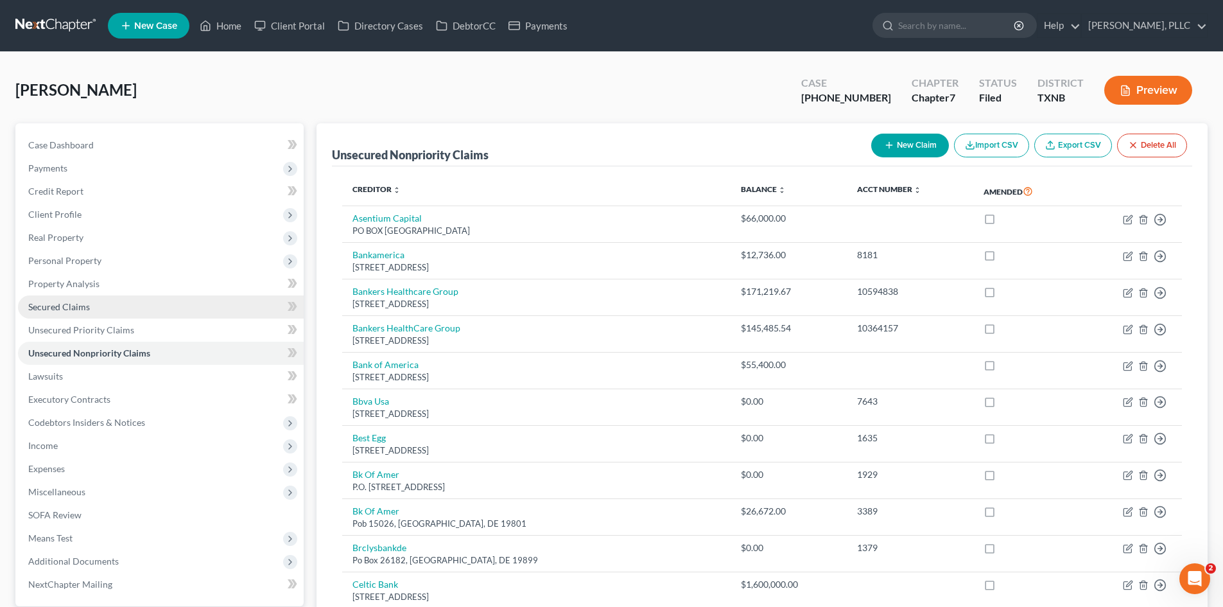
click at [81, 303] on span "Secured Claims" at bounding box center [59, 306] width 62 height 11
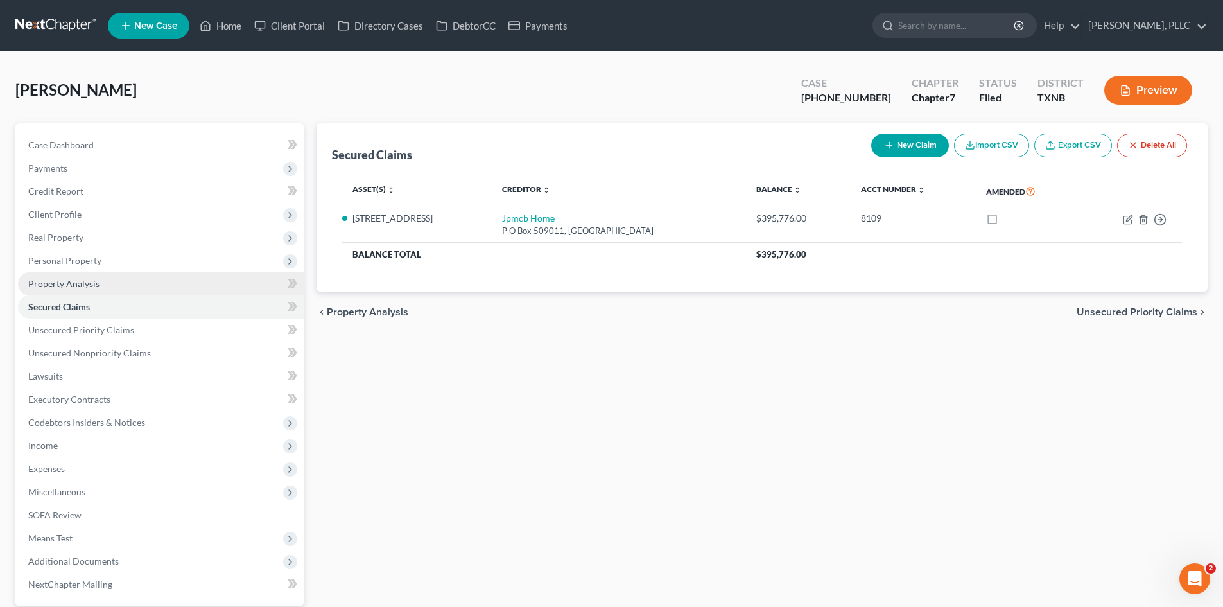
click at [96, 286] on span "Property Analysis" at bounding box center [63, 283] width 71 height 11
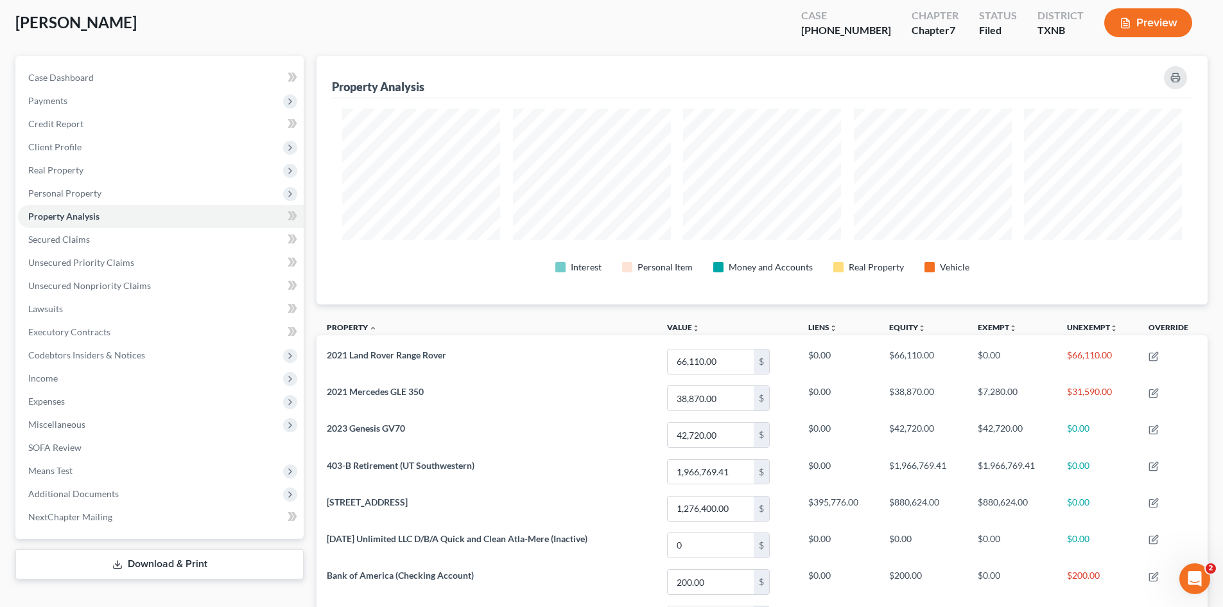
scroll to position [64, 0]
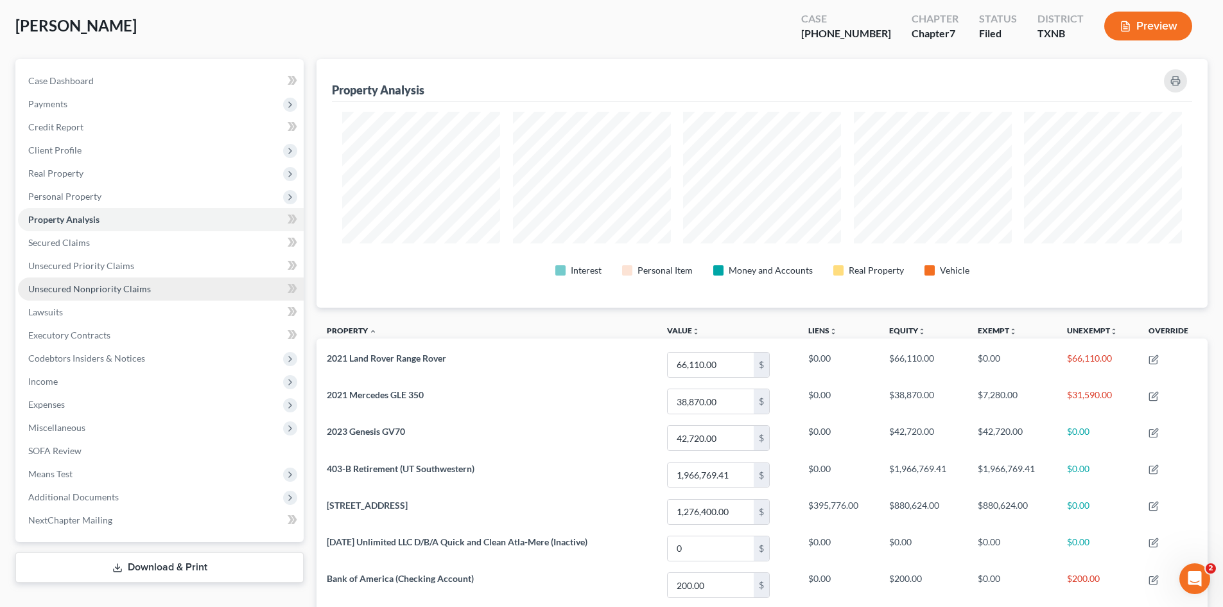
drag, startPoint x: 119, startPoint y: 281, endPoint x: 150, endPoint y: 277, distance: 30.4
click at [119, 281] on link "Unsecured Nonpriority Claims" at bounding box center [161, 288] width 286 height 23
